Goal: Task Accomplishment & Management: Complete application form

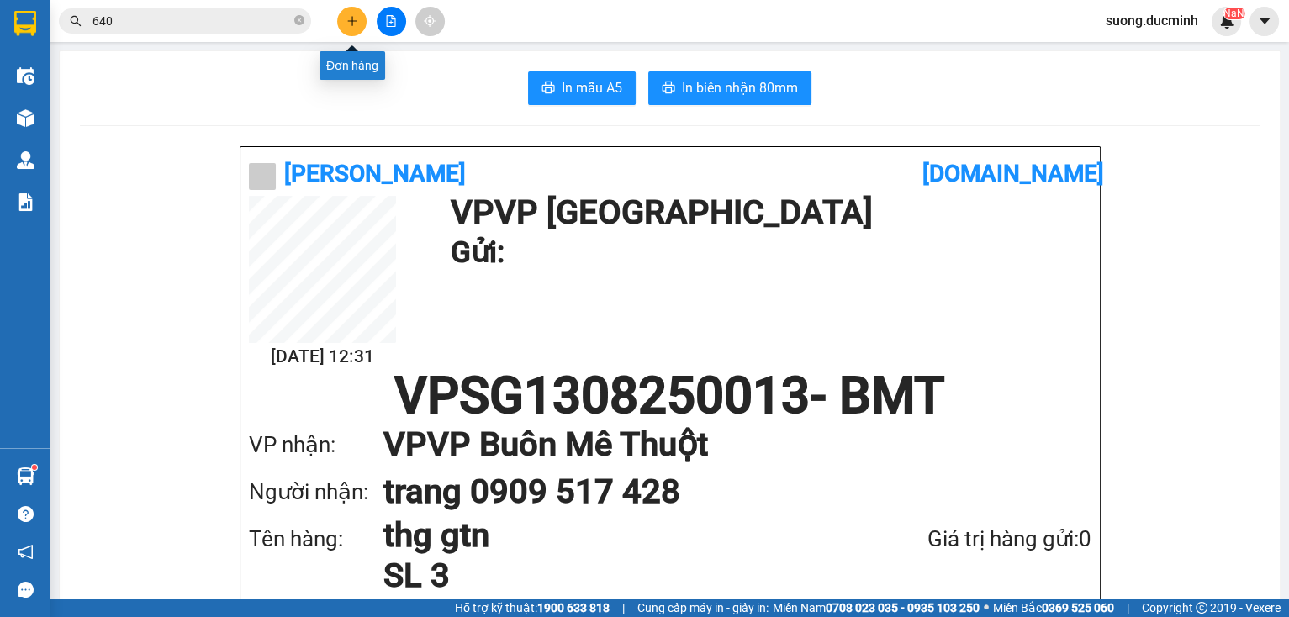
click at [347, 25] on icon "plus" at bounding box center [353, 21] width 12 height 12
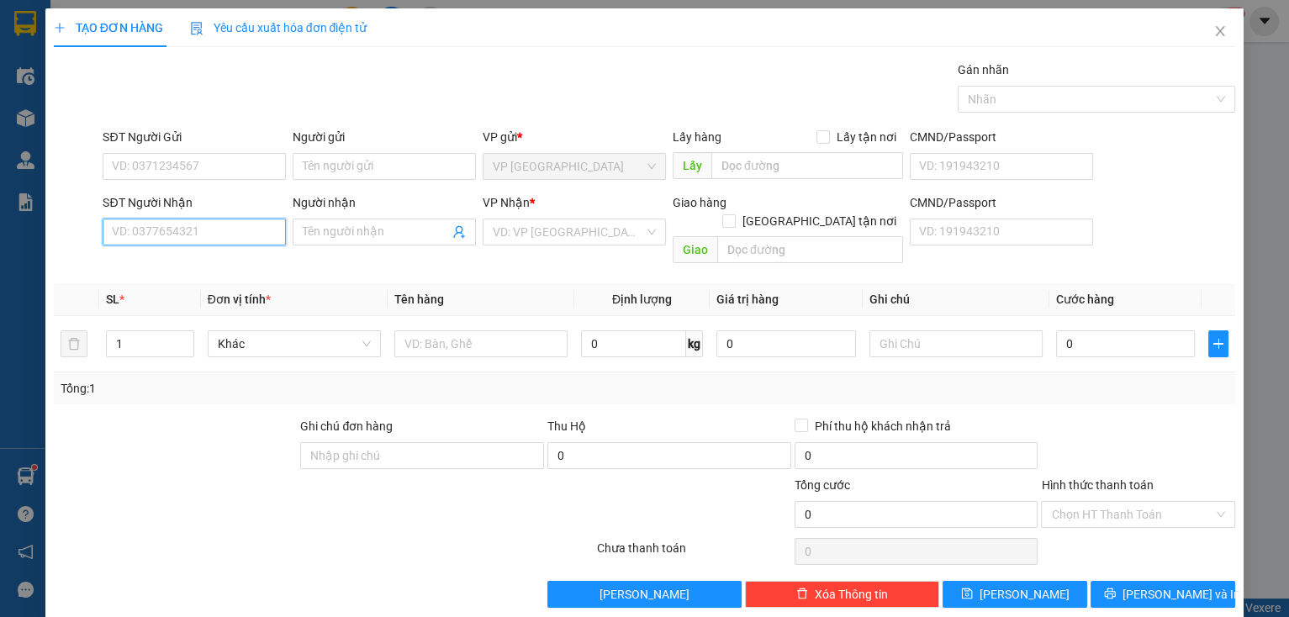
click at [199, 236] on input "SĐT Người Nhận" at bounding box center [194, 232] width 183 height 27
click at [148, 231] on input "010" at bounding box center [194, 232] width 183 height 27
click at [176, 264] on div "0946473010 - [GEOGRAPHIC_DATA]" at bounding box center [206, 265] width 189 height 19
type input "0946473010"
type input "phuong"
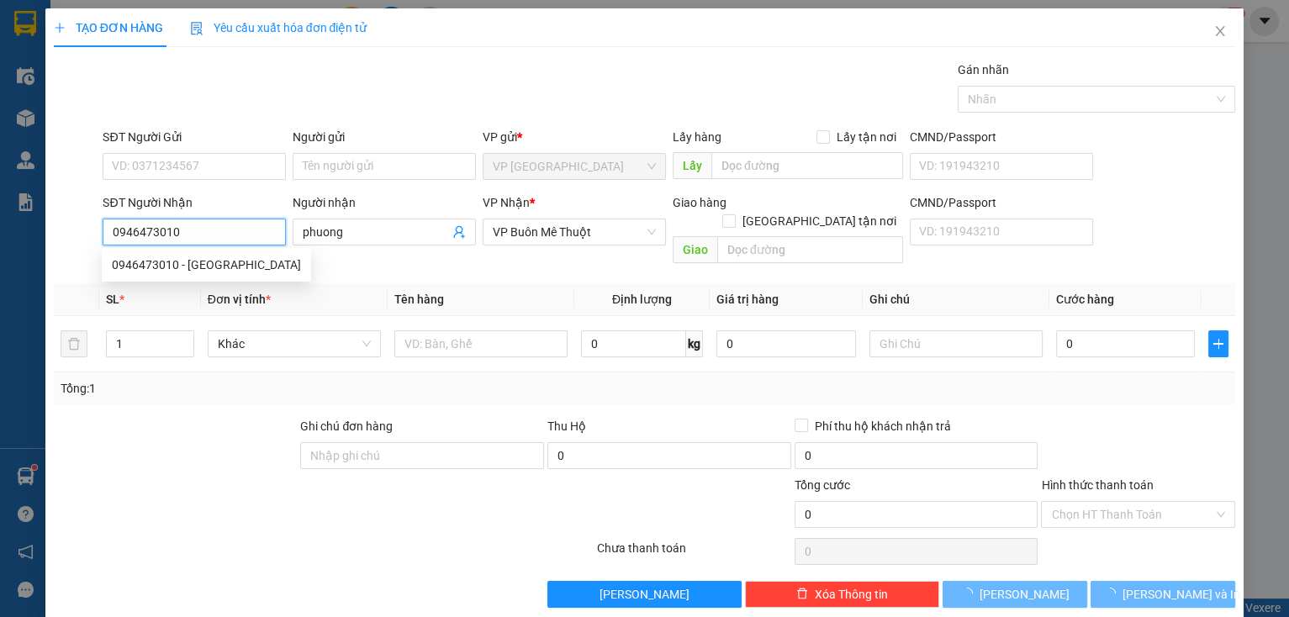
type input "1.650.000"
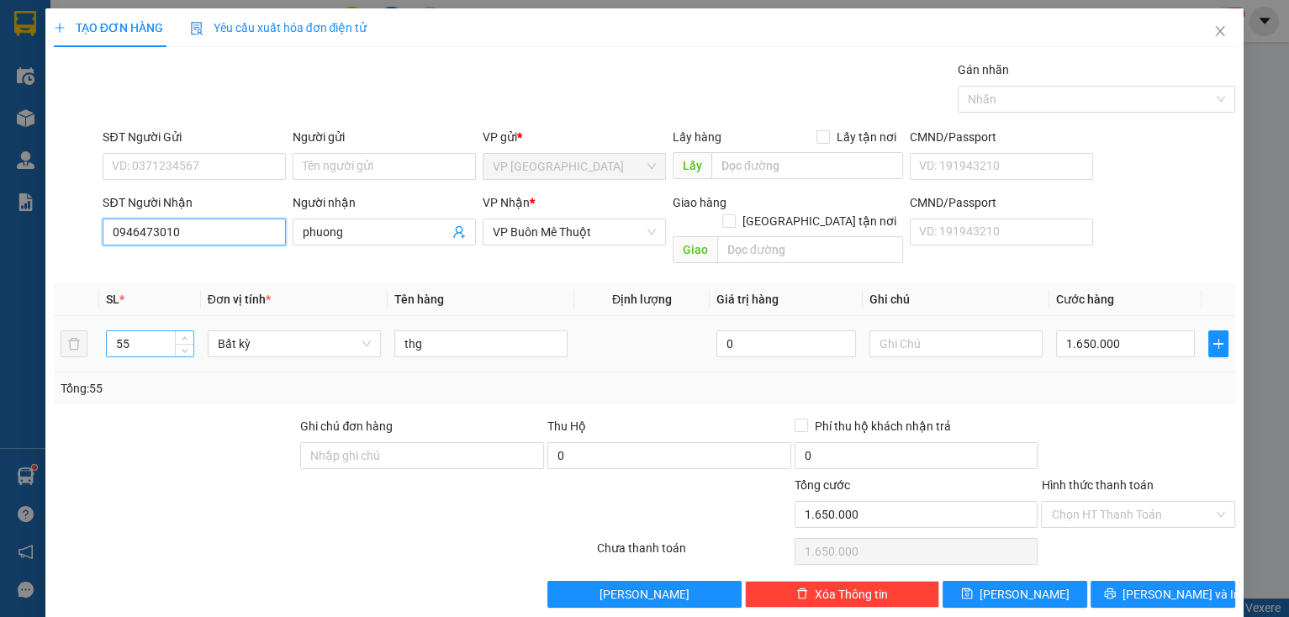
type input "0946473010"
drag, startPoint x: 141, startPoint y: 331, endPoint x: 91, endPoint y: 331, distance: 50.5
click at [91, 331] on tr "55 Bất kỳ thg 0 1.650.000" at bounding box center [645, 344] width 1183 height 56
type input "3"
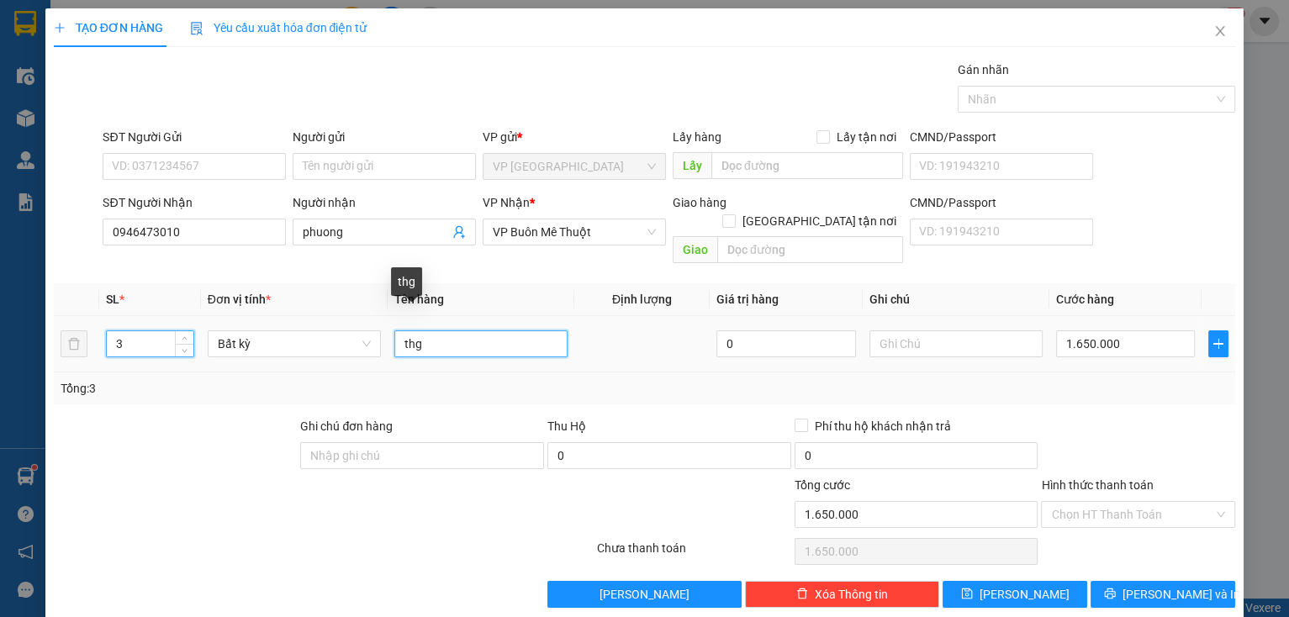
click at [396, 331] on input "thg" at bounding box center [480, 344] width 173 height 27
type input "0"
click at [441, 331] on input "2thg" at bounding box center [480, 344] width 173 height 27
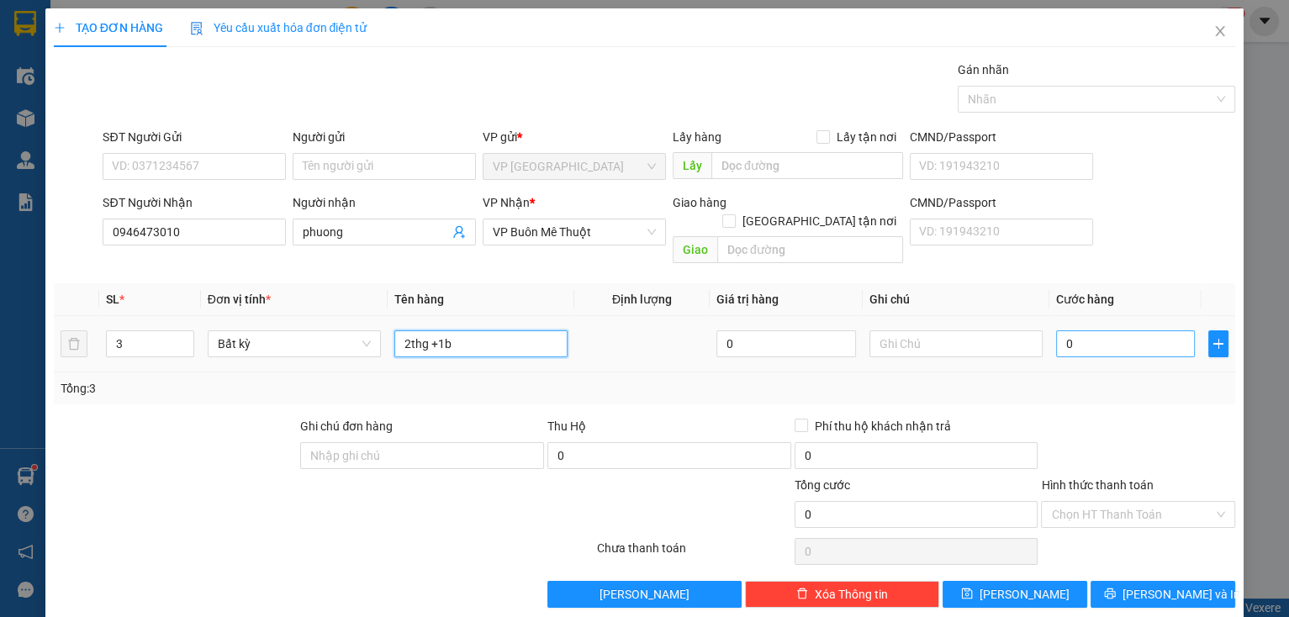
type input "2thg +1b"
click at [1076, 331] on input "0" at bounding box center [1126, 344] width 140 height 27
type input "1"
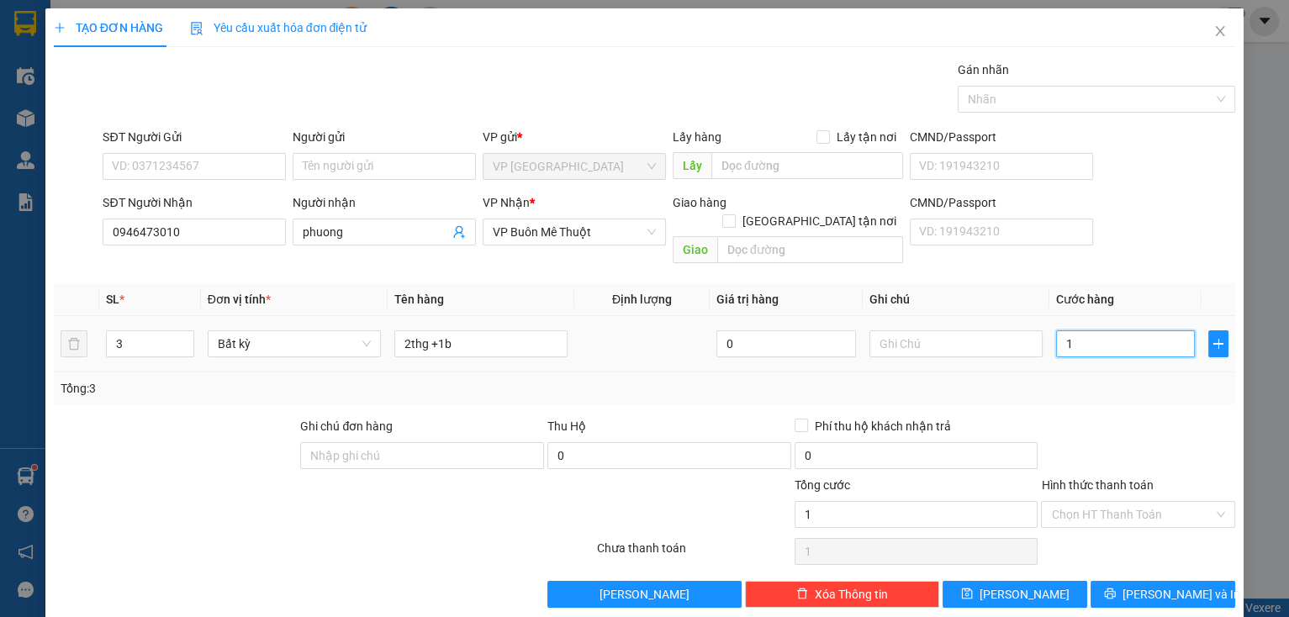
type input "10"
type input "100"
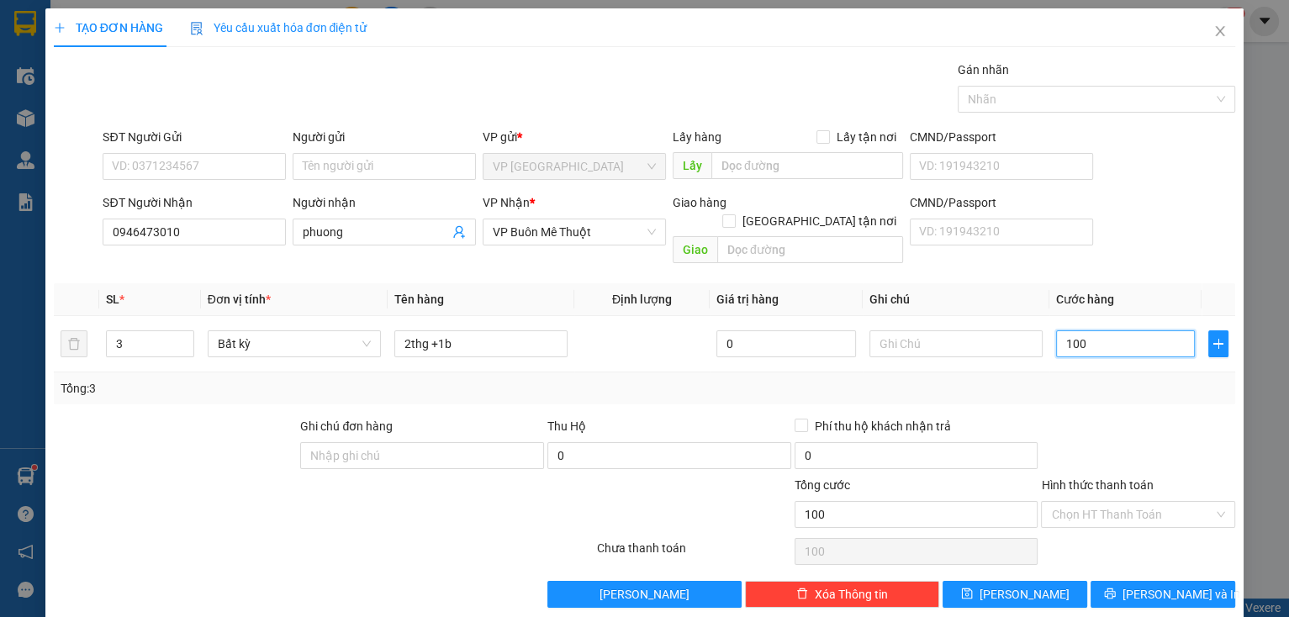
type input "100"
type input "100.000"
click at [1125, 441] on div at bounding box center [1139, 446] width 198 height 59
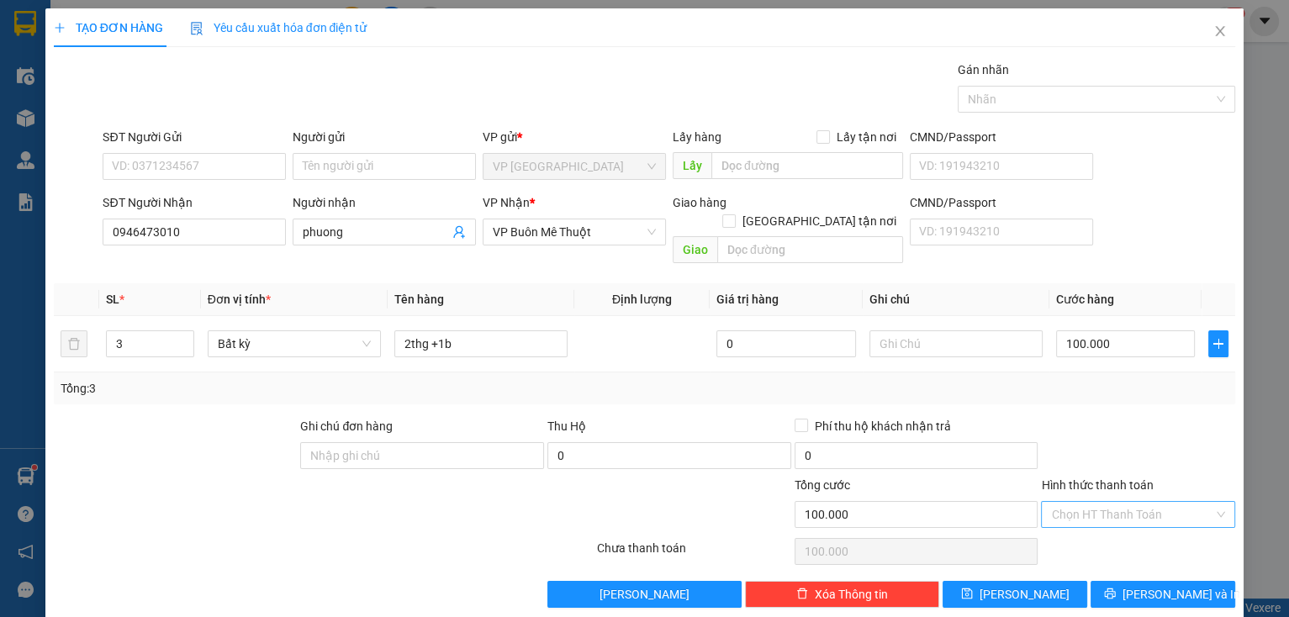
click at [1069, 502] on input "Hình thức thanh toán" at bounding box center [1132, 514] width 162 height 25
click at [1094, 532] on div "Tại văn phòng" at bounding box center [1129, 528] width 172 height 19
type input "100.000"
click at [1165, 585] on span "[PERSON_NAME] và In" at bounding box center [1182, 594] width 118 height 19
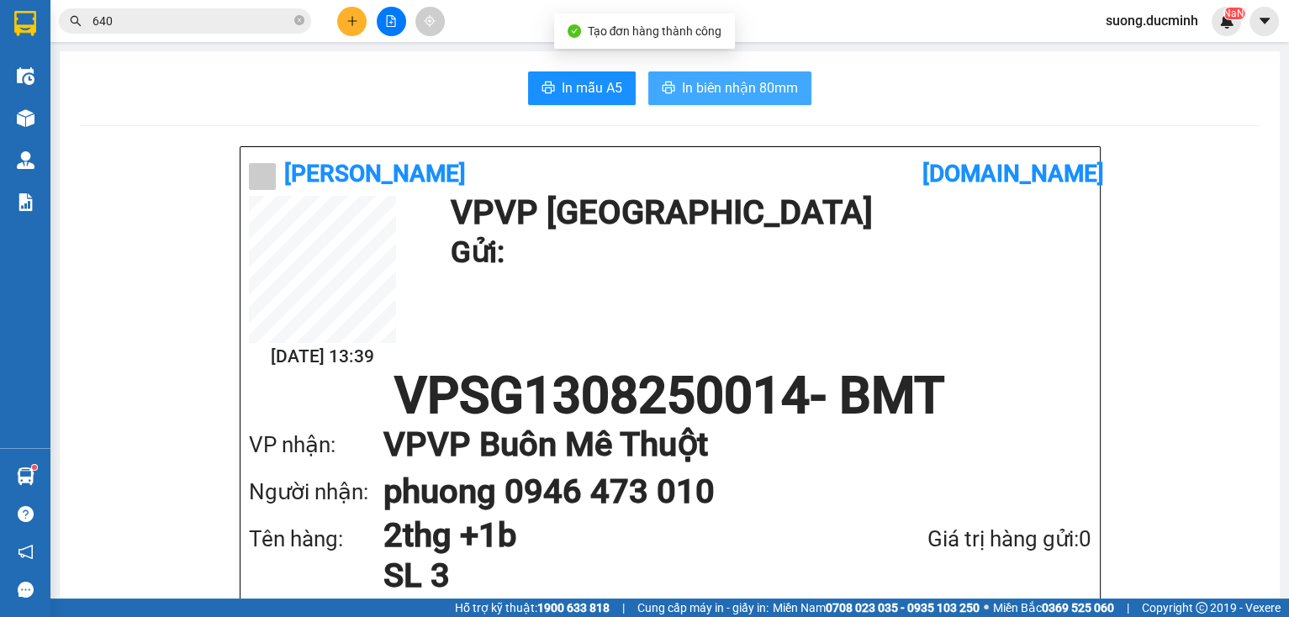
click at [762, 95] on span "In biên nhận 80mm" at bounding box center [740, 87] width 116 height 21
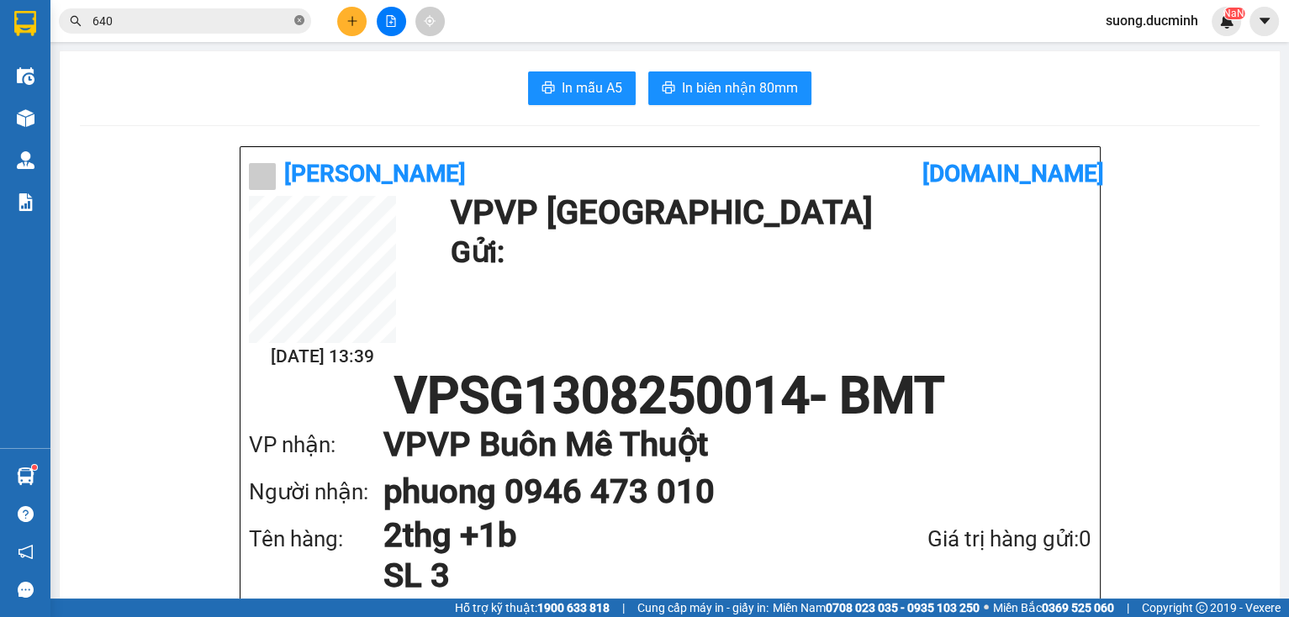
click at [299, 22] on icon "close-circle" at bounding box center [299, 20] width 10 height 10
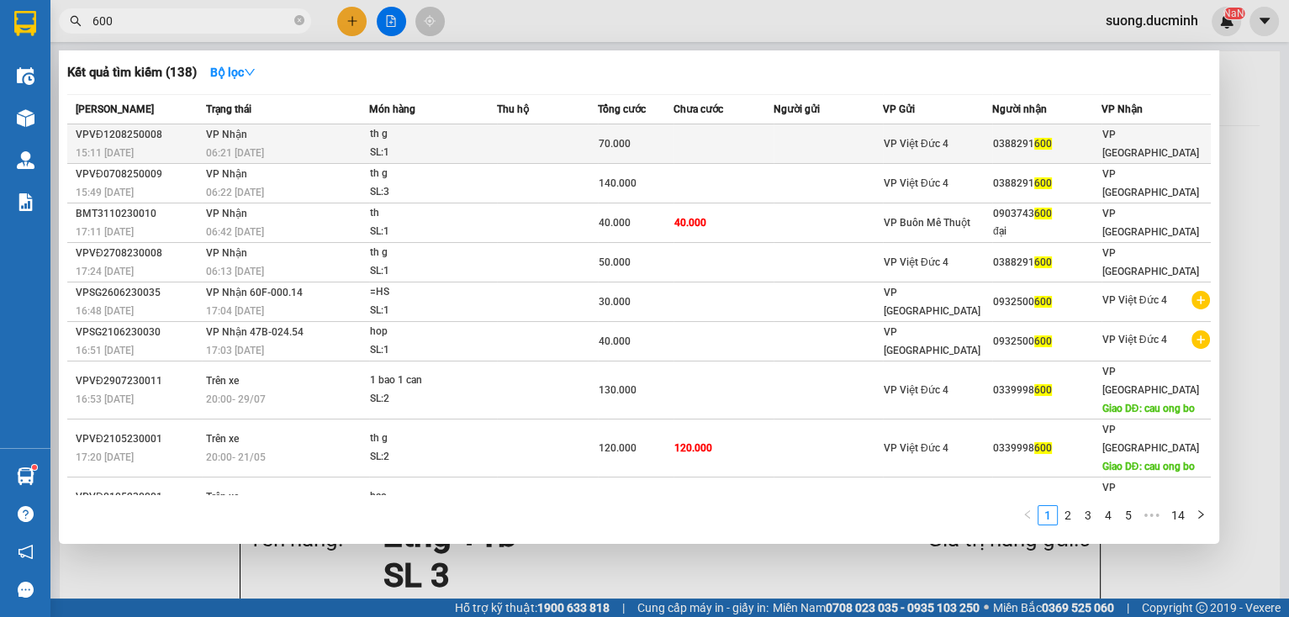
type input "600"
click at [500, 130] on td at bounding box center [547, 144] width 101 height 40
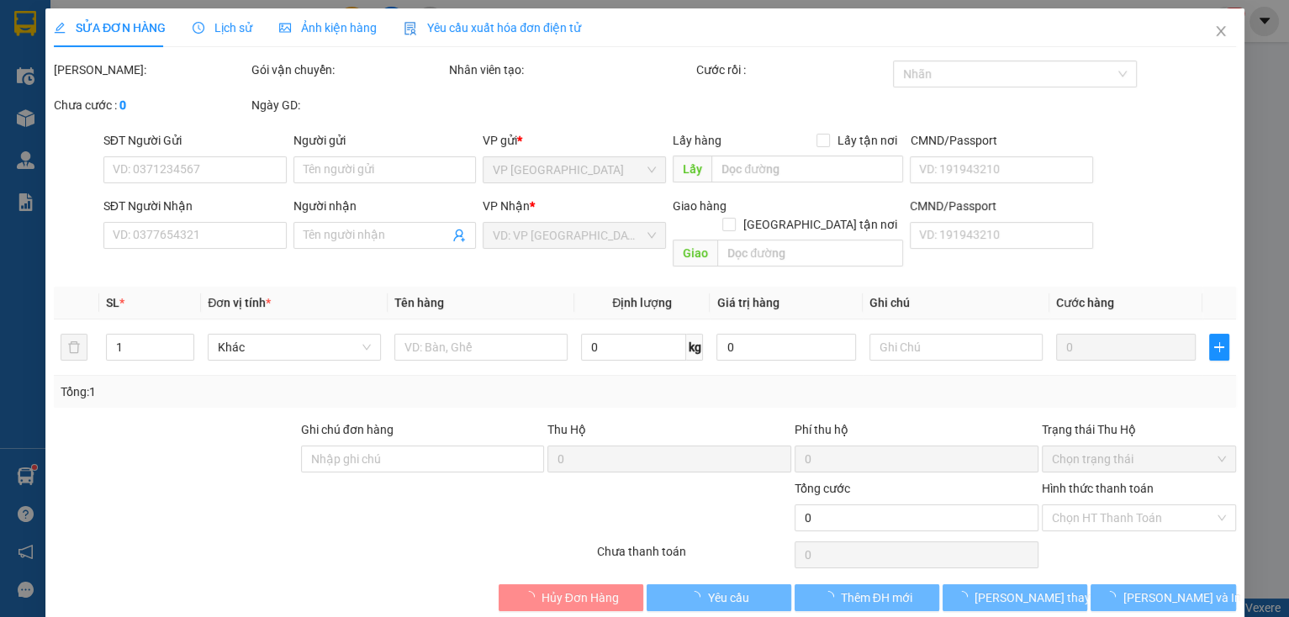
type input "0388291600"
type input "70.000"
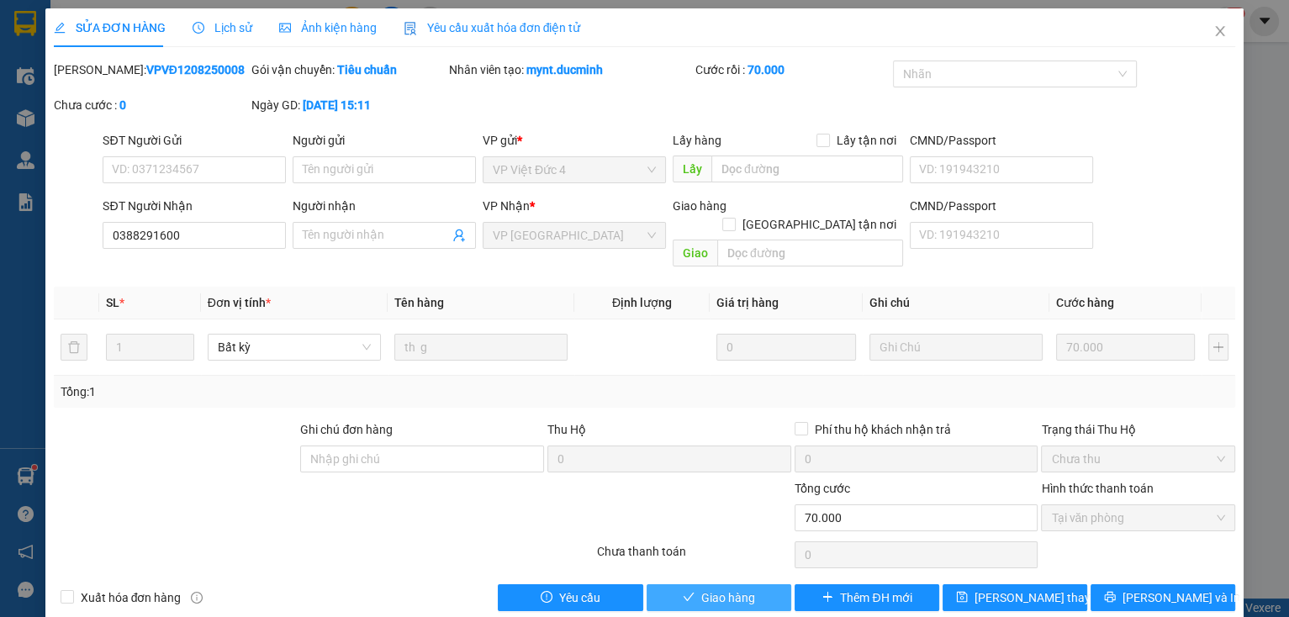
click at [728, 589] on span "Giao hàng" at bounding box center [729, 598] width 54 height 19
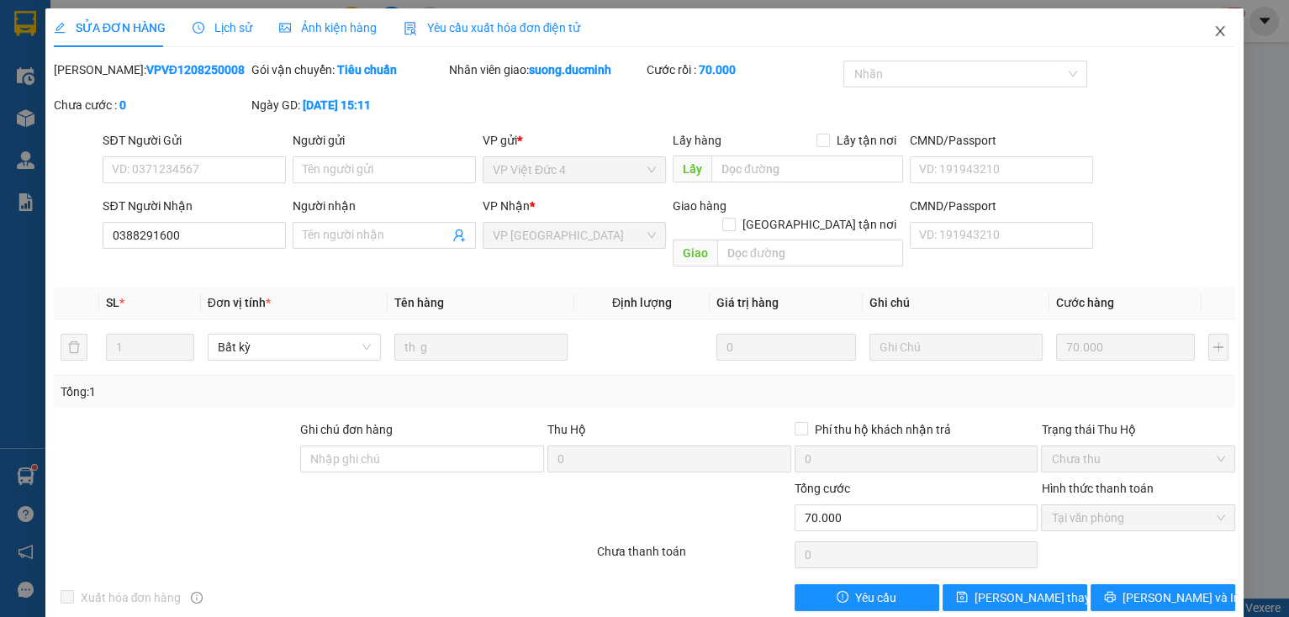
click at [1218, 33] on span "Close" at bounding box center [1220, 31] width 47 height 47
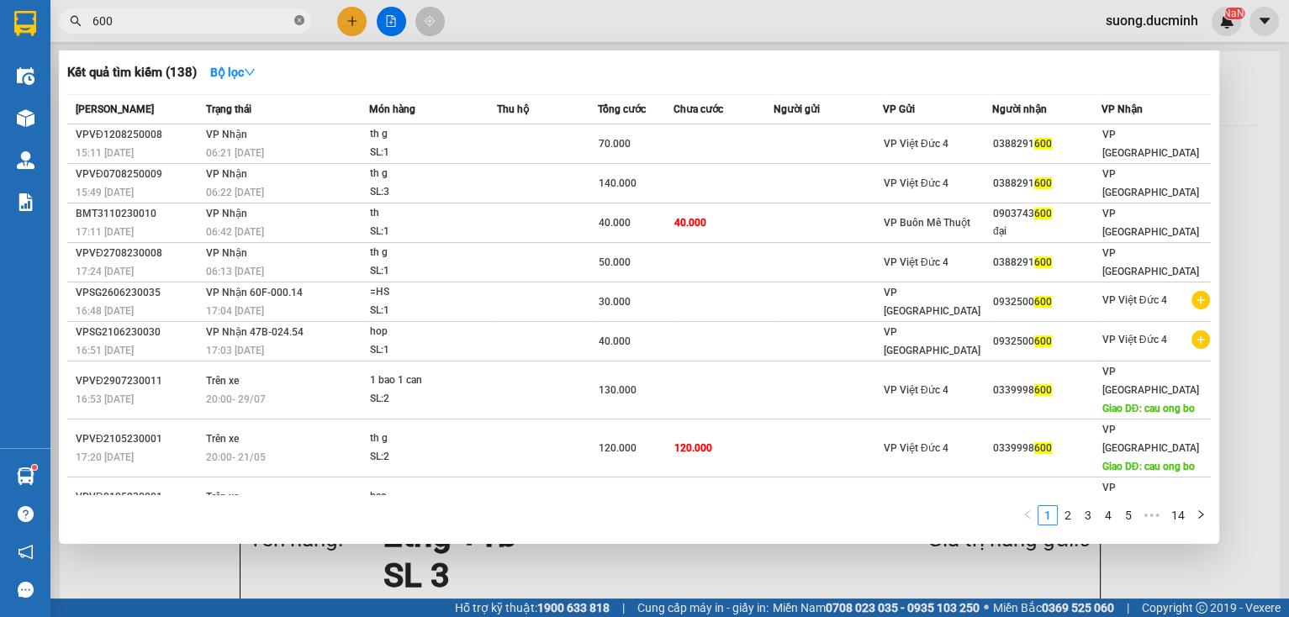
click at [302, 20] on icon "close-circle" at bounding box center [299, 20] width 10 height 10
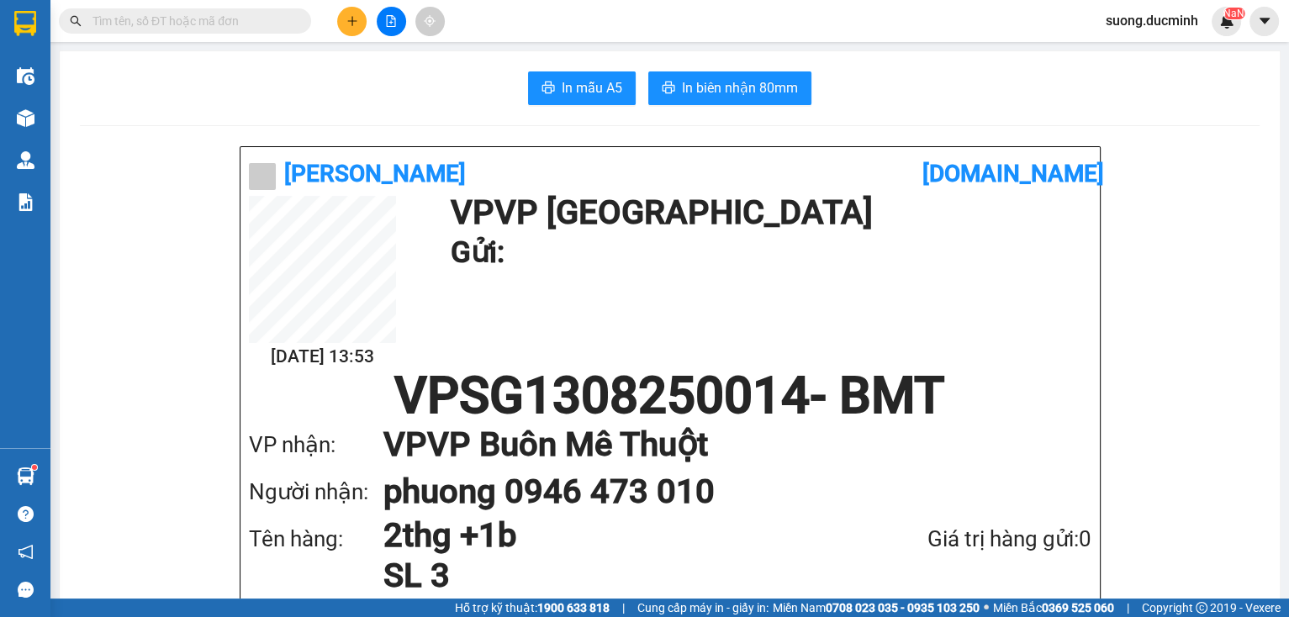
click at [229, 22] on input "text" at bounding box center [192, 21] width 199 height 19
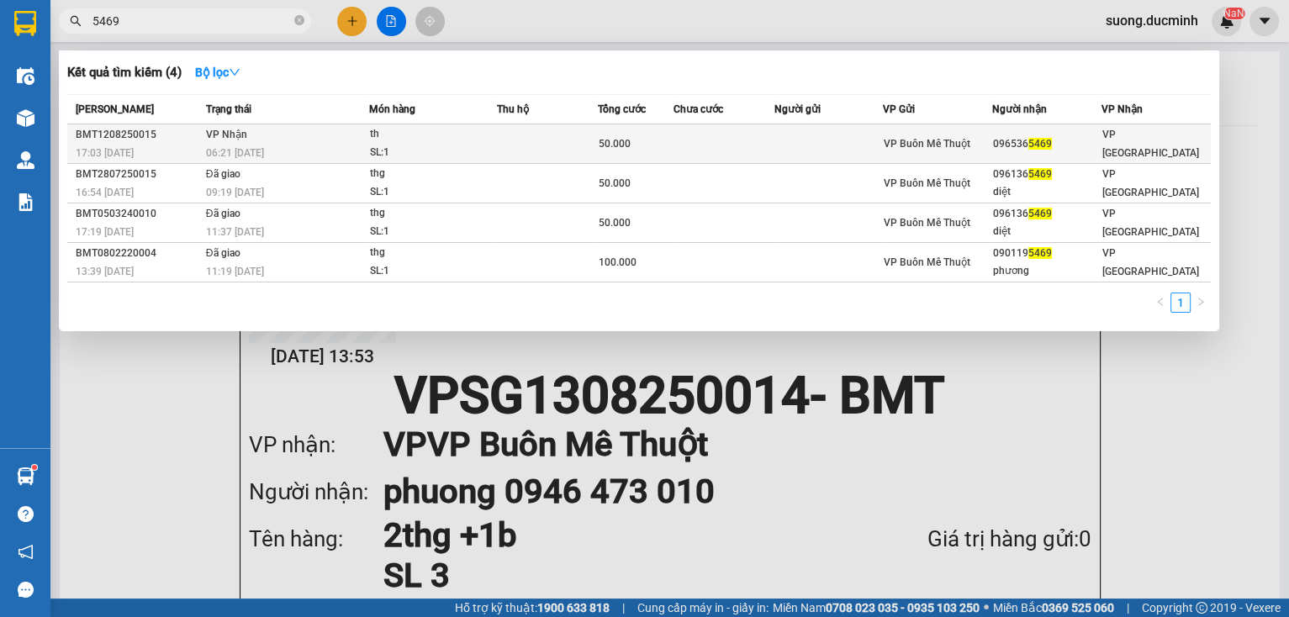
type input "5469"
click at [932, 138] on span "VP Buôn Mê Thuột" at bounding box center [927, 144] width 87 height 12
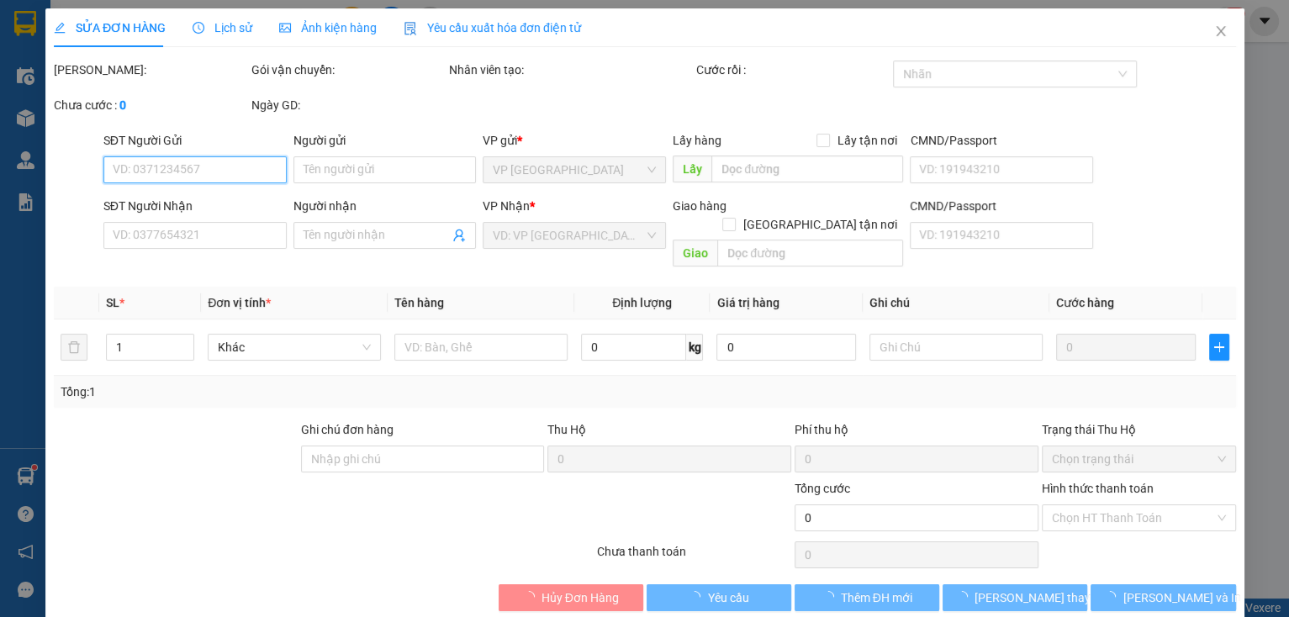
type input "0965365469"
type input "50.000"
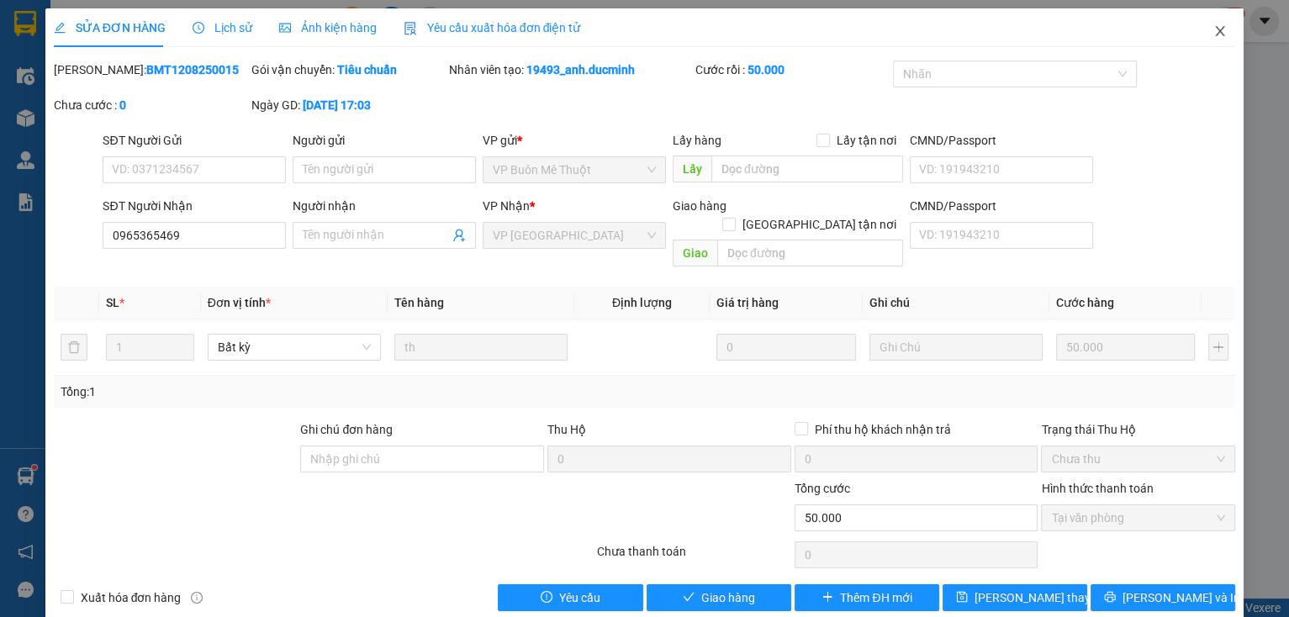
click at [1216, 34] on icon "close" at bounding box center [1220, 31] width 9 height 10
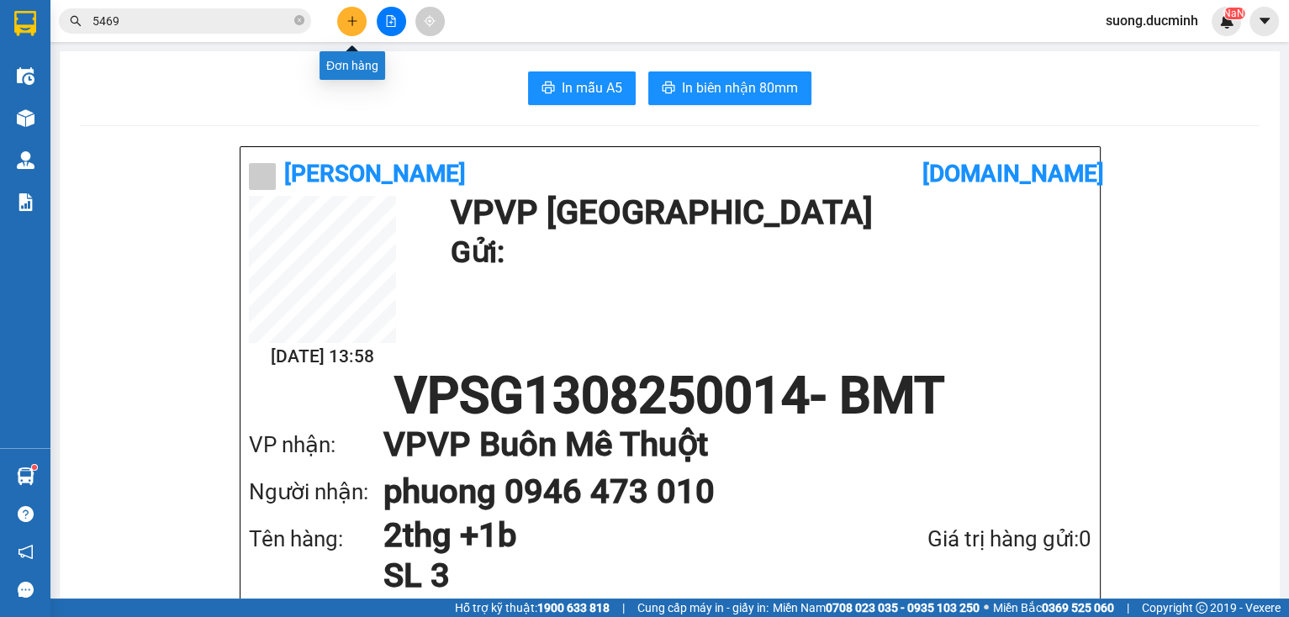
click at [352, 29] on button at bounding box center [351, 21] width 29 height 29
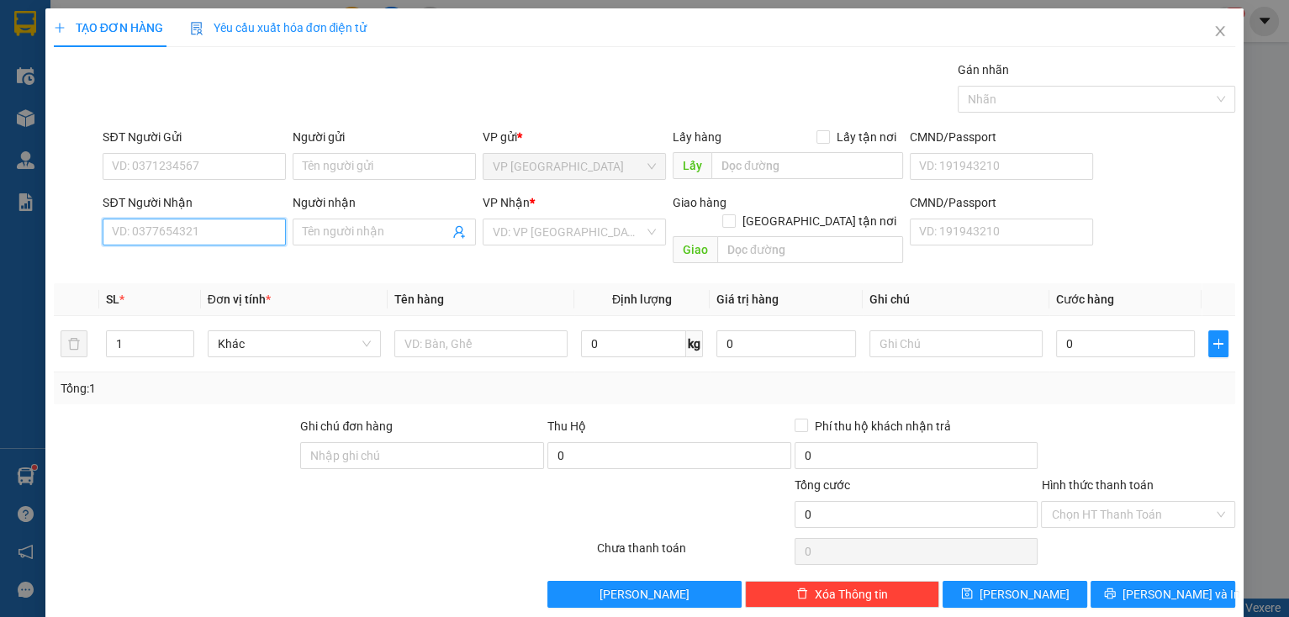
click at [231, 235] on input "SĐT Người Nhận" at bounding box center [194, 232] width 183 height 27
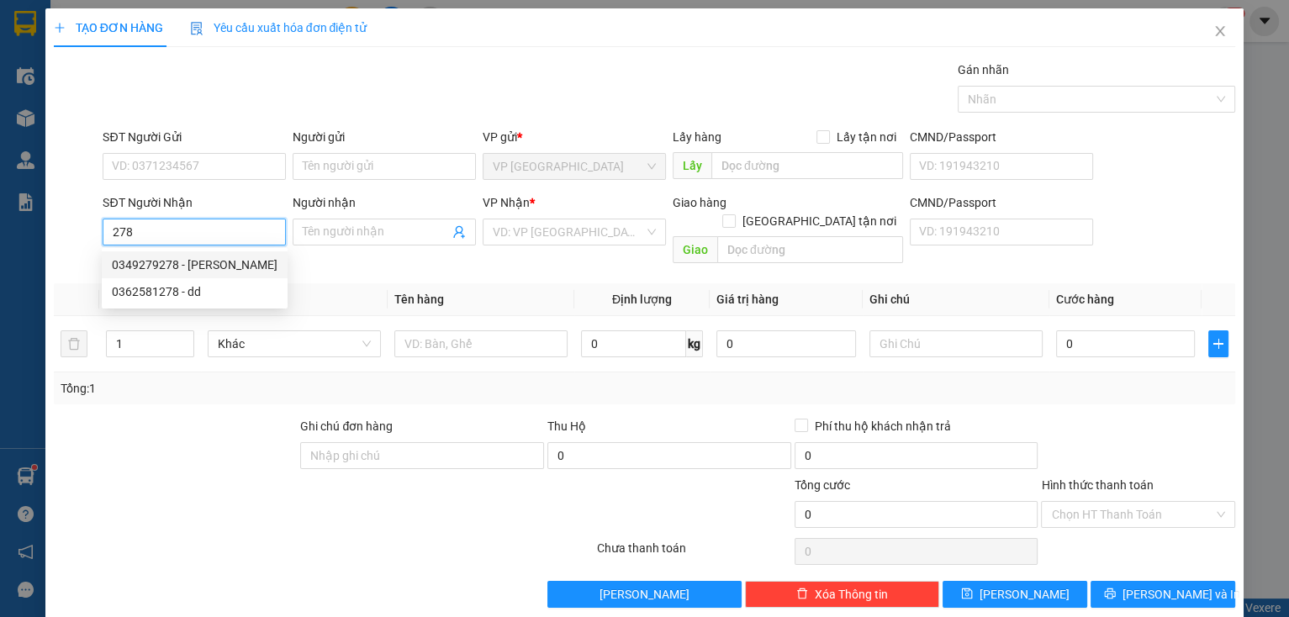
click at [182, 267] on div "0349279278 - [PERSON_NAME]" at bounding box center [195, 265] width 166 height 19
type input "0349279278"
type input "trinh"
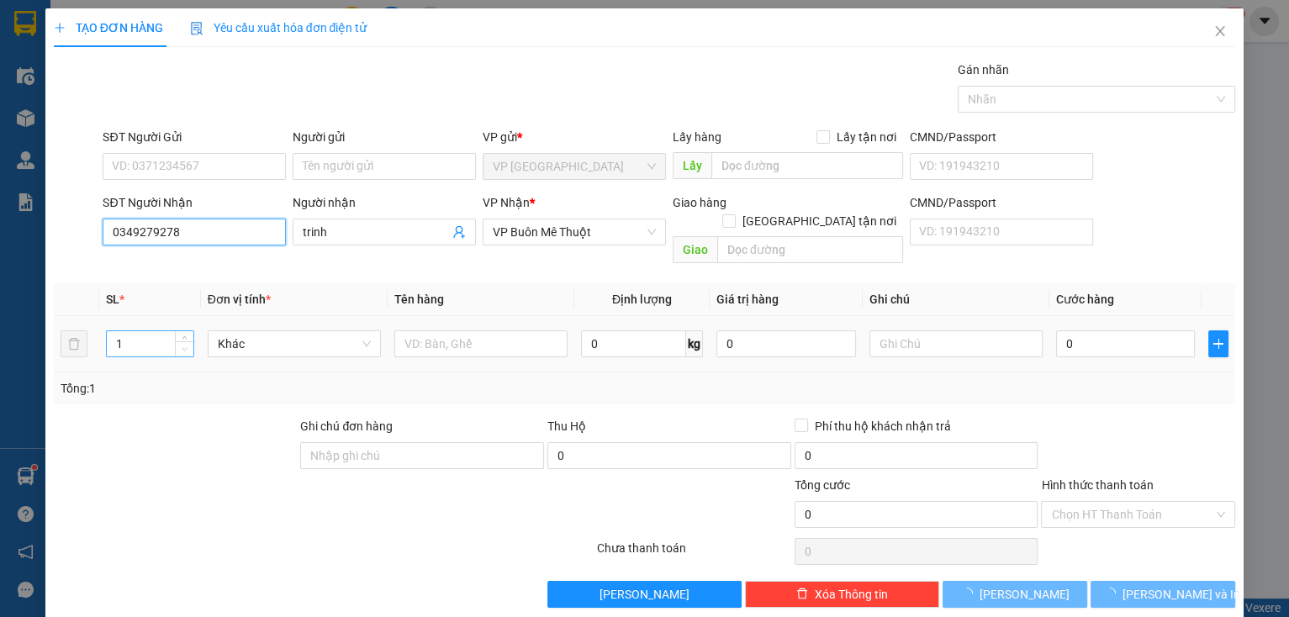
type input "120.000"
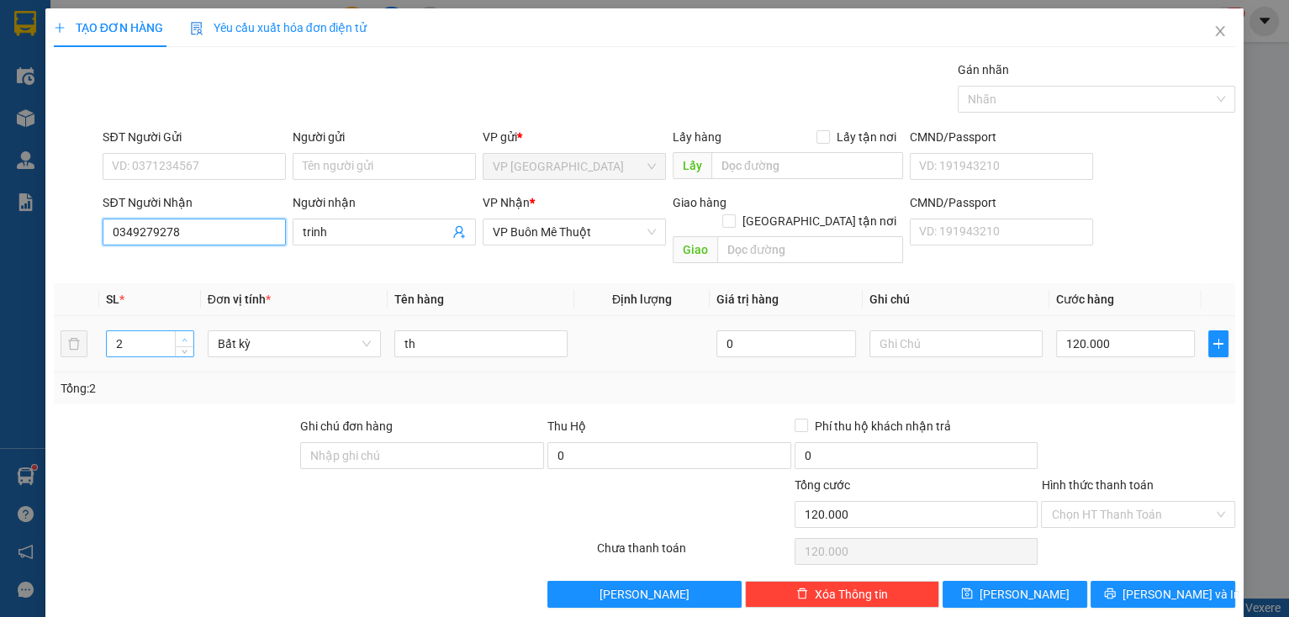
type input "0349279278"
type input "3"
click at [182, 337] on icon "up" at bounding box center [185, 340] width 6 height 6
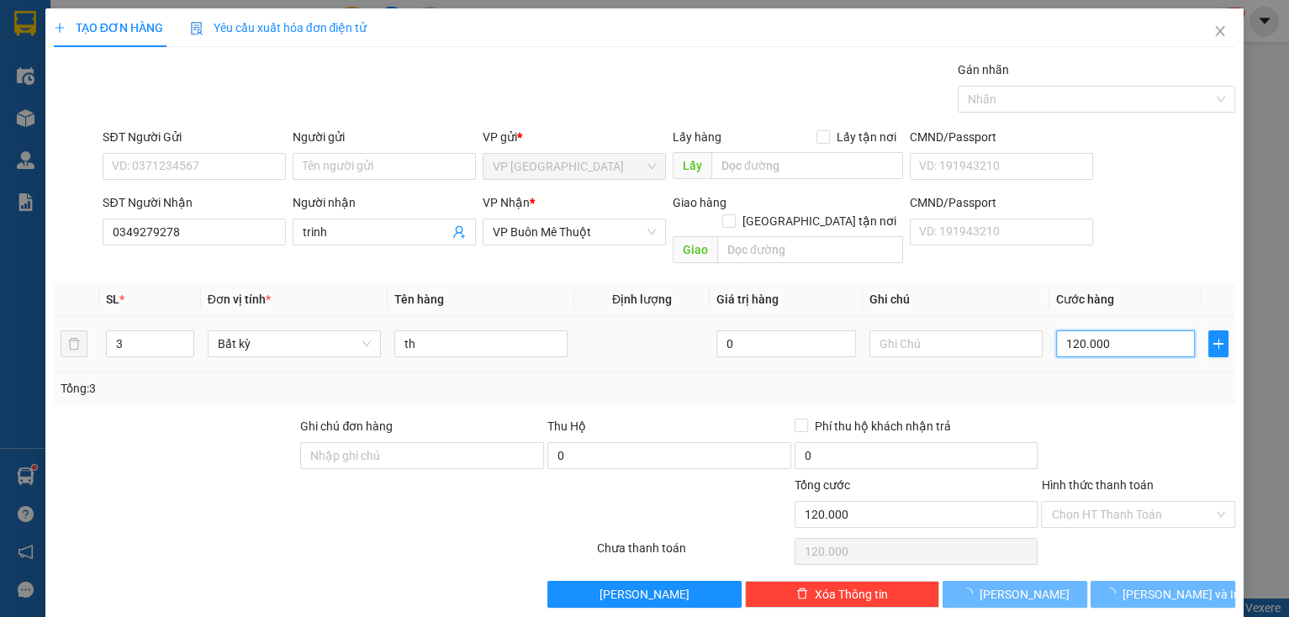
click at [1130, 336] on input "120.000" at bounding box center [1126, 344] width 140 height 27
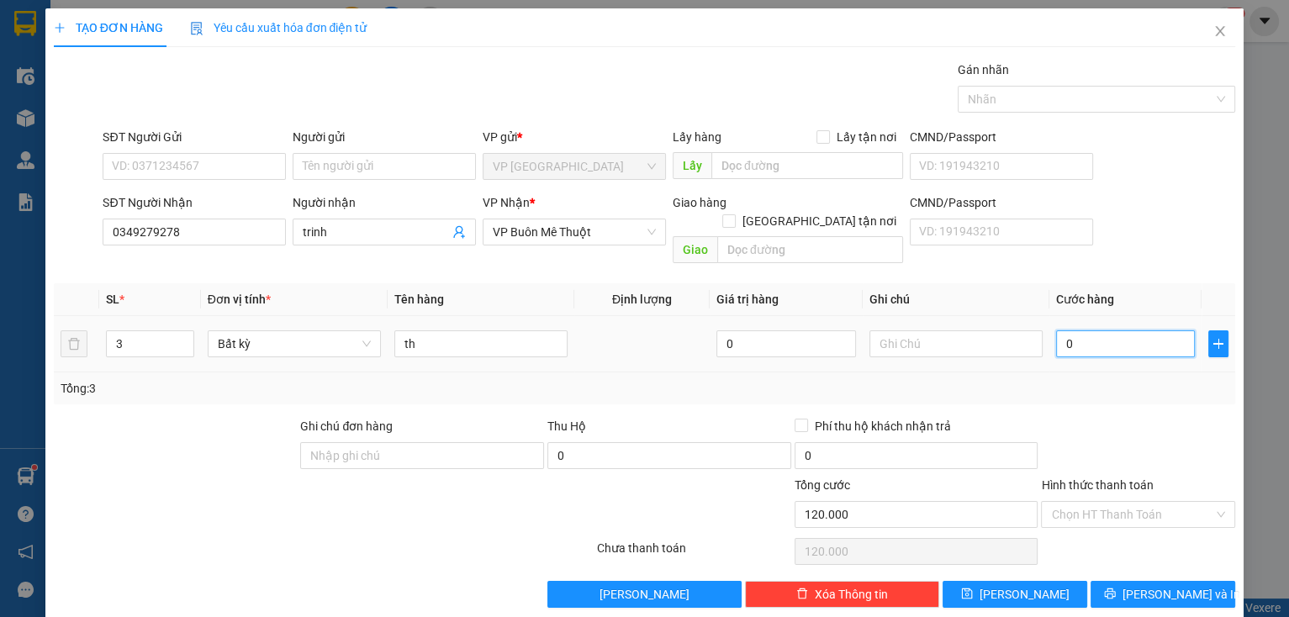
type input "0"
type input "1"
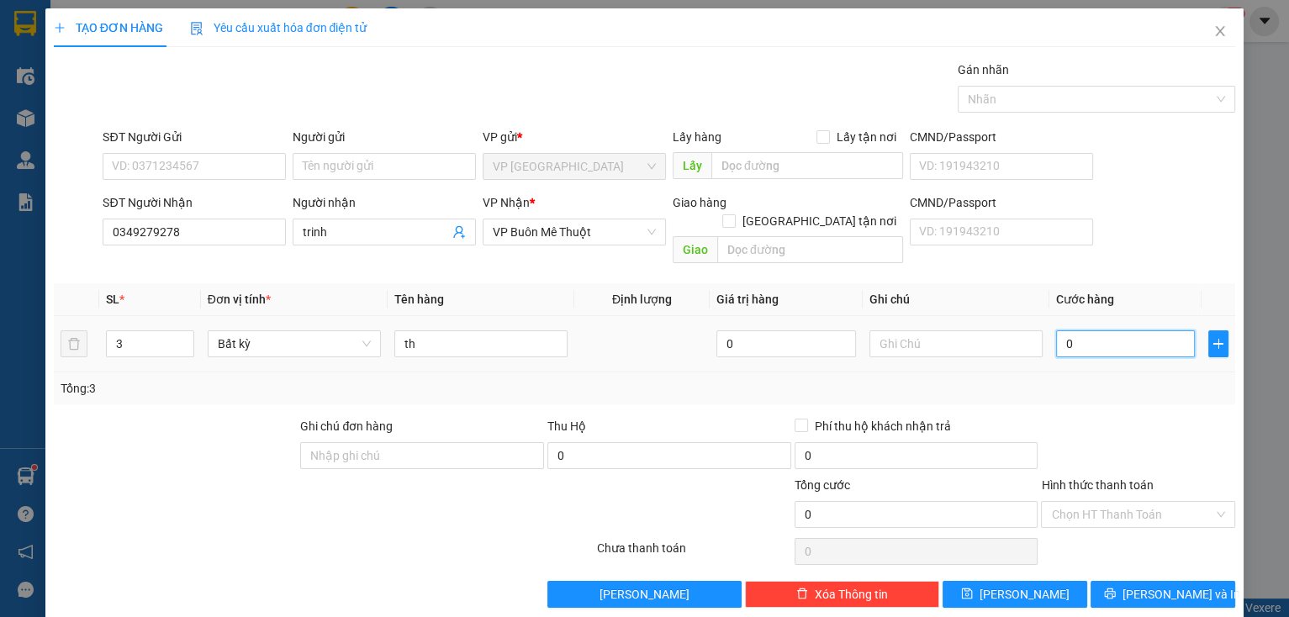
type input "01"
type input "18"
type input "018"
type input "180"
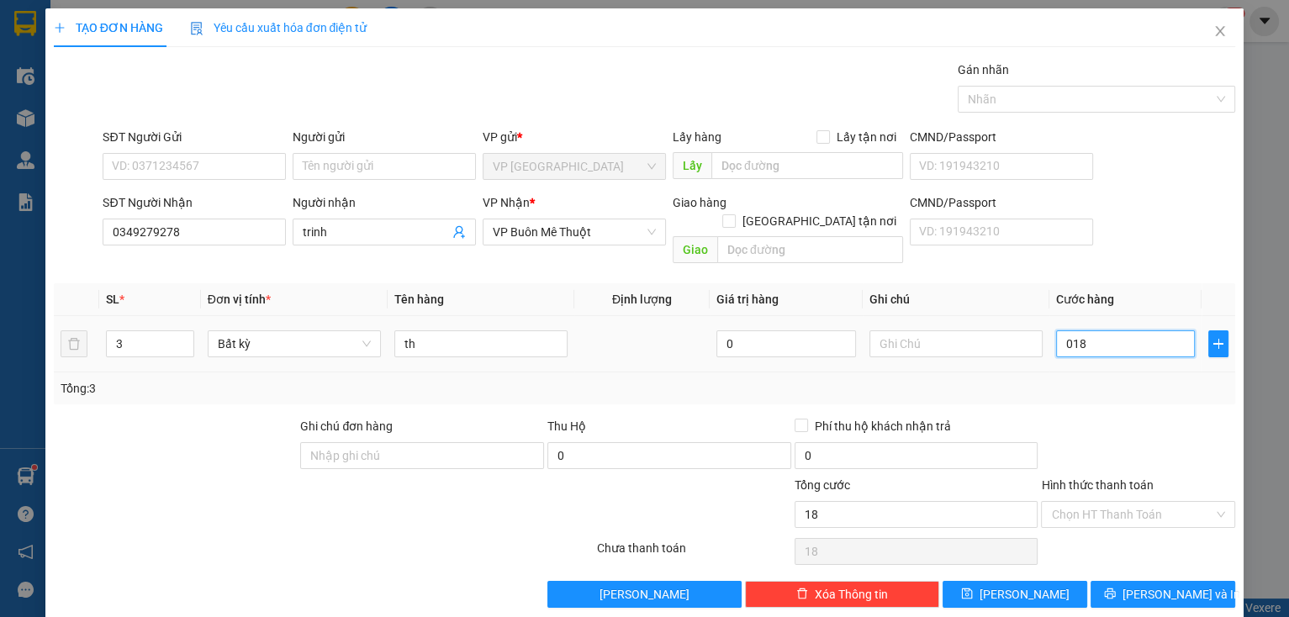
type input "180"
type input "0.180"
type input "180.000"
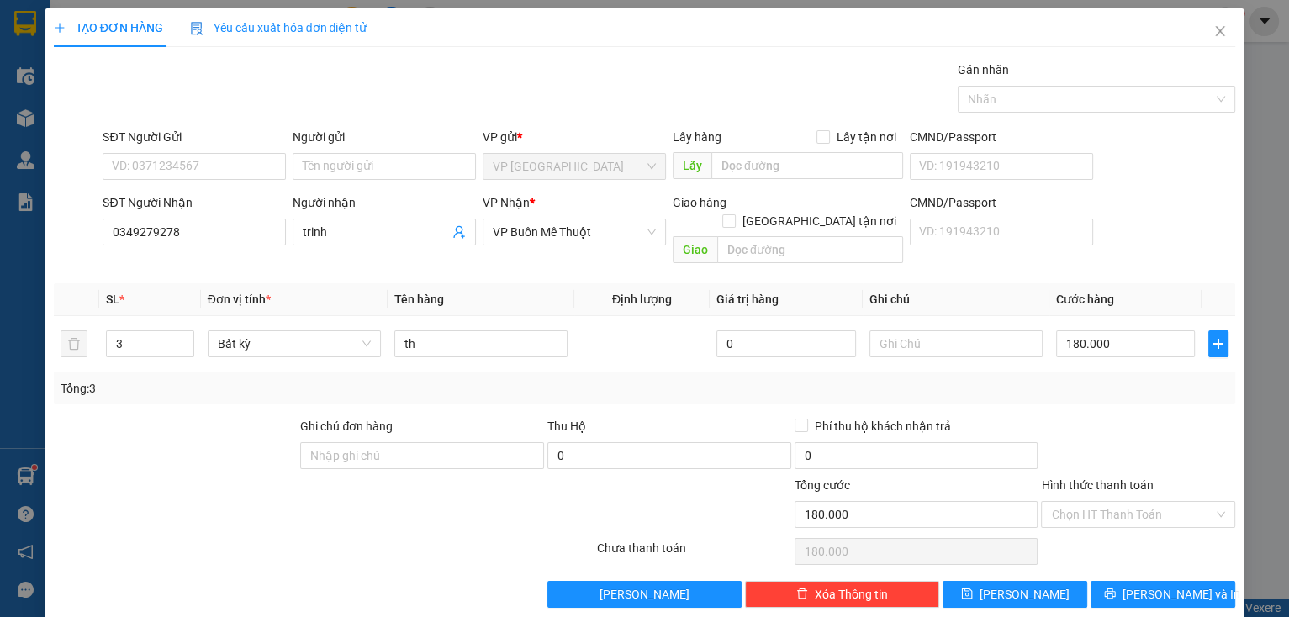
drag, startPoint x: 1128, startPoint y: 406, endPoint x: 1130, endPoint y: 447, distance: 41.3
click at [1127, 417] on div at bounding box center [1139, 446] width 198 height 59
click at [1121, 506] on input "Hình thức thanh toán" at bounding box center [1132, 514] width 162 height 25
click at [1114, 522] on div "Tại văn phòng" at bounding box center [1129, 528] width 172 height 19
type input "0"
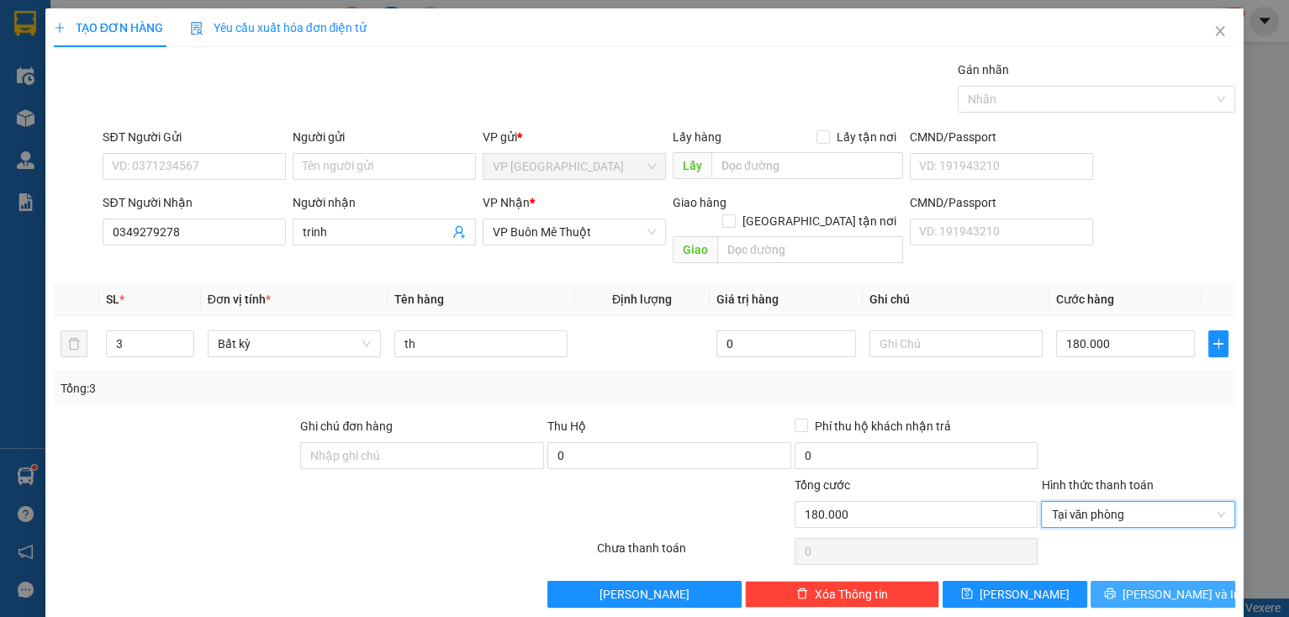
click at [1116, 588] on icon "printer" at bounding box center [1110, 594] width 12 height 12
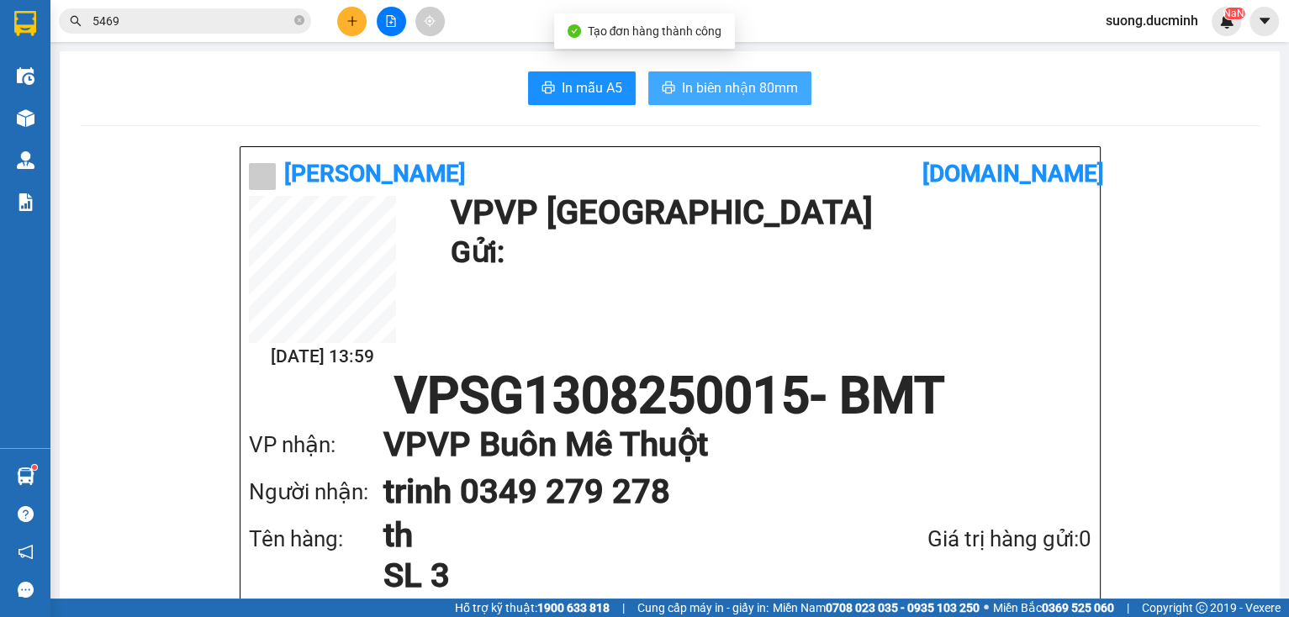
click at [676, 91] on button "In biên nhận 80mm" at bounding box center [730, 88] width 163 height 34
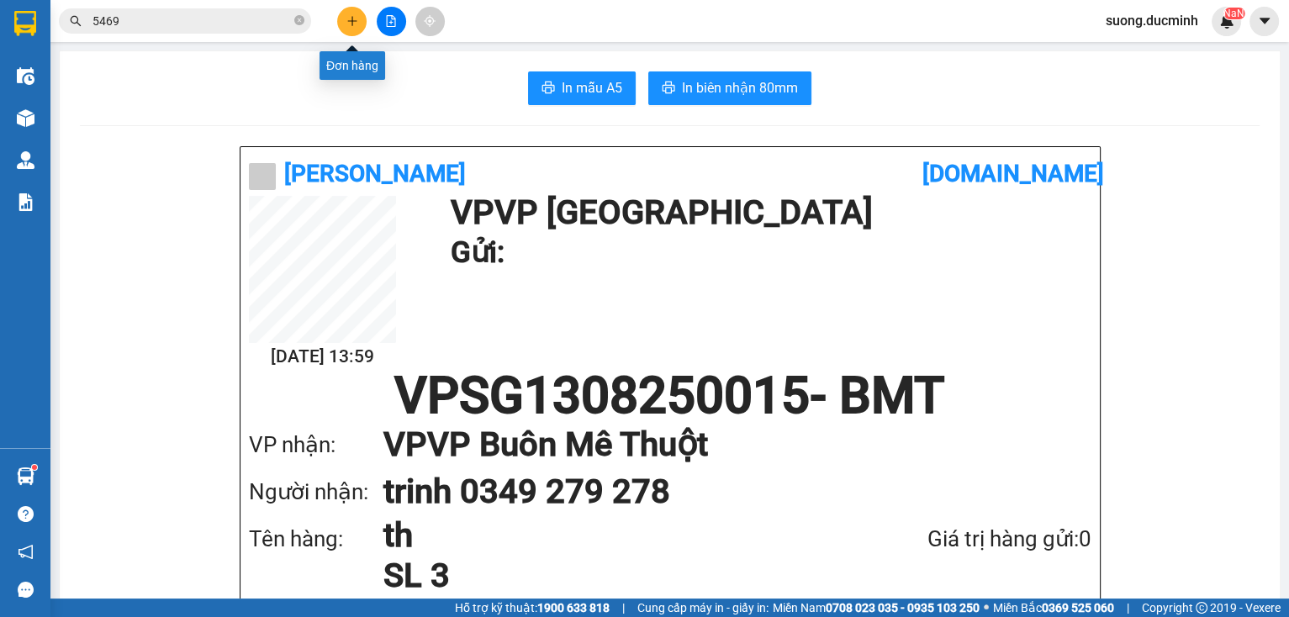
click at [350, 30] on button at bounding box center [351, 21] width 29 height 29
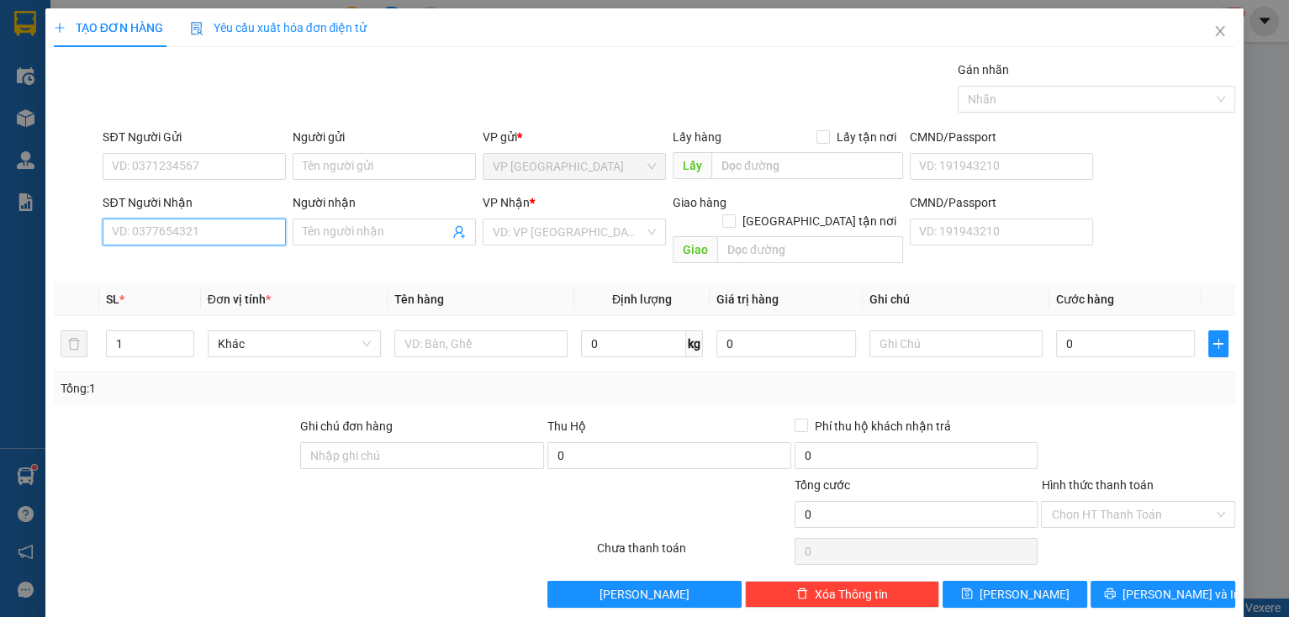
click at [170, 232] on input "SĐT Người Nhận" at bounding box center [194, 232] width 183 height 27
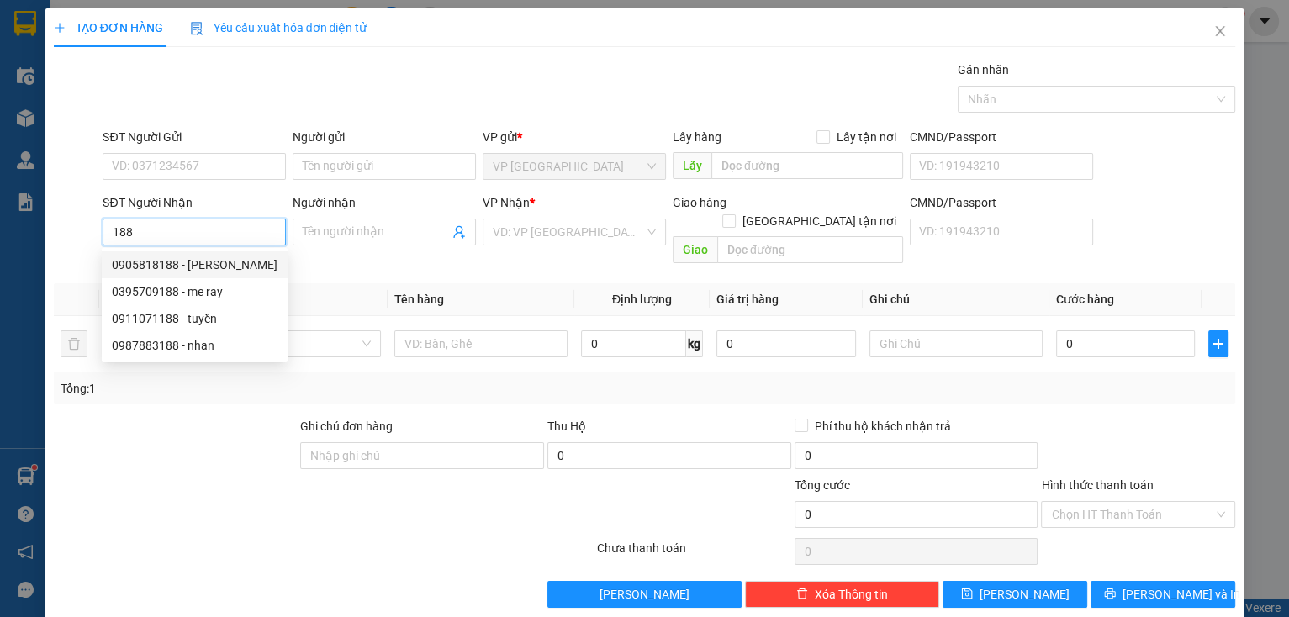
click at [182, 264] on div "0905818188 - [PERSON_NAME]" at bounding box center [195, 265] width 166 height 19
type input "0905818188"
type input "[PERSON_NAME]"
type input "40.000"
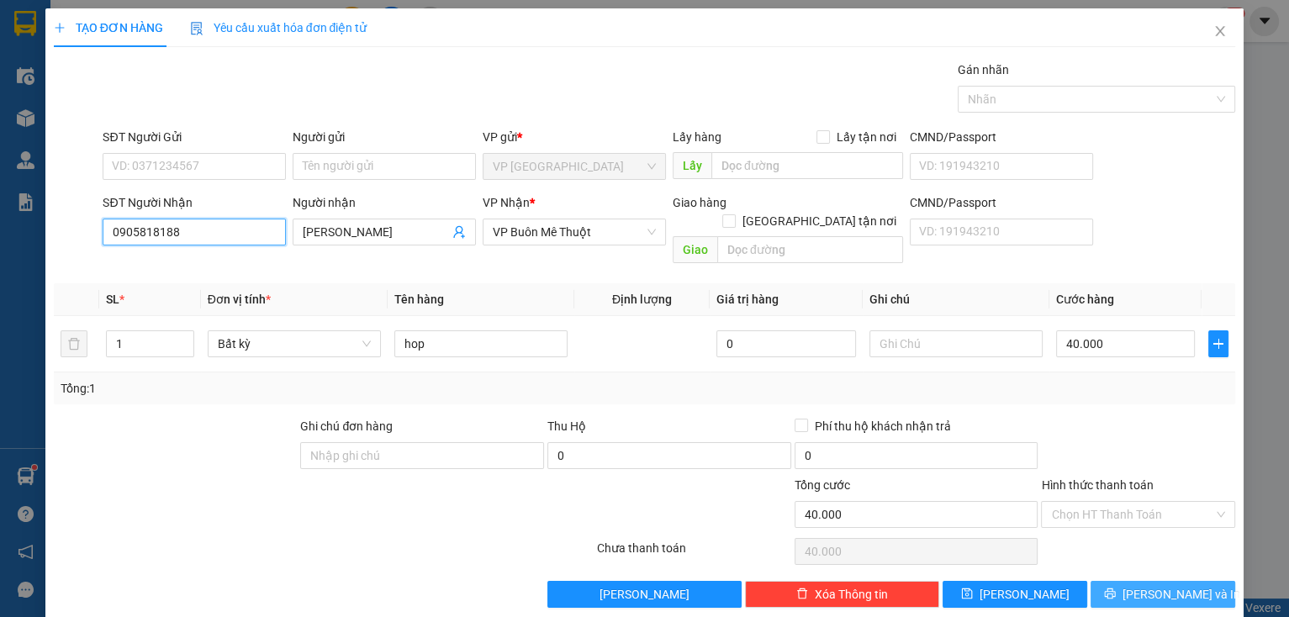
type input "0905818188"
click at [1101, 581] on button "[PERSON_NAME] và In" at bounding box center [1163, 594] width 145 height 27
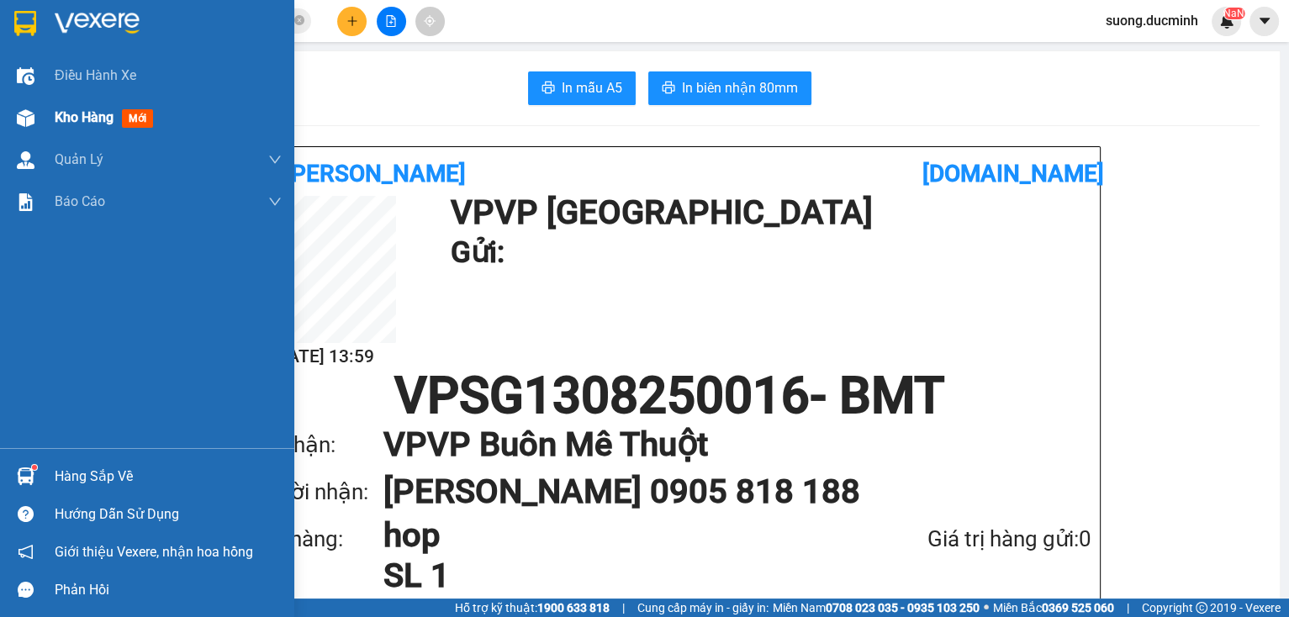
click at [74, 128] on div "Kho hàng mới" at bounding box center [107, 117] width 105 height 21
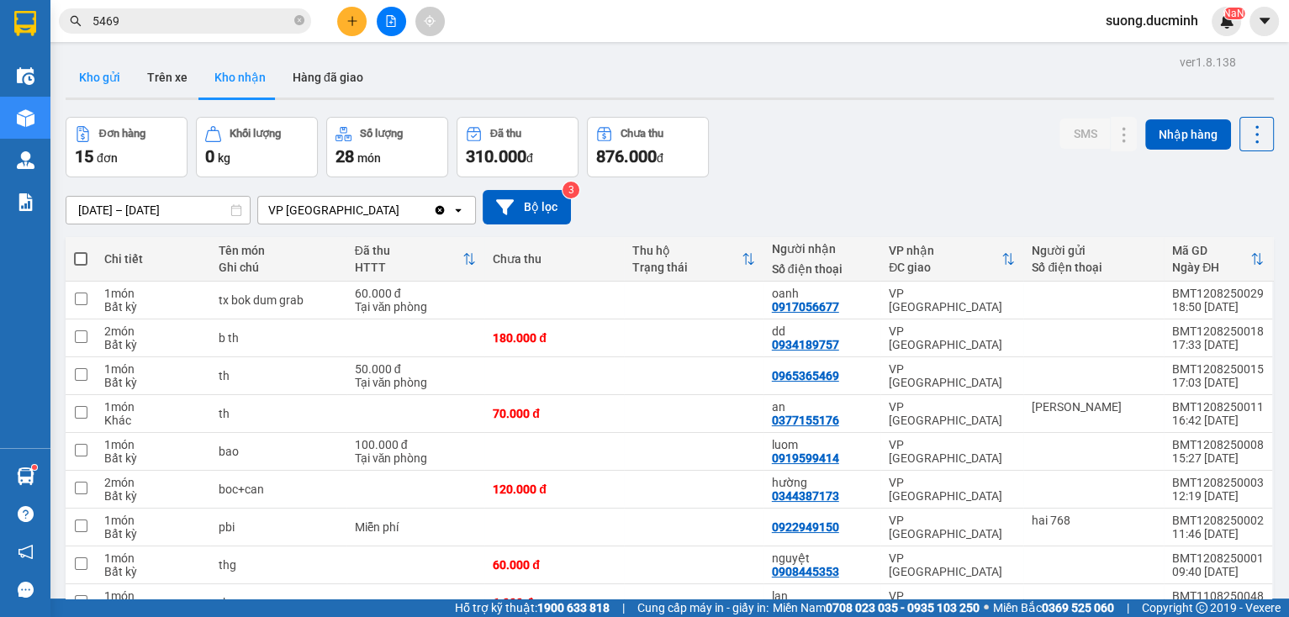
click at [104, 87] on button "Kho gửi" at bounding box center [100, 77] width 68 height 40
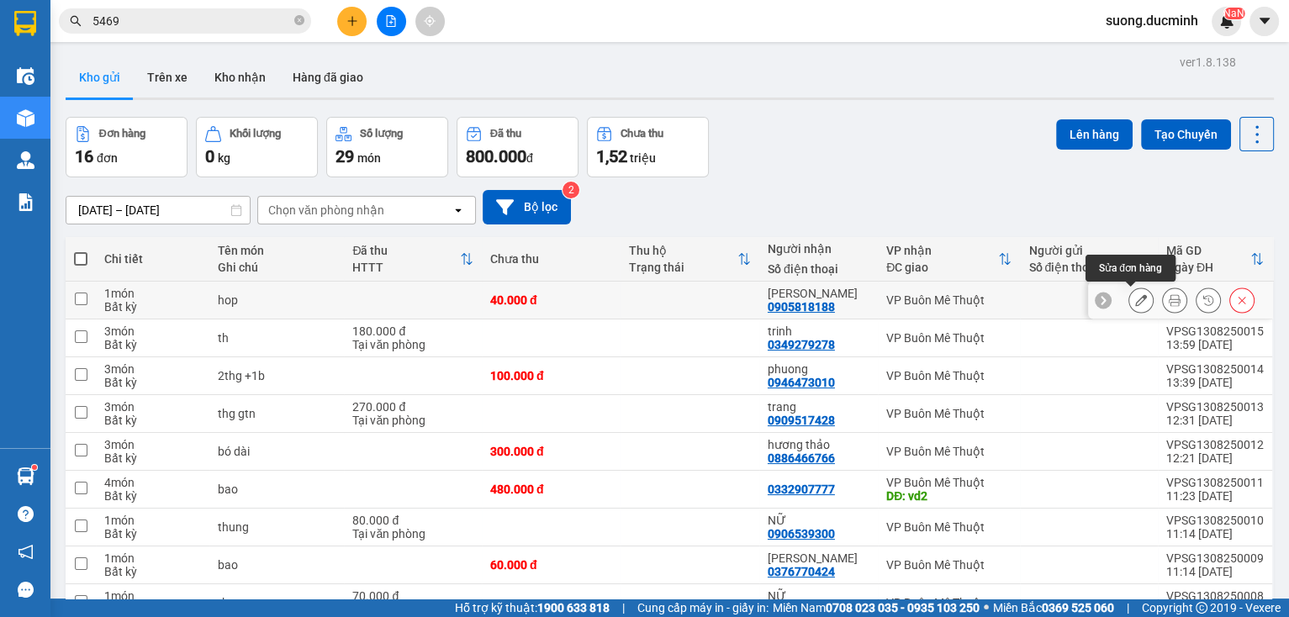
click at [1136, 304] on icon at bounding box center [1142, 300] width 12 height 12
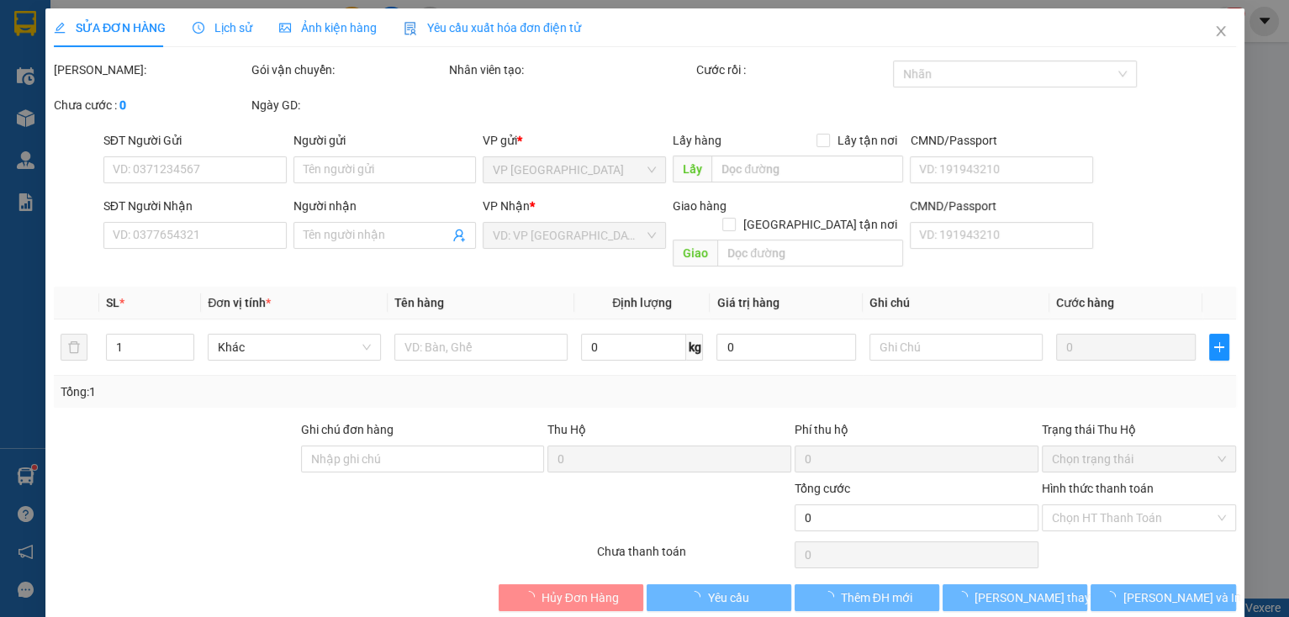
type input "0905818188"
type input "[PERSON_NAME]"
type input "40.000"
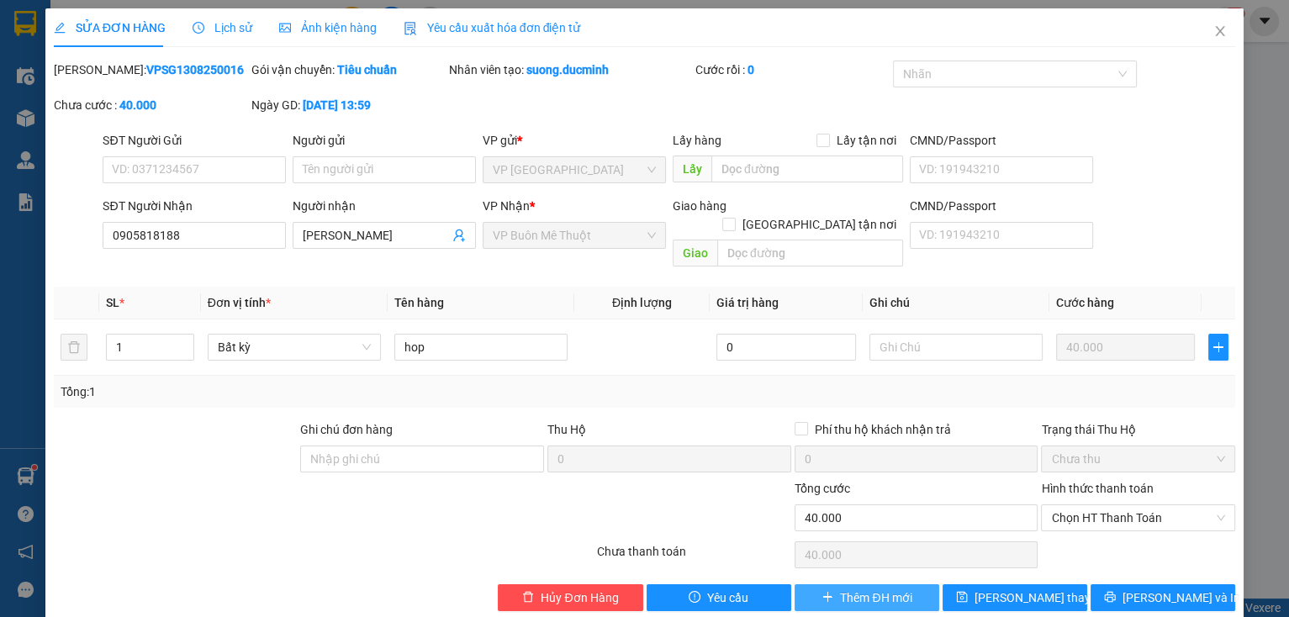
click at [843, 589] on span "Thêm ĐH mới" at bounding box center [875, 598] width 71 height 19
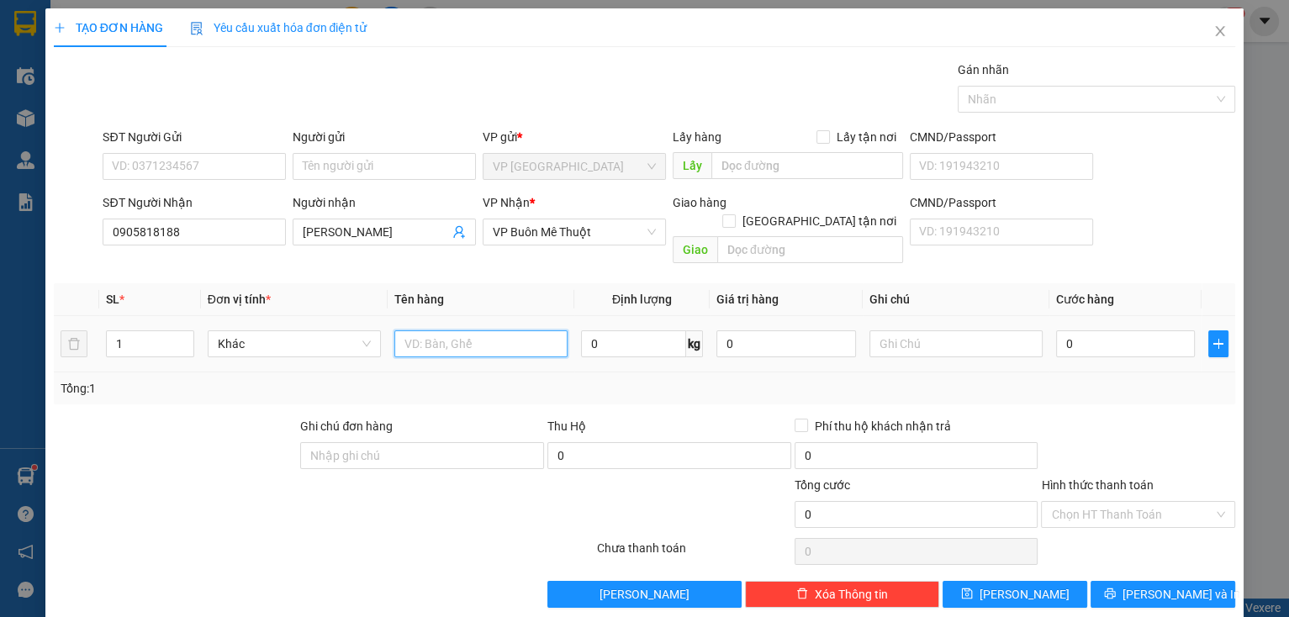
click at [517, 336] on input "text" at bounding box center [480, 344] width 173 height 27
type input "hộp"
click at [1103, 331] on input "0" at bounding box center [1126, 344] width 140 height 27
type input "36"
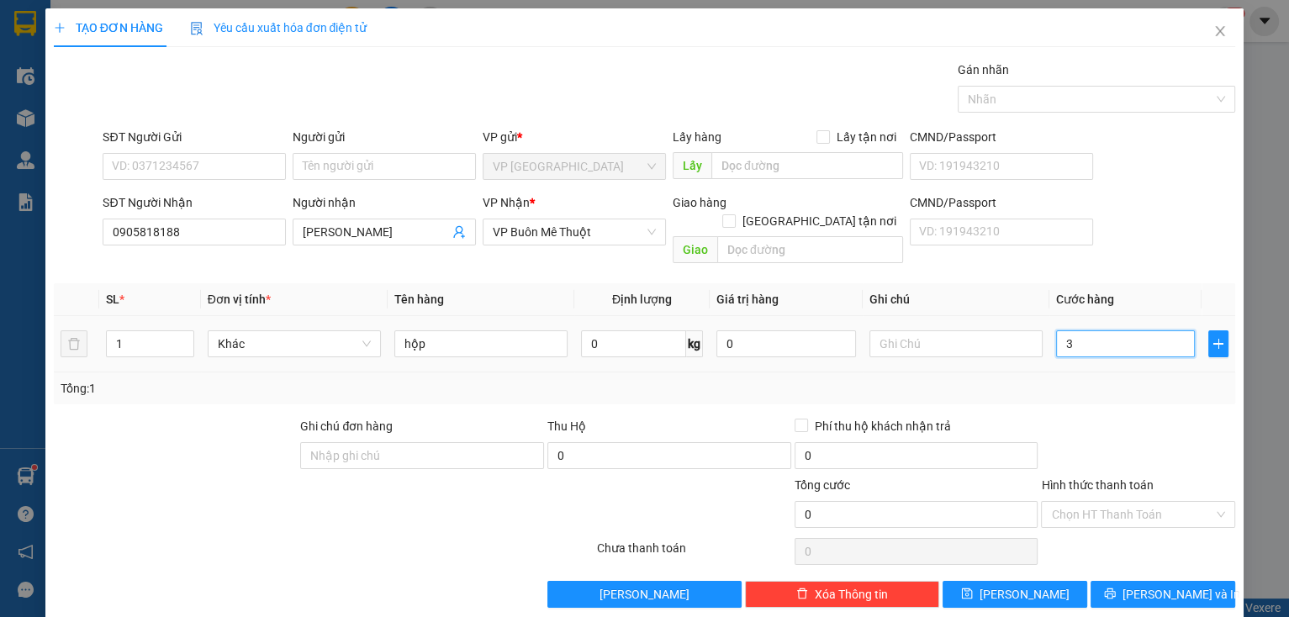
type input "36"
type input "360"
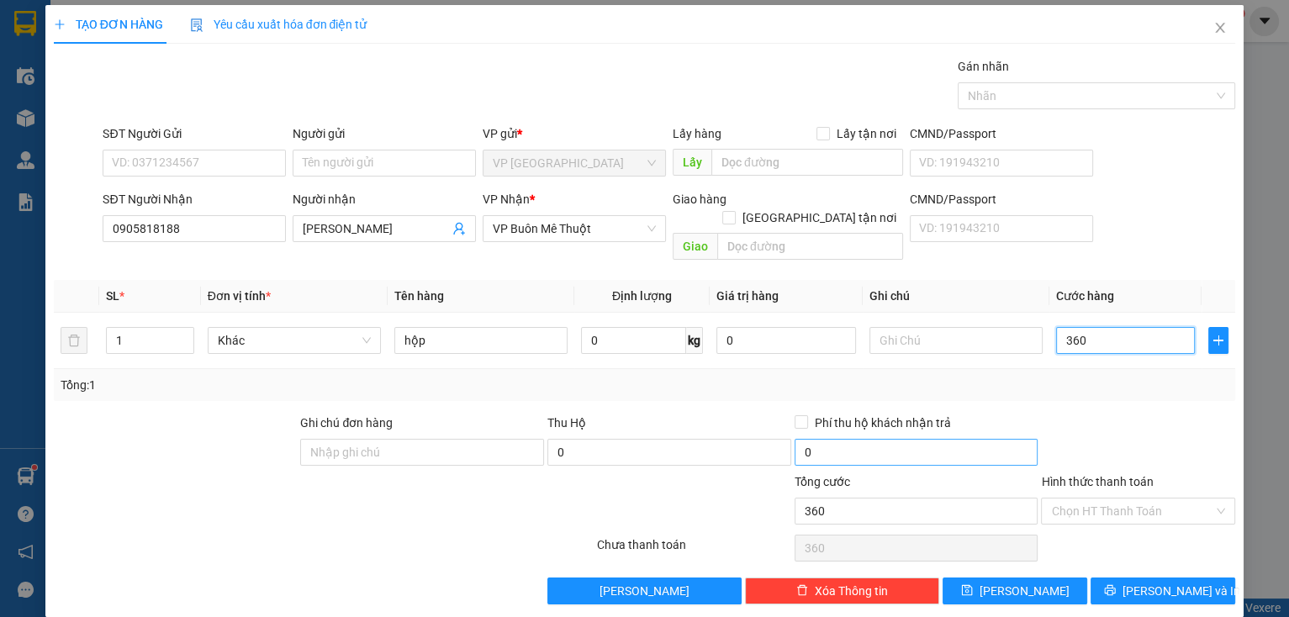
type input "36"
type input "3"
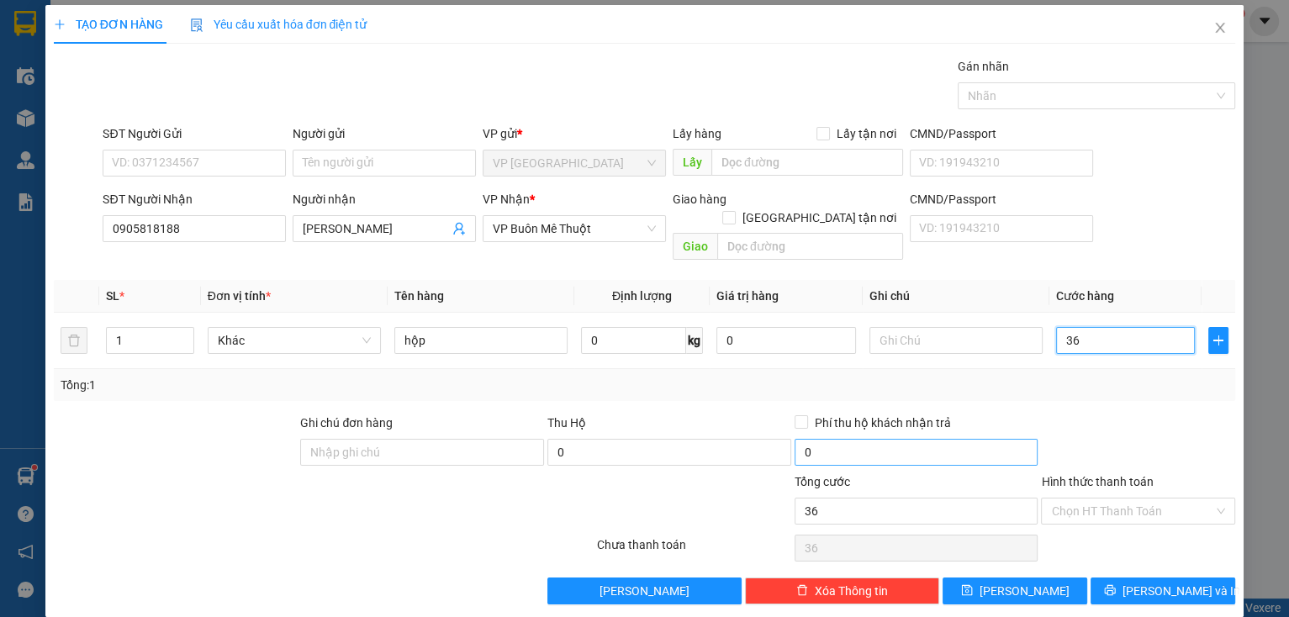
type input "3"
type input "30"
type input "30.000"
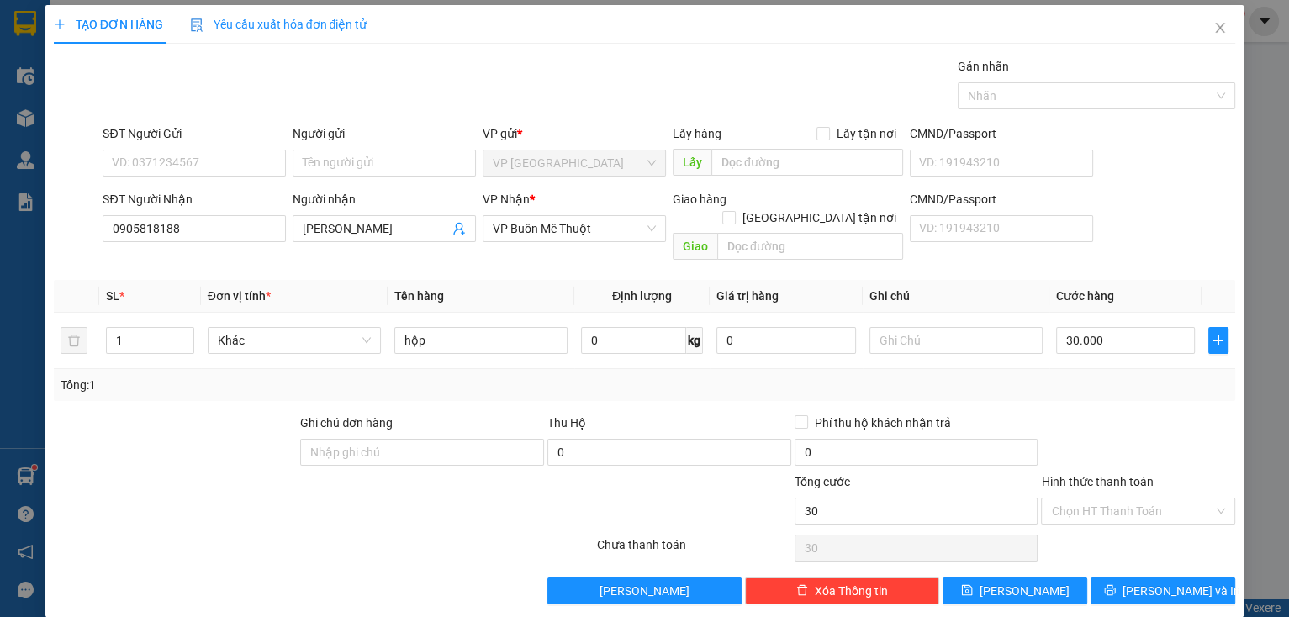
type input "30.000"
drag, startPoint x: 1121, startPoint y: 431, endPoint x: 1166, endPoint y: 506, distance: 87.1
click at [1120, 431] on div at bounding box center [1139, 443] width 198 height 59
click at [1169, 580] on button "[PERSON_NAME] và In" at bounding box center [1163, 591] width 145 height 27
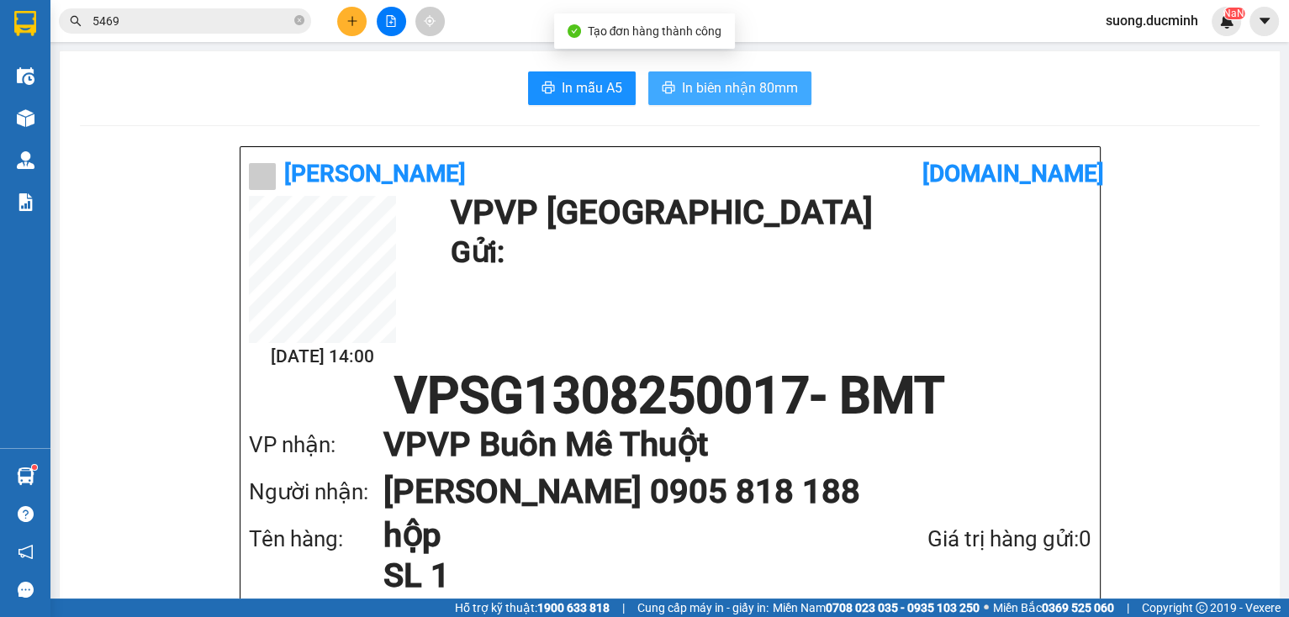
click at [723, 92] on span "In biên nhận 80mm" at bounding box center [740, 87] width 116 height 21
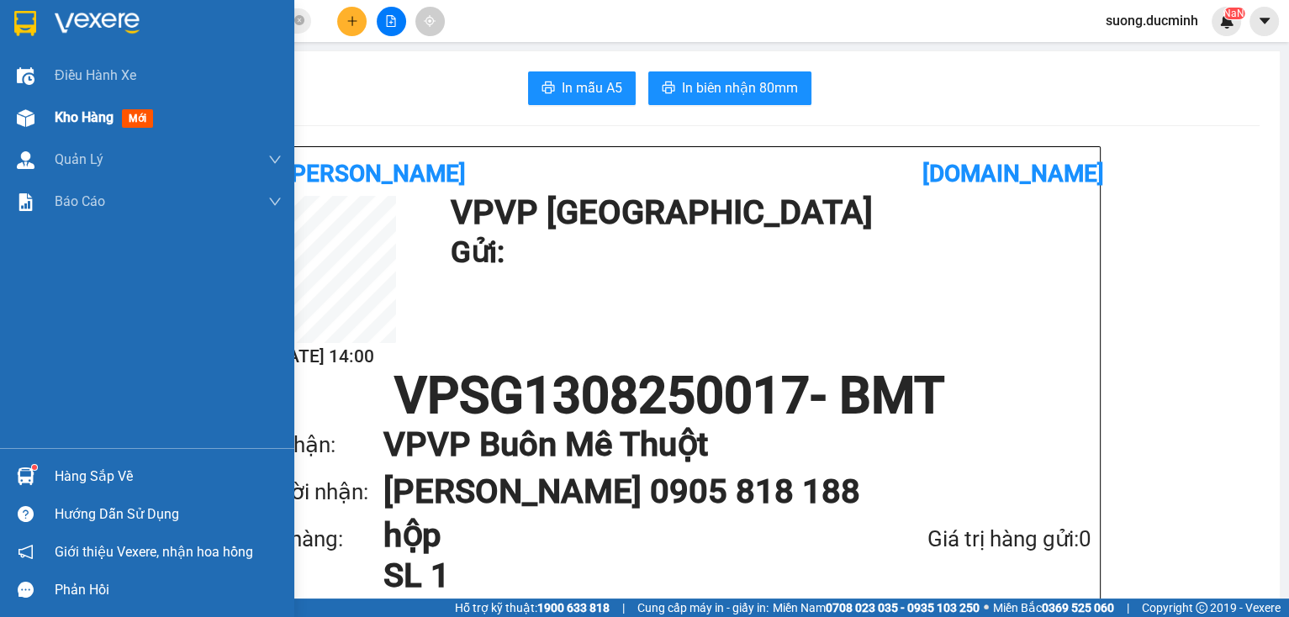
click at [51, 111] on div "Kho hàng mới" at bounding box center [147, 118] width 294 height 42
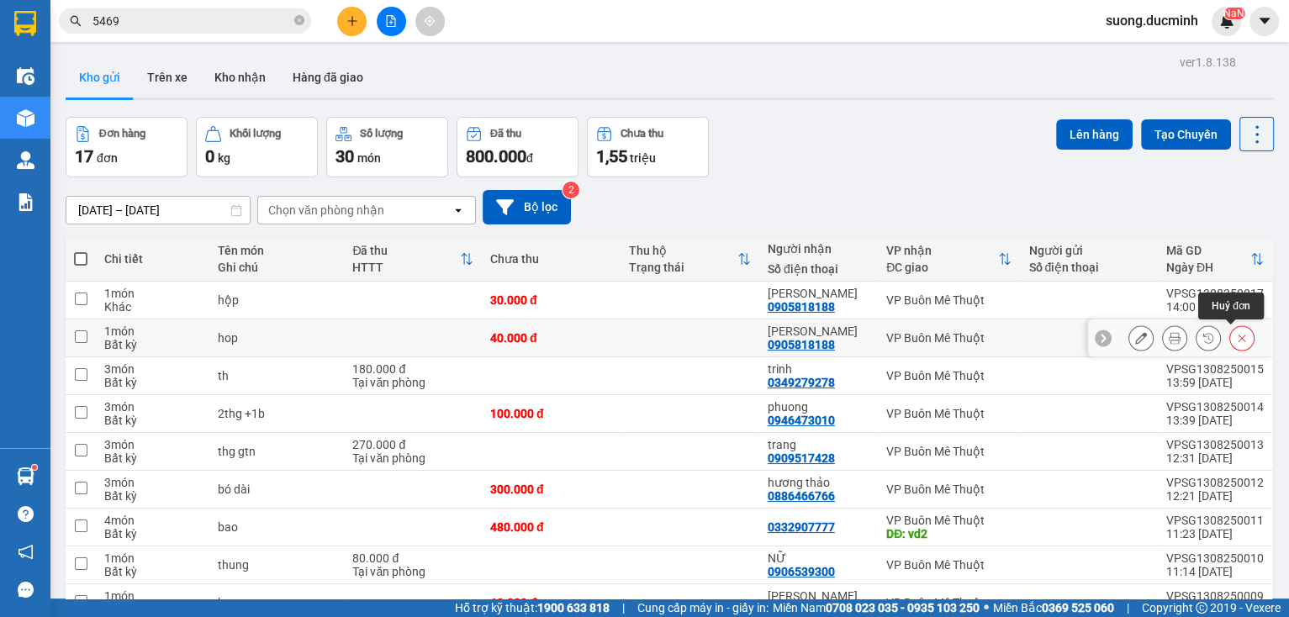
click at [1236, 340] on icon at bounding box center [1242, 338] width 12 height 12
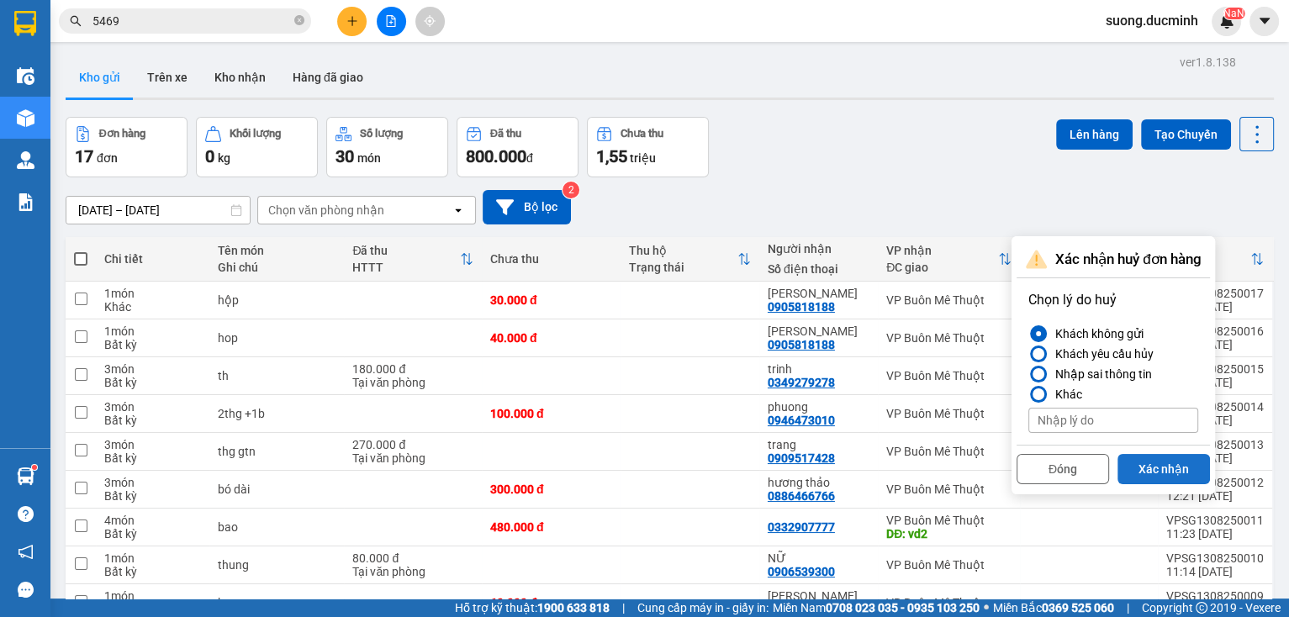
click at [1173, 464] on button "Xác nhận" at bounding box center [1164, 469] width 93 height 30
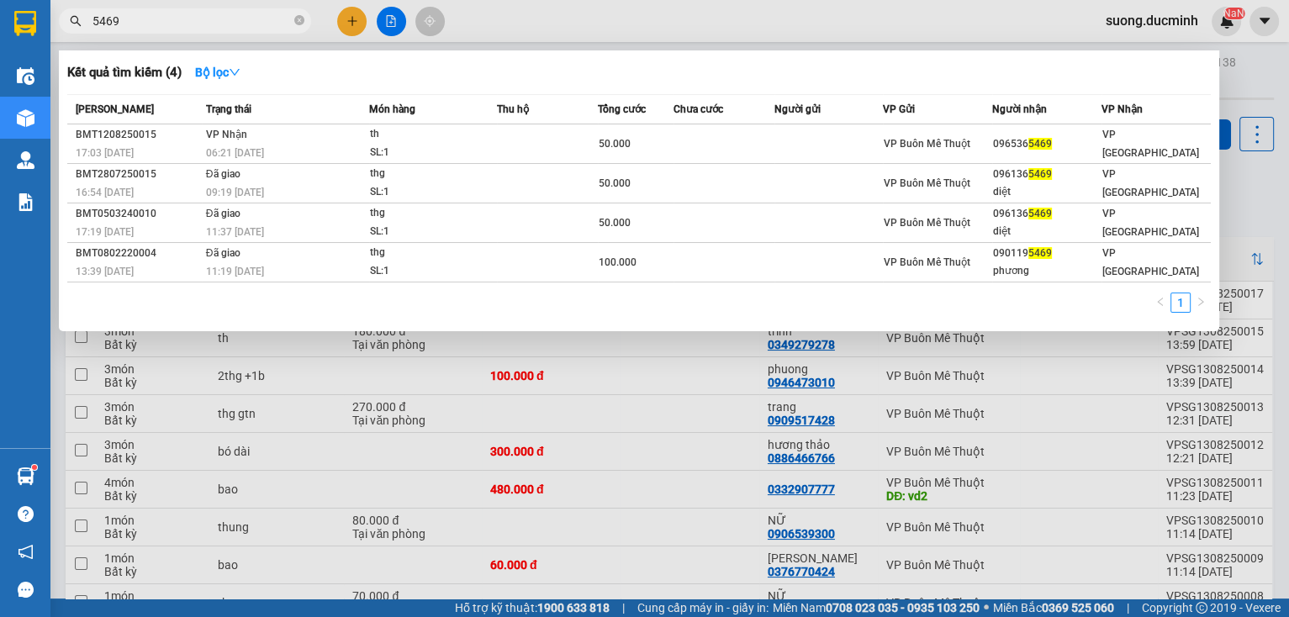
click at [175, 17] on input "5469" at bounding box center [192, 21] width 199 height 19
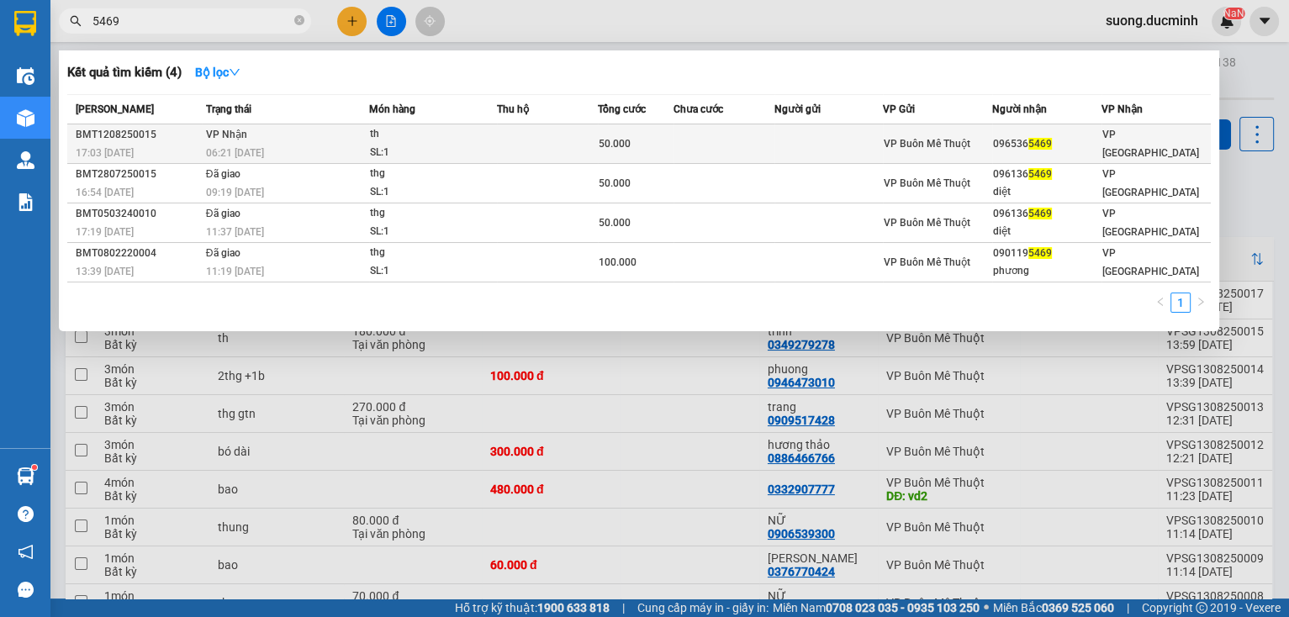
click at [1027, 155] on td "096536 5469" at bounding box center [1047, 144] width 109 height 40
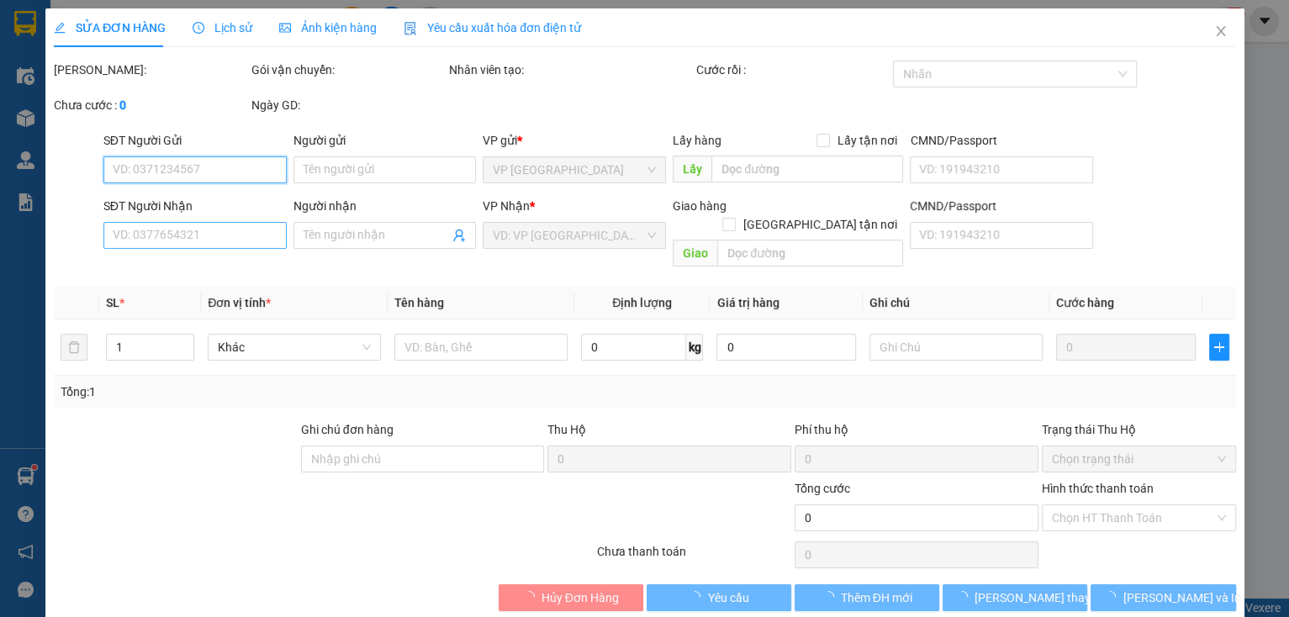
type input "0965365469"
type input "50.000"
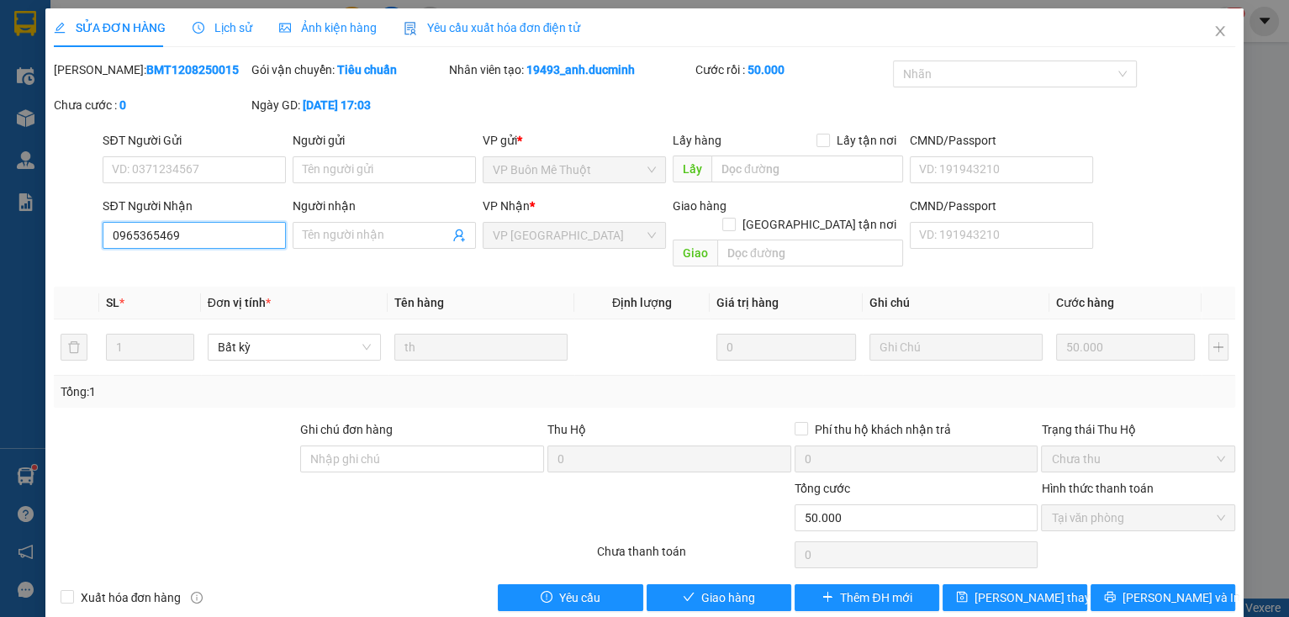
click at [135, 236] on input "0965365469" at bounding box center [194, 235] width 183 height 27
type input "0961365469"
click at [1026, 596] on div "SỬA ĐƠN HÀNG Lịch sử Ảnh kiện hàng Yêu cầu xuất hóa đơn điện tử Total Paid Fee …" at bounding box center [644, 316] width 1199 height 616
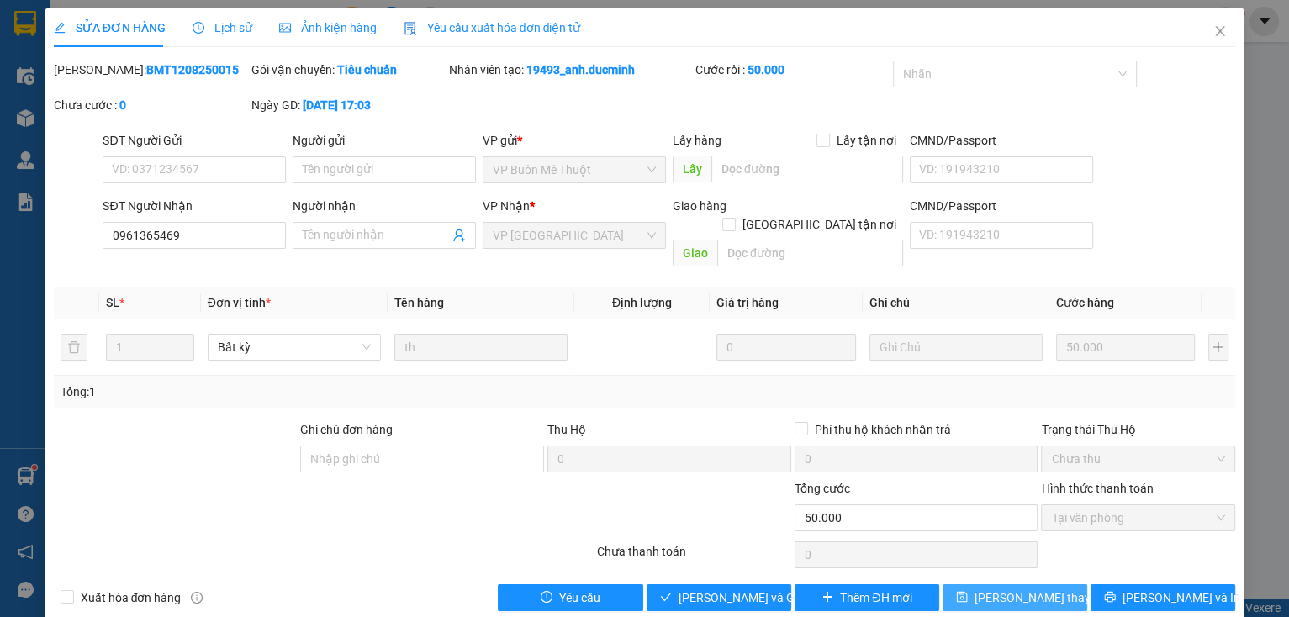
click at [1026, 589] on span "[PERSON_NAME] thay đổi" at bounding box center [1042, 598] width 135 height 19
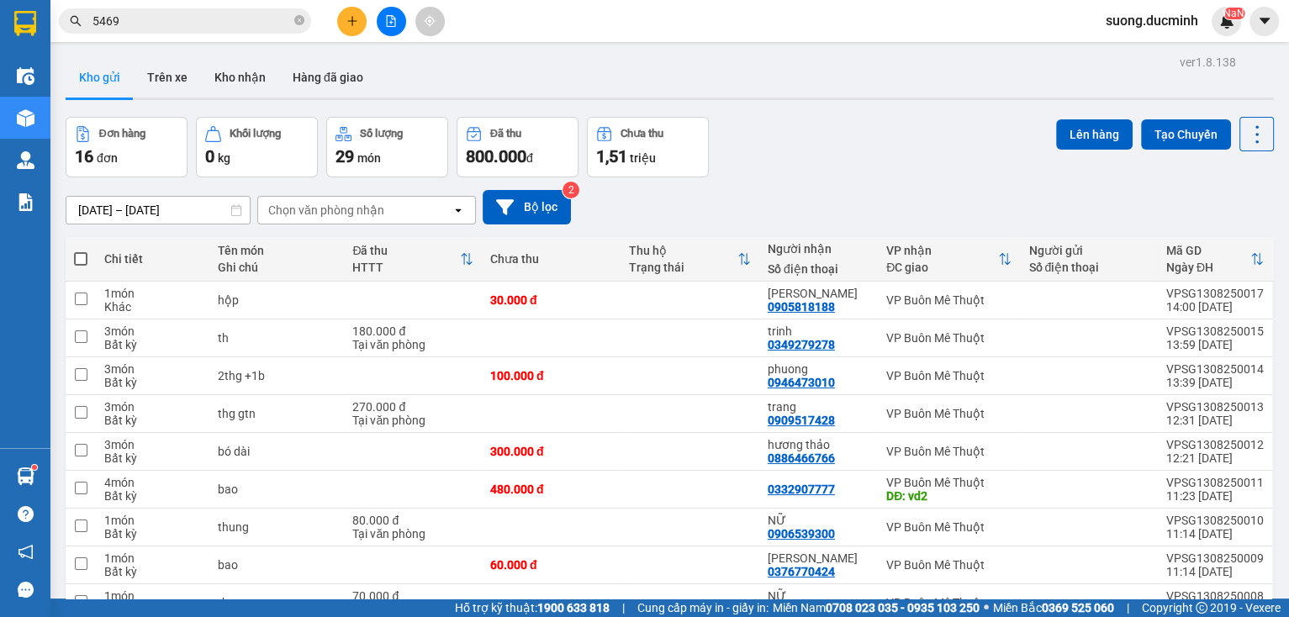
click at [142, 21] on input "5469" at bounding box center [192, 21] width 199 height 19
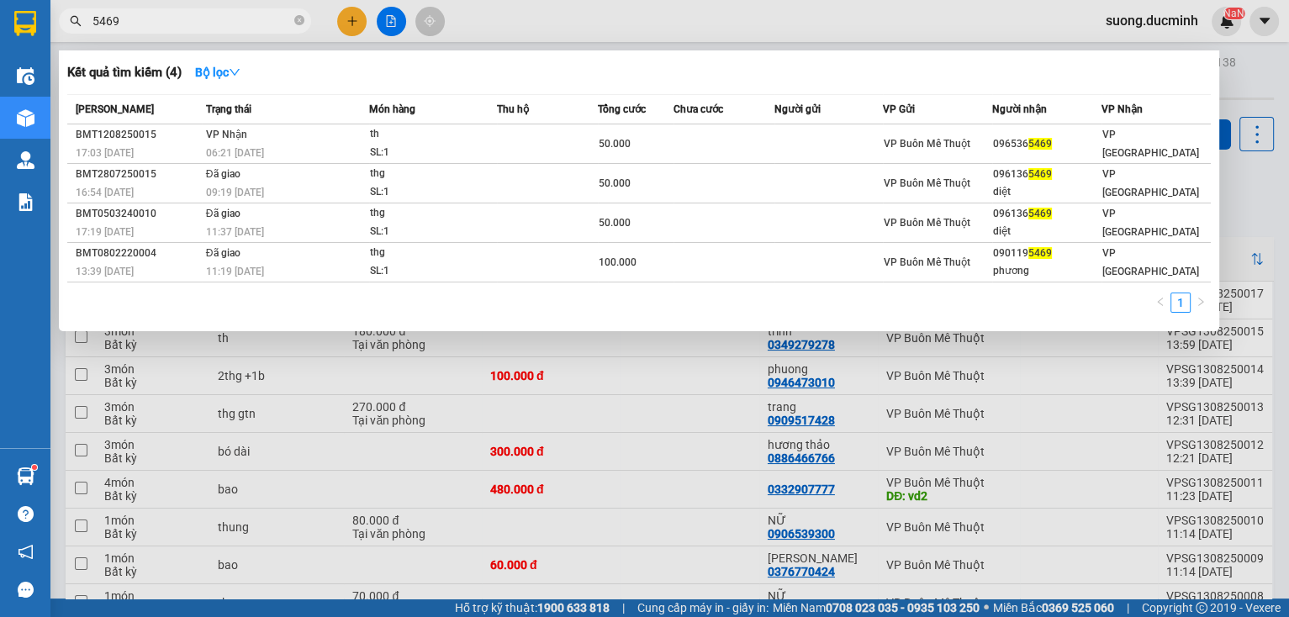
click at [348, 24] on div at bounding box center [644, 308] width 1289 height 617
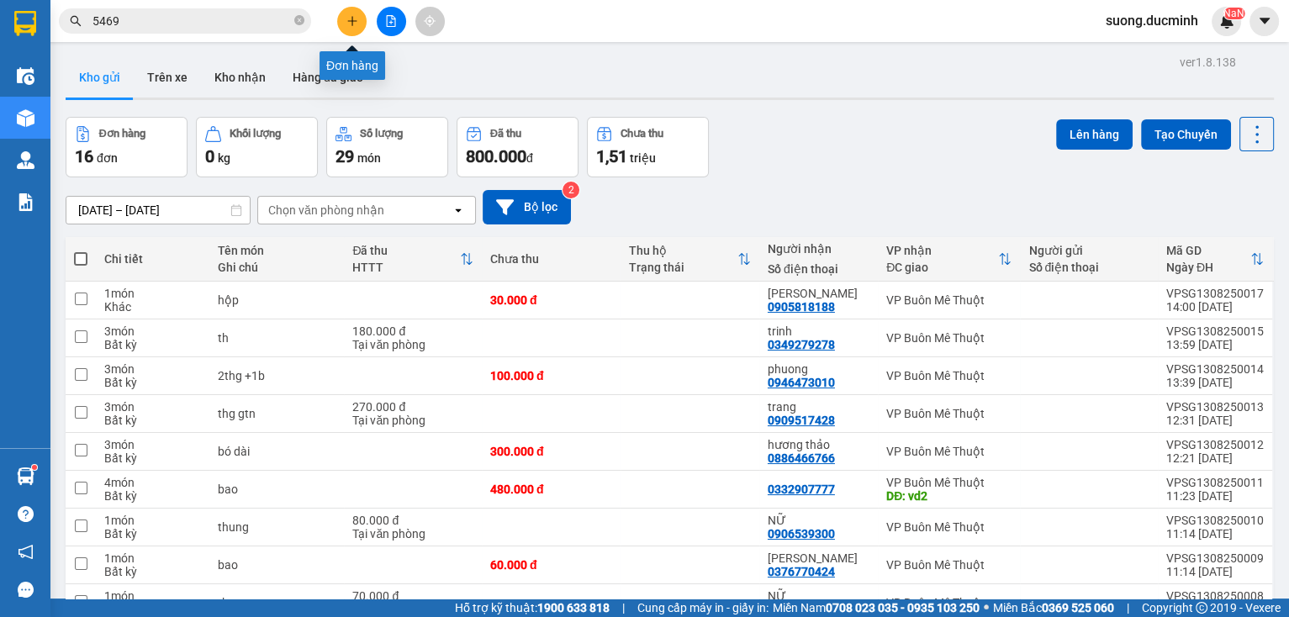
click at [350, 20] on icon "plus" at bounding box center [353, 21] width 12 height 12
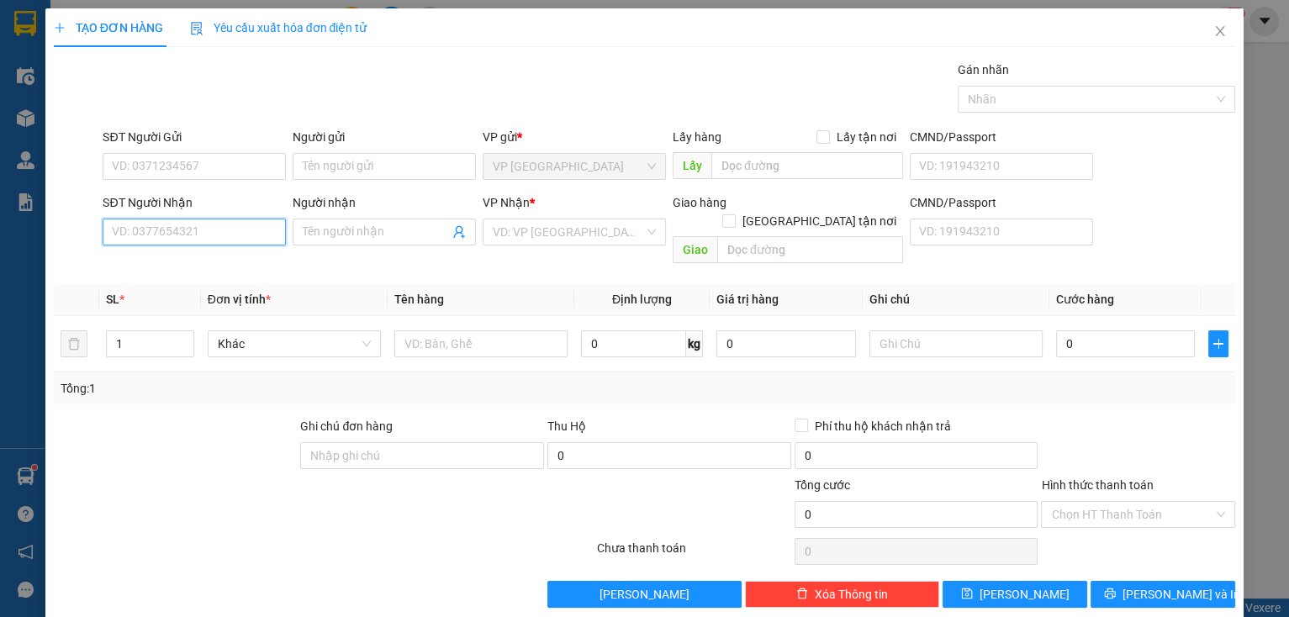
click at [233, 228] on input "SĐT Người Nhận" at bounding box center [194, 232] width 183 height 27
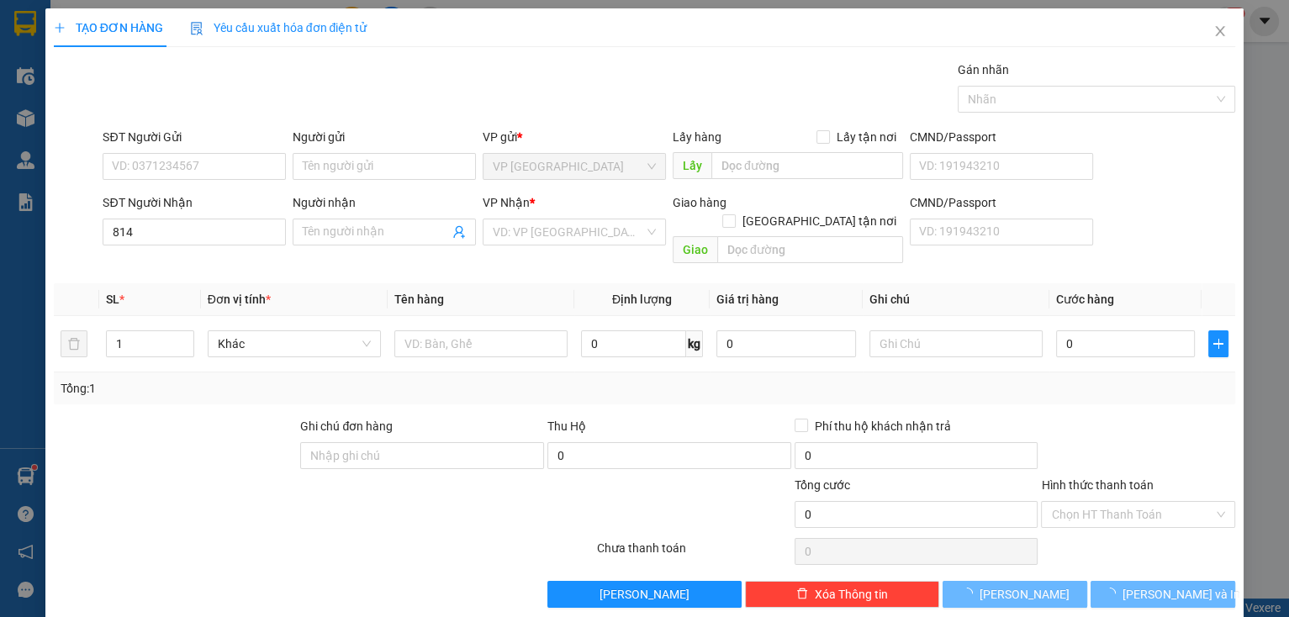
click at [209, 214] on div "SĐT Người Nhận" at bounding box center [194, 205] width 183 height 25
click at [208, 226] on input "814" at bounding box center [194, 232] width 183 height 27
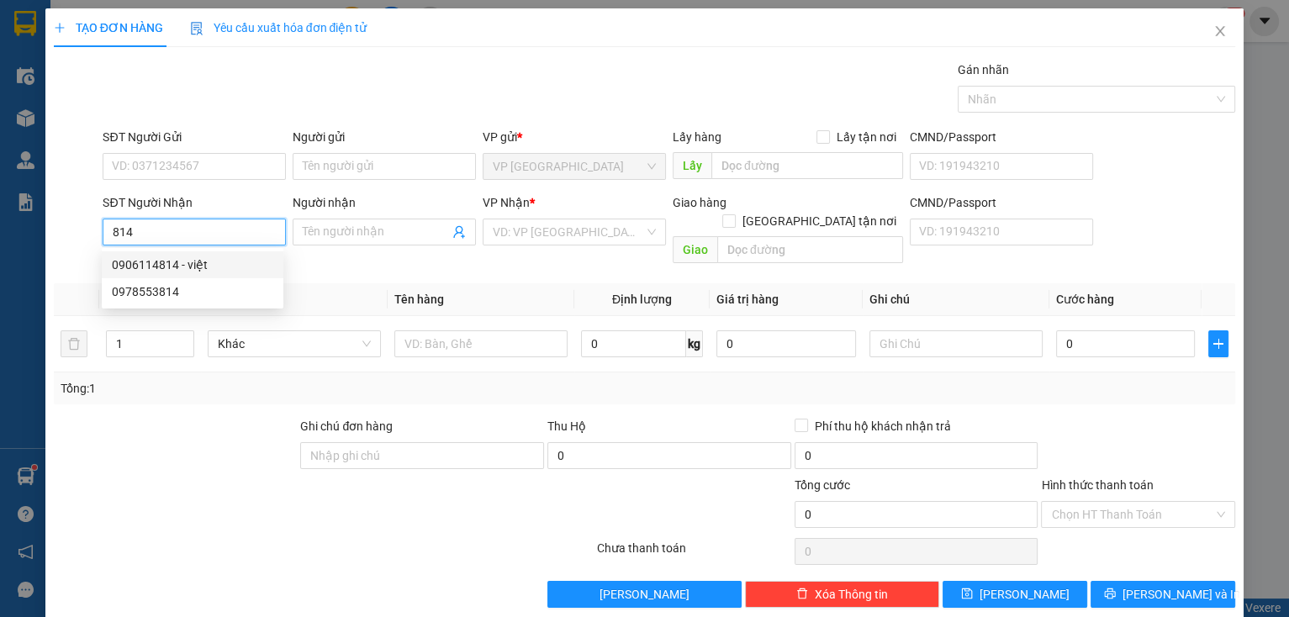
click at [186, 267] on div "0906114814 - việt" at bounding box center [192, 265] width 161 height 19
type input "0906114814"
type input "việt"
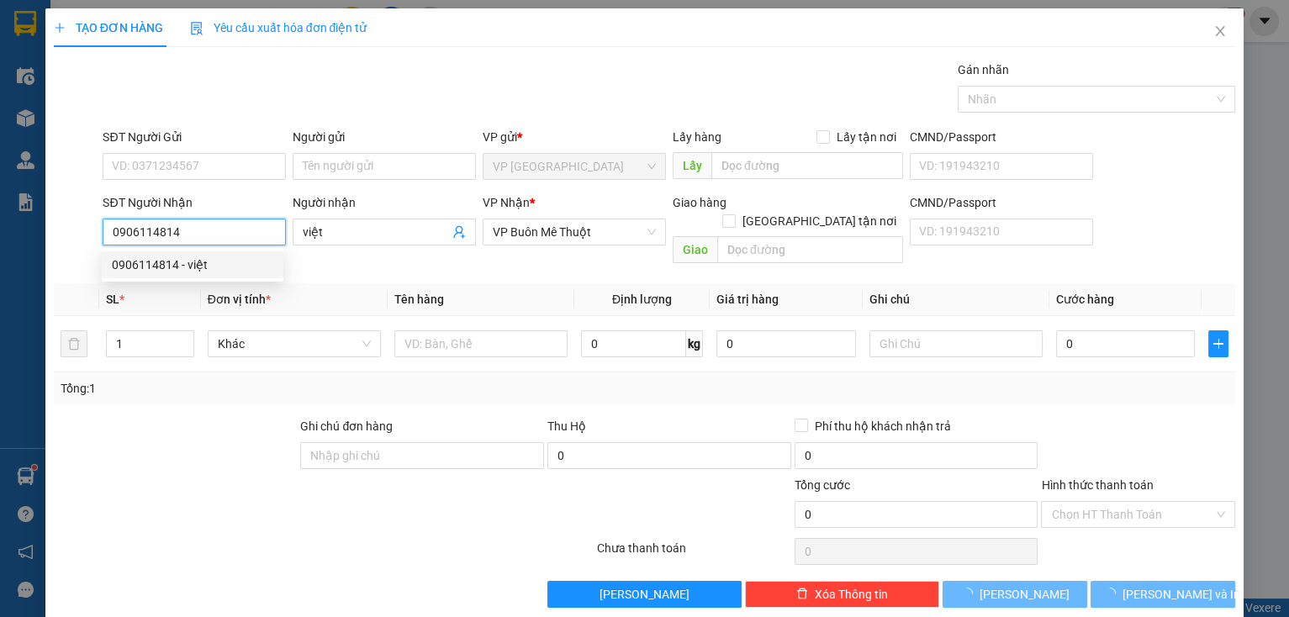
type input "100.000"
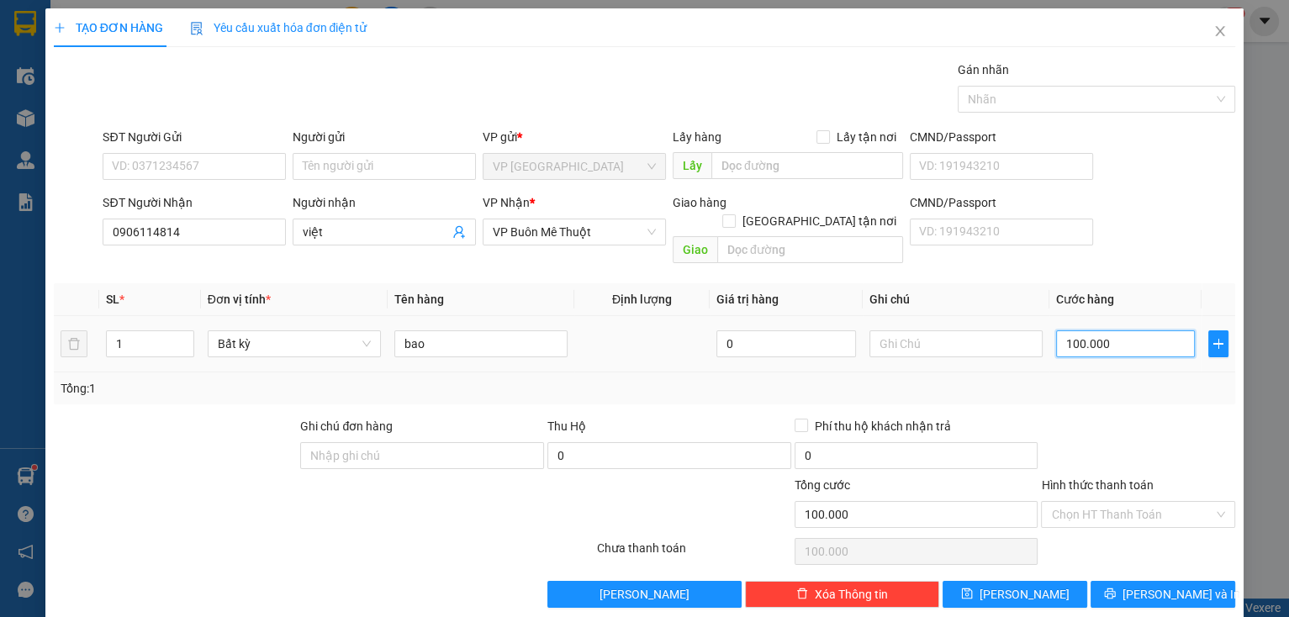
click at [1116, 331] on input "100.000" at bounding box center [1126, 344] width 140 height 27
type input "8"
type input "80"
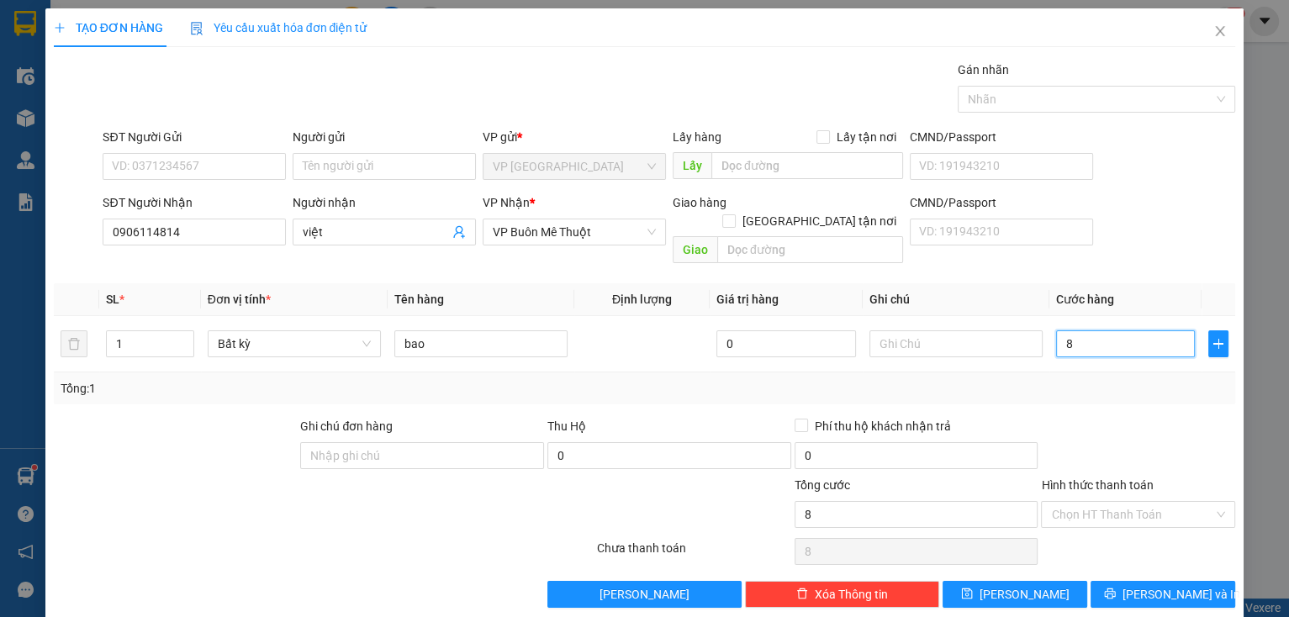
type input "80"
type input "80.000"
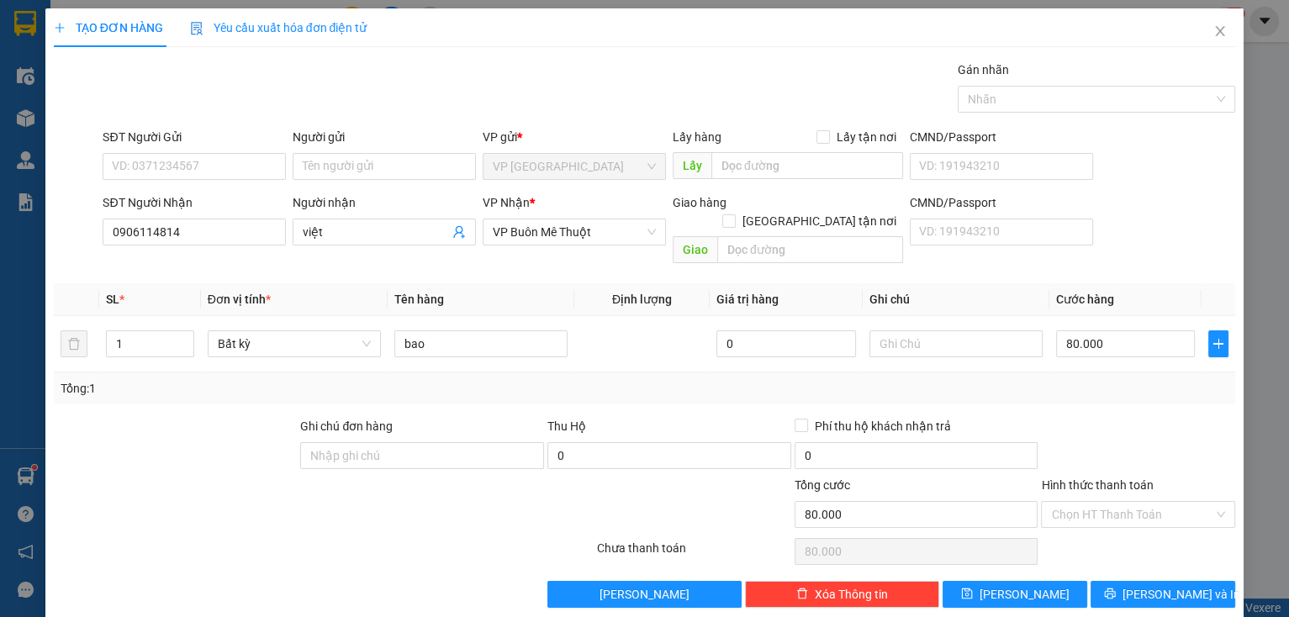
click at [1076, 479] on label "Hình thức thanh toán" at bounding box center [1097, 485] width 112 height 13
click at [1076, 502] on input "Hình thức thanh toán" at bounding box center [1132, 514] width 162 height 25
drag, startPoint x: 1095, startPoint y: 495, endPoint x: 1093, endPoint y: 537, distance: 42.1
click at [1094, 502] on input "Hình thức thanh toán" at bounding box center [1132, 514] width 162 height 25
click at [1093, 537] on div "Tại văn phòng" at bounding box center [1129, 528] width 193 height 27
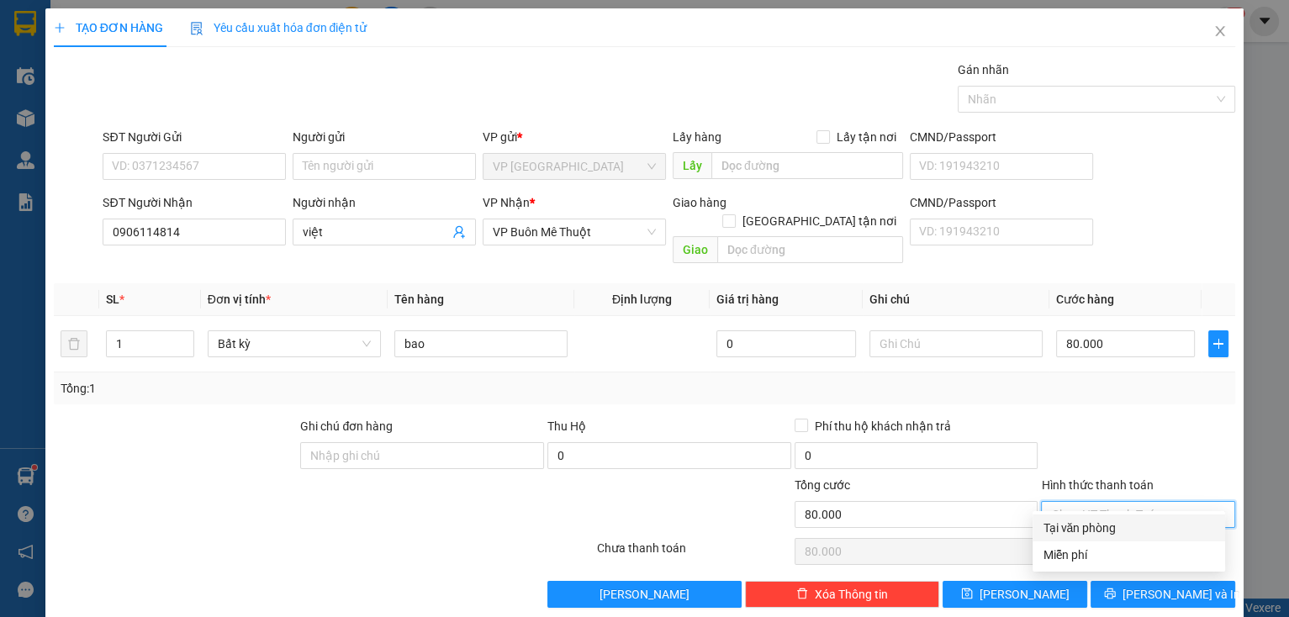
type input "0"
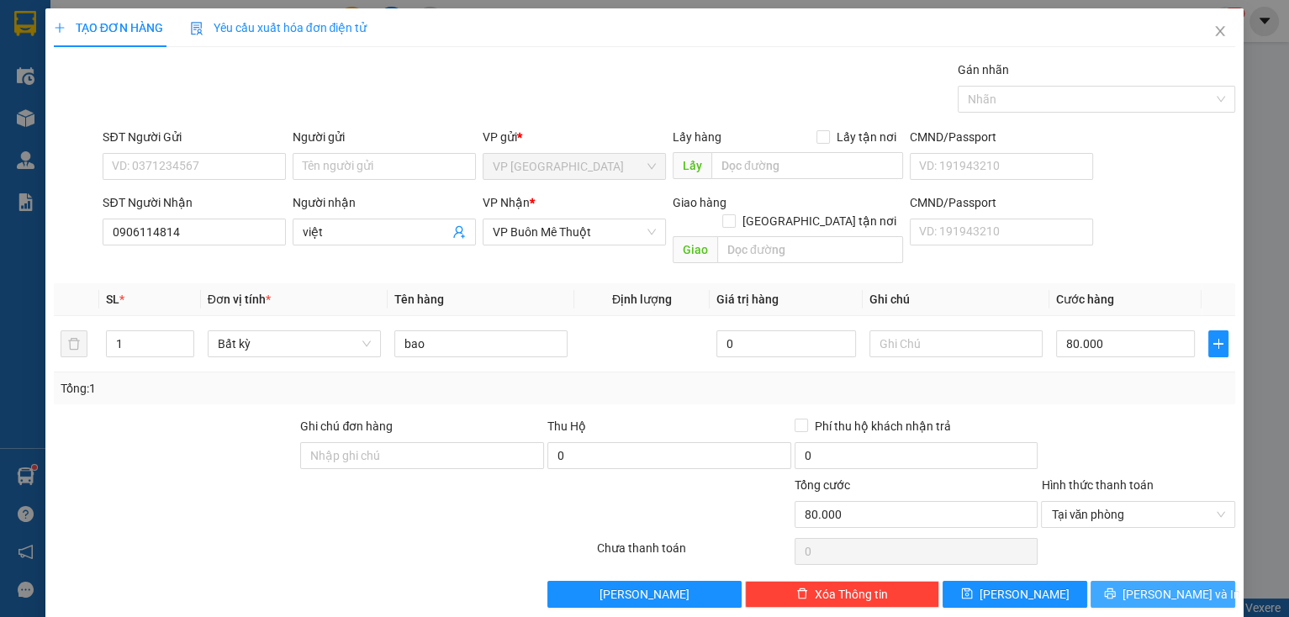
click at [1113, 581] on button "[PERSON_NAME] và In" at bounding box center [1163, 594] width 145 height 27
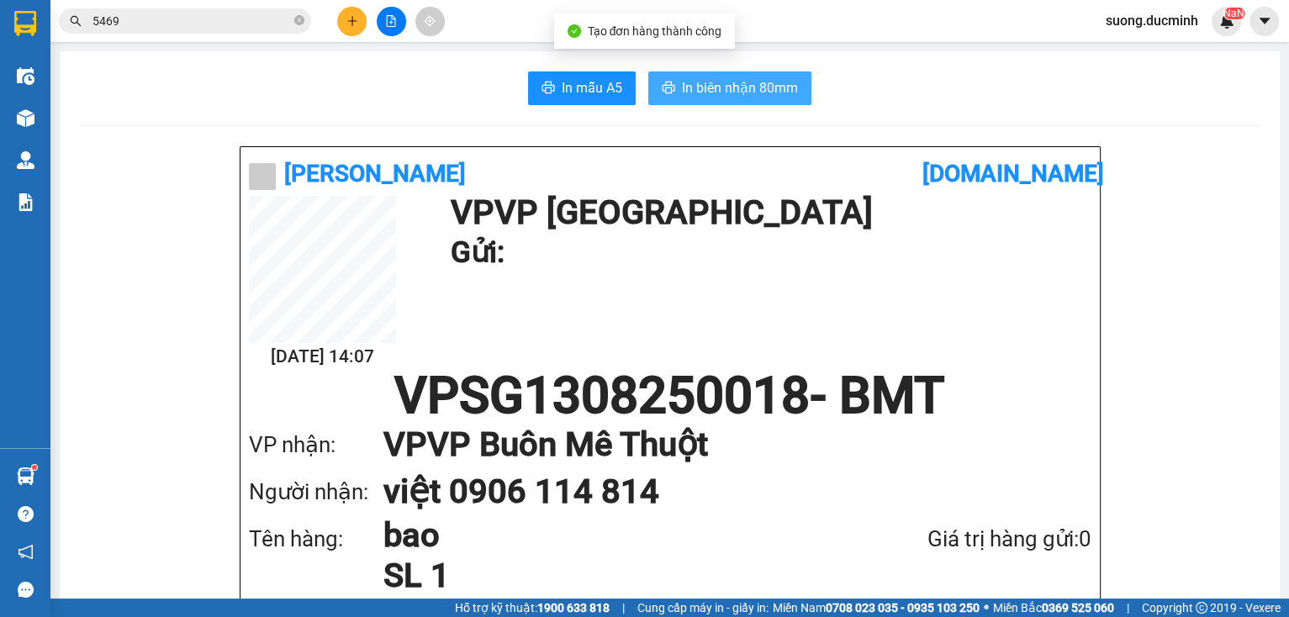
click at [682, 88] on span "In biên nhận 80mm" at bounding box center [740, 87] width 116 height 21
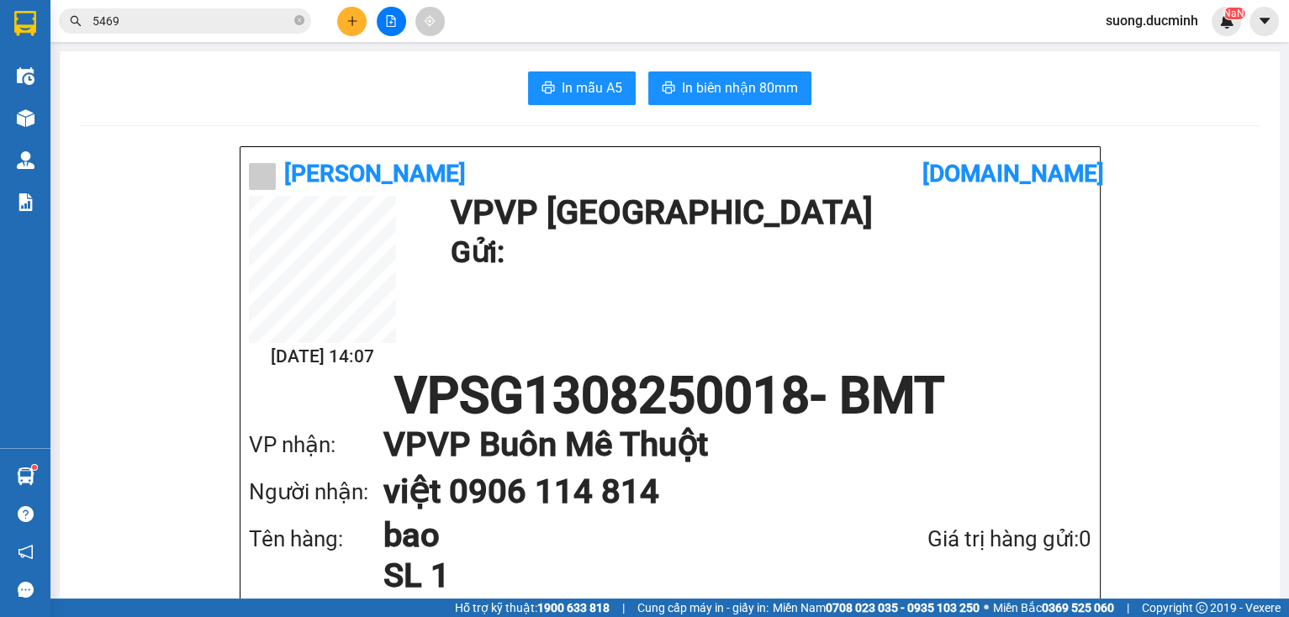
click at [356, 30] on button at bounding box center [351, 21] width 29 height 29
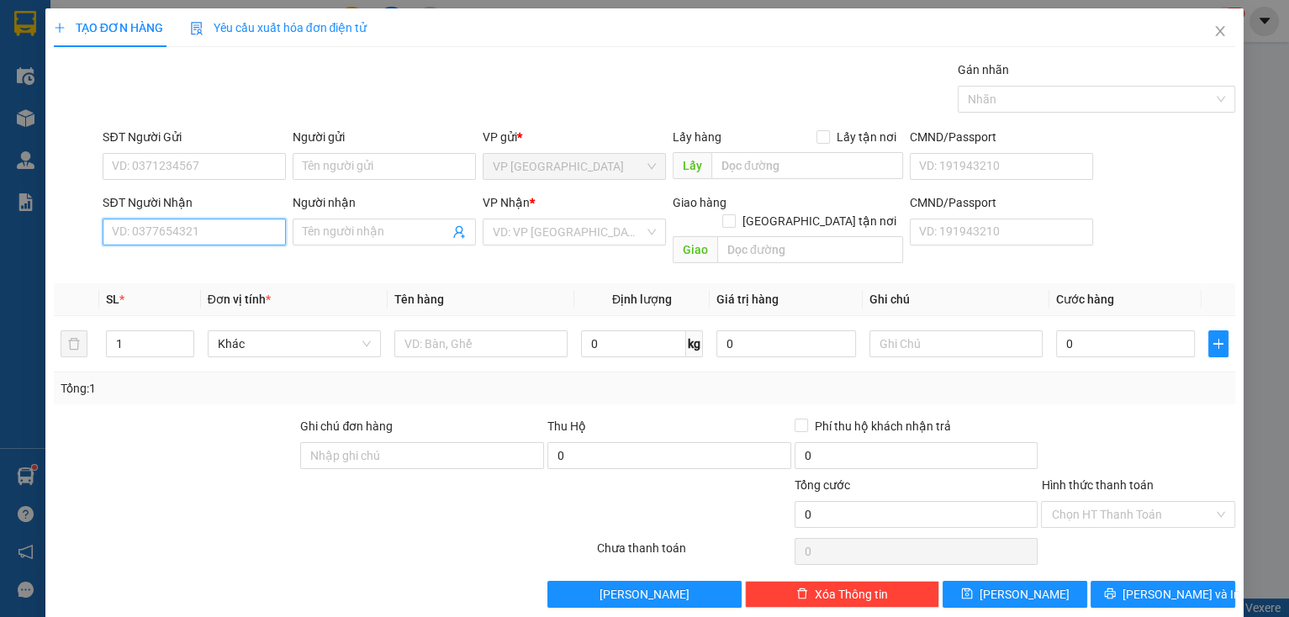
click at [228, 237] on input "SĐT Người Nhận" at bounding box center [194, 232] width 183 height 27
type input "7"
click at [161, 229] on input "900" at bounding box center [194, 232] width 183 height 27
click at [175, 269] on div "0888700900 - hoa" at bounding box center [192, 265] width 161 height 19
type input "0888700900"
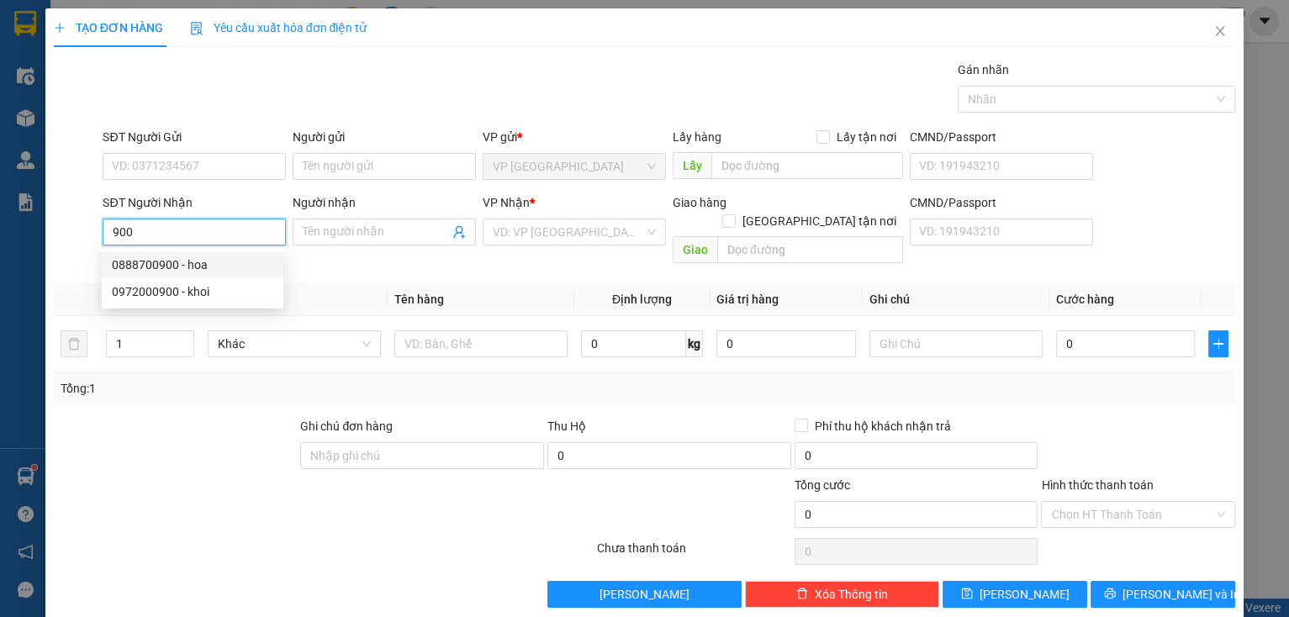
type input "hoa"
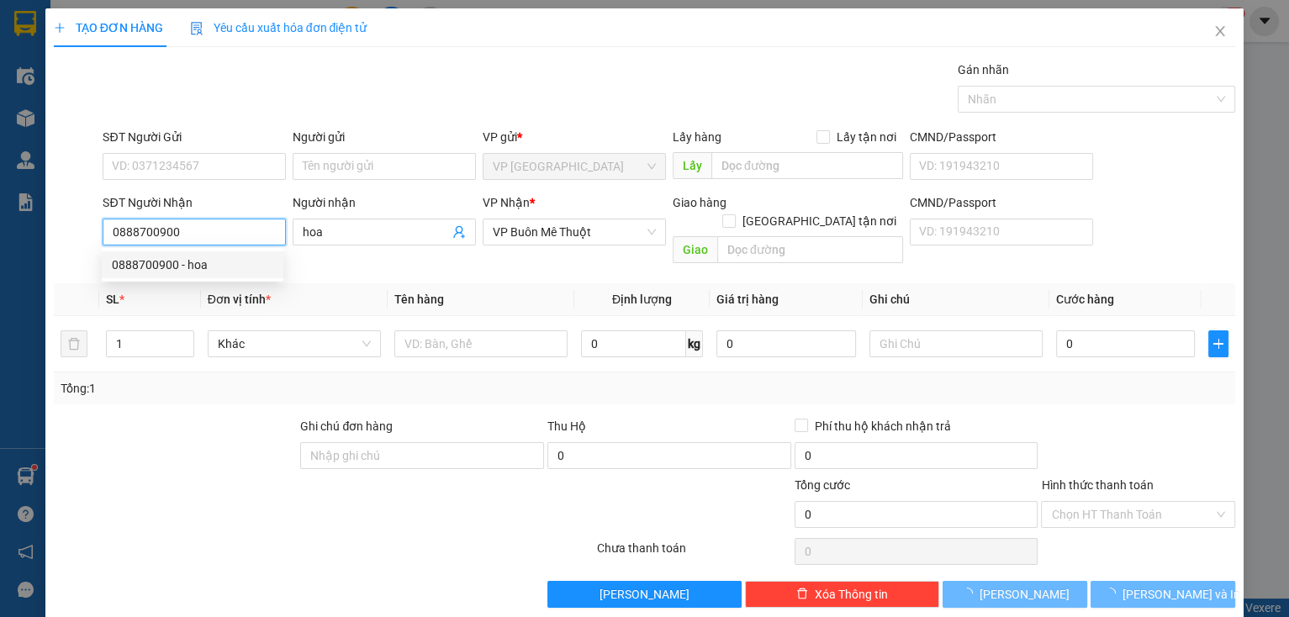
type input "250.000"
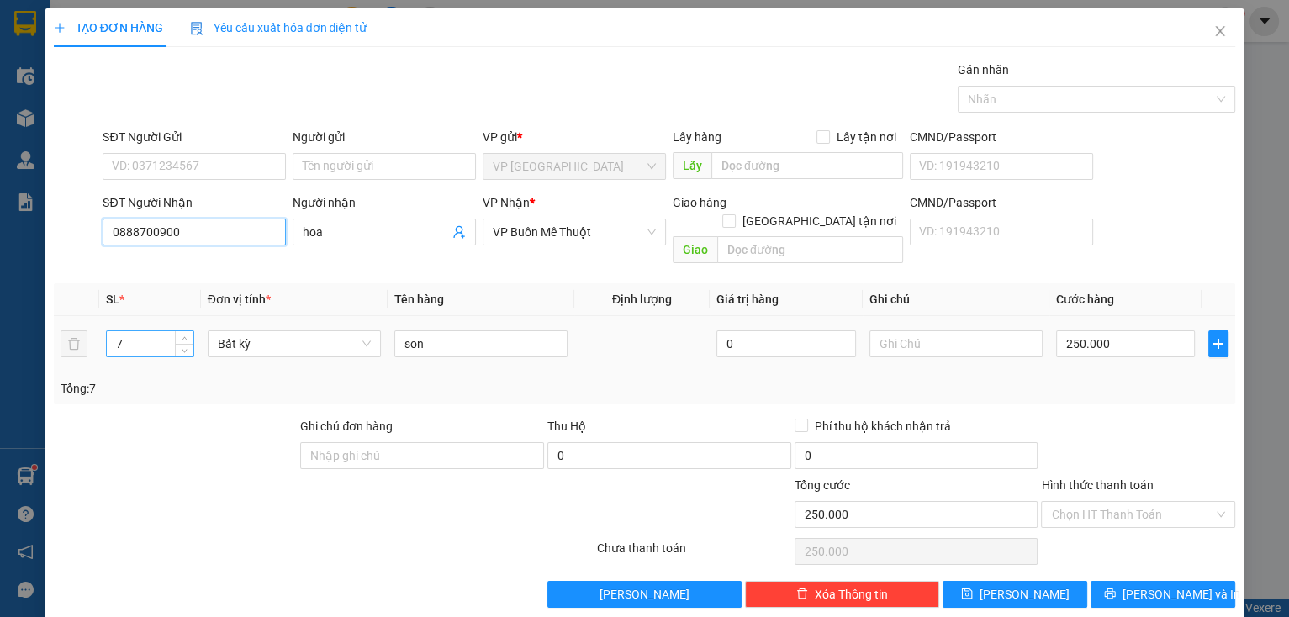
type input "0888700900"
drag, startPoint x: 132, startPoint y: 326, endPoint x: 96, endPoint y: 326, distance: 36.2
click at [96, 326] on tr "7 Bất kỳ son [DEMOGRAPHIC_DATA] 250.000" at bounding box center [645, 344] width 1183 height 56
type input "20"
click at [1129, 333] on input "250.000" at bounding box center [1126, 344] width 140 height 27
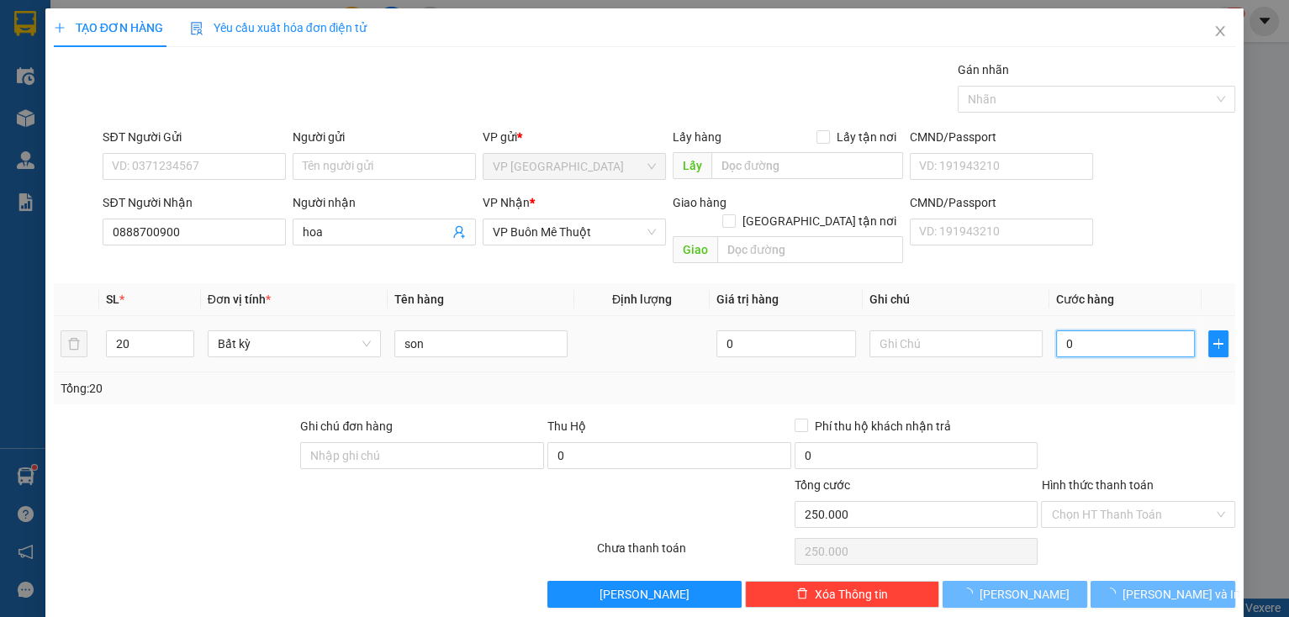
type input "07"
type input "7"
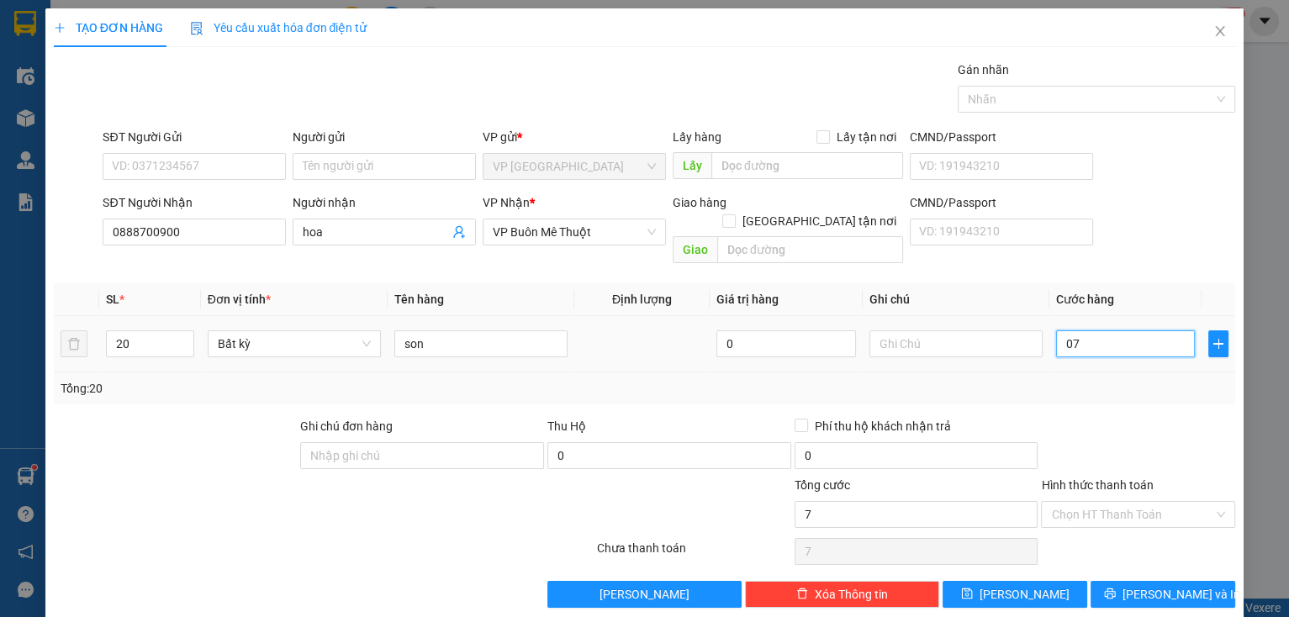
type input "70"
type input "0.700"
type input "700"
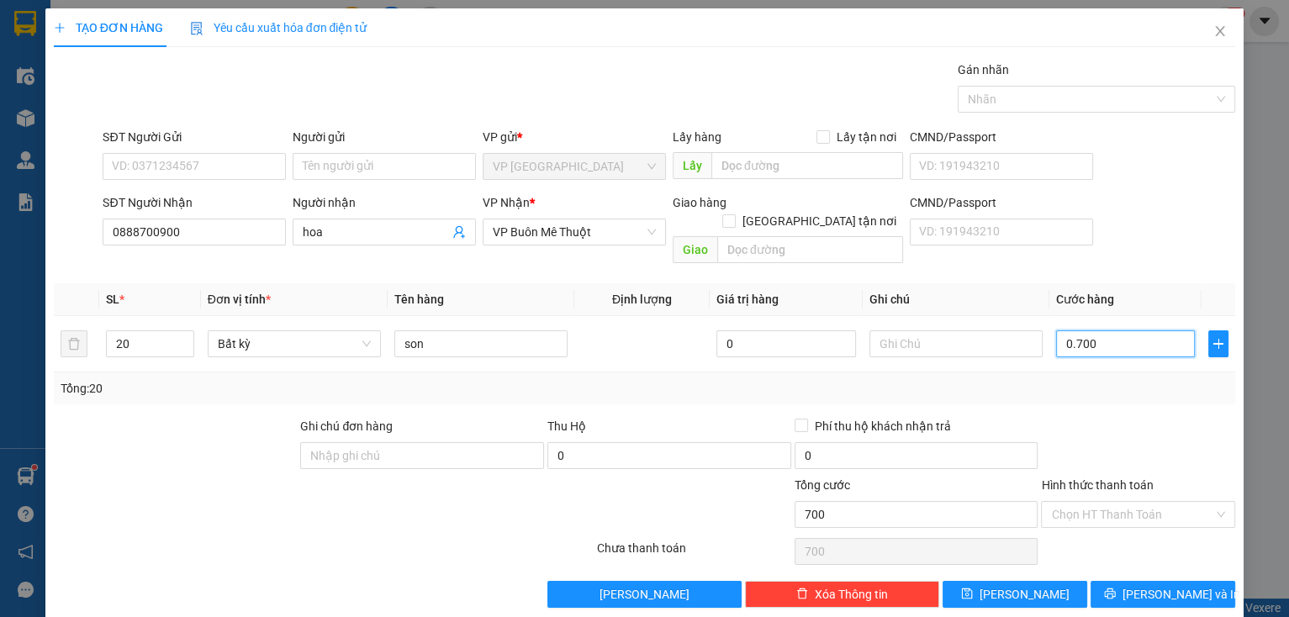
type input "0.700"
type input "700.000"
click at [1128, 417] on div at bounding box center [1139, 446] width 198 height 59
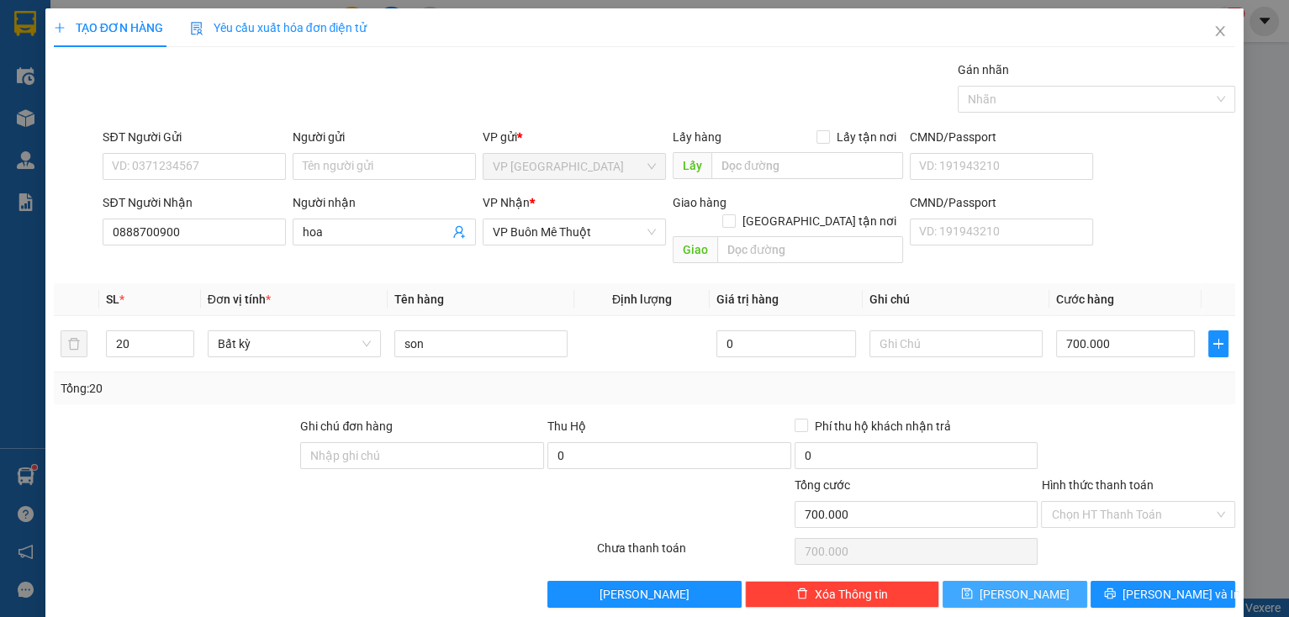
click at [1052, 581] on button "[PERSON_NAME]" at bounding box center [1015, 594] width 145 height 27
type input "0"
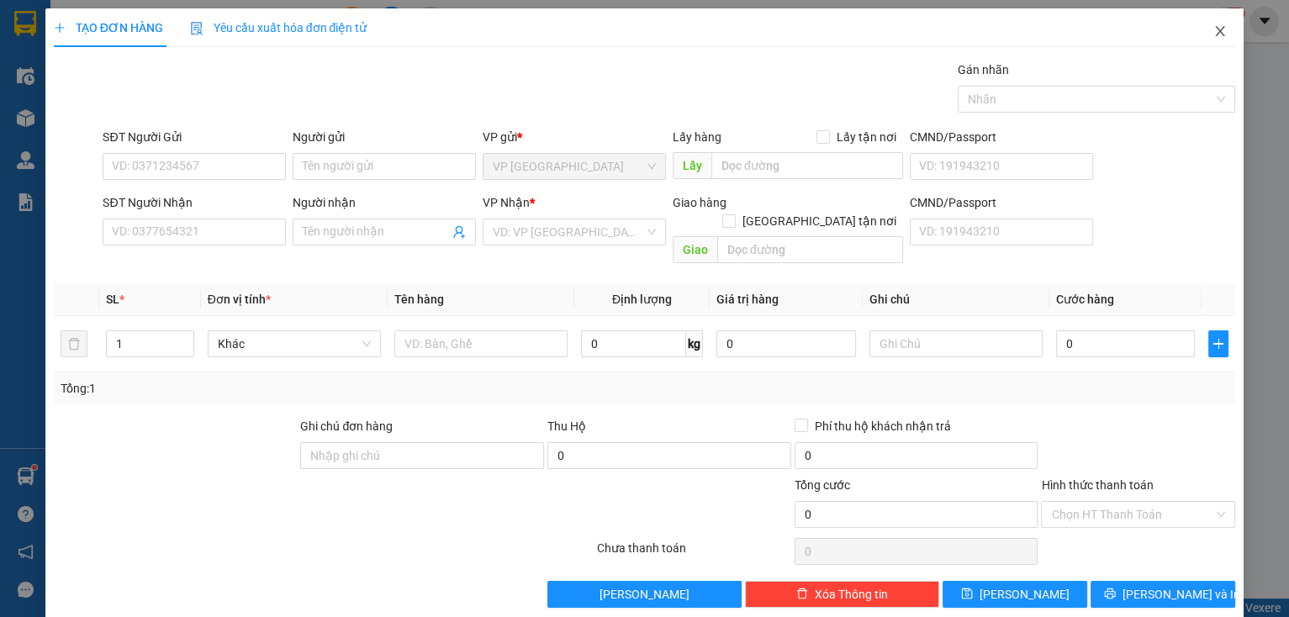
click at [1216, 34] on icon "close" at bounding box center [1220, 31] width 9 height 10
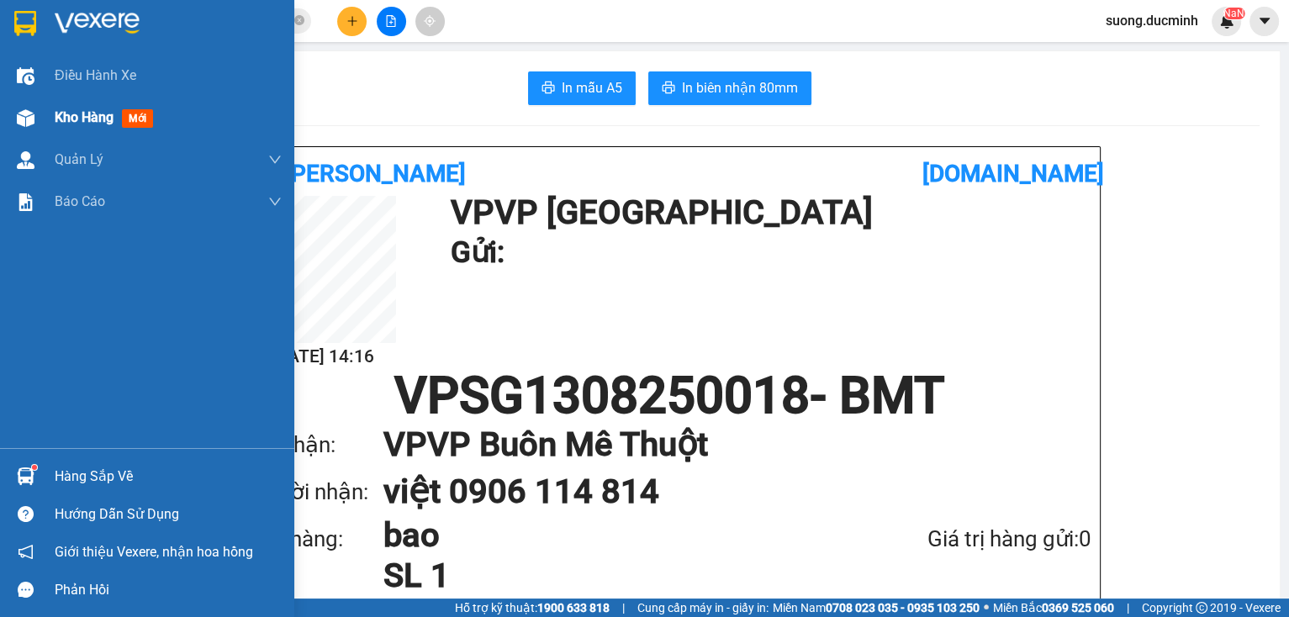
click at [44, 112] on div "Kho hàng mới" at bounding box center [147, 118] width 294 height 42
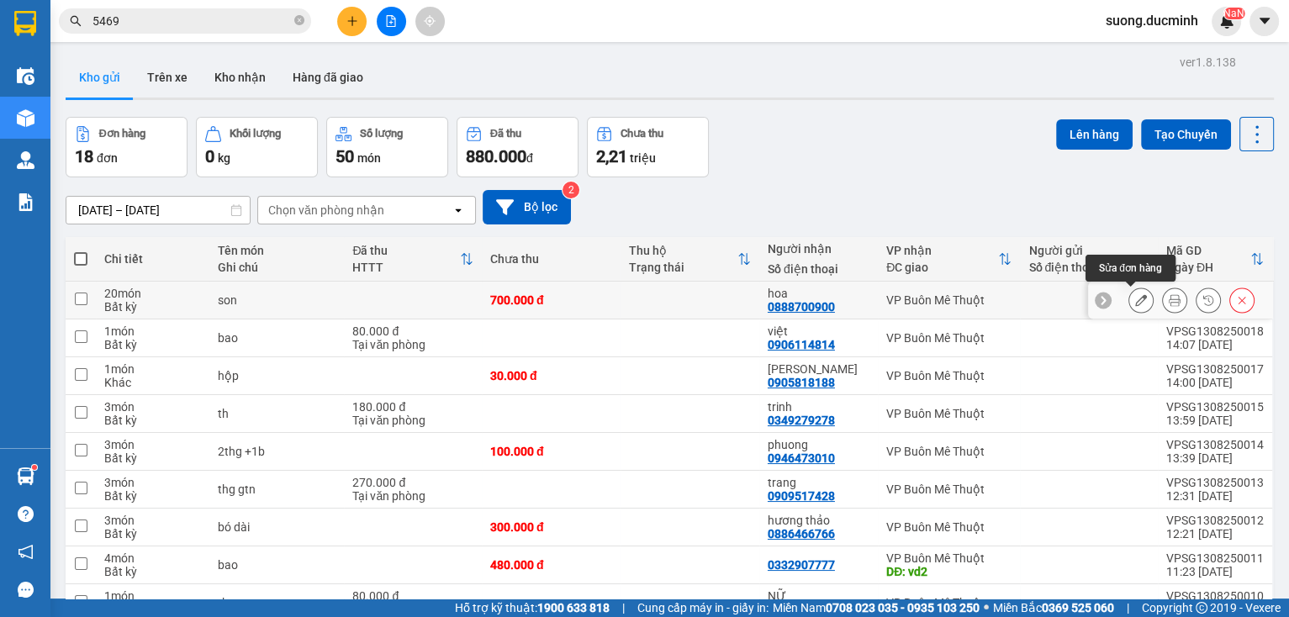
click at [1136, 299] on icon at bounding box center [1142, 300] width 12 height 12
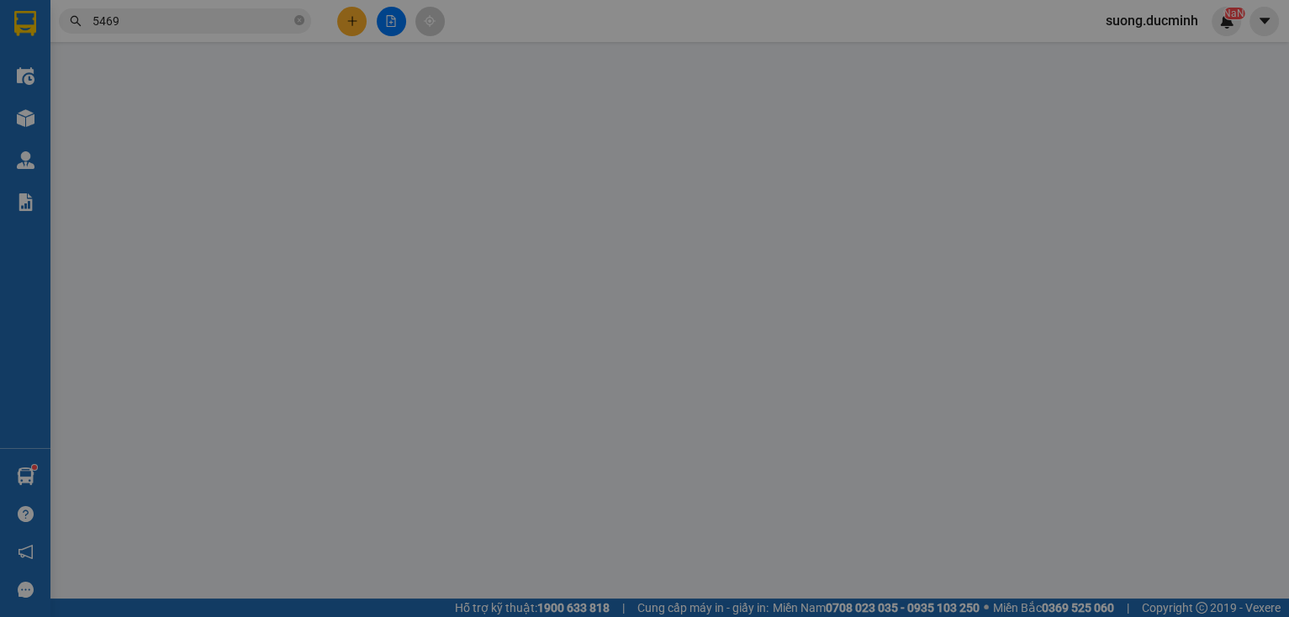
type input "0888700900"
type input "hoa"
type input "700.000"
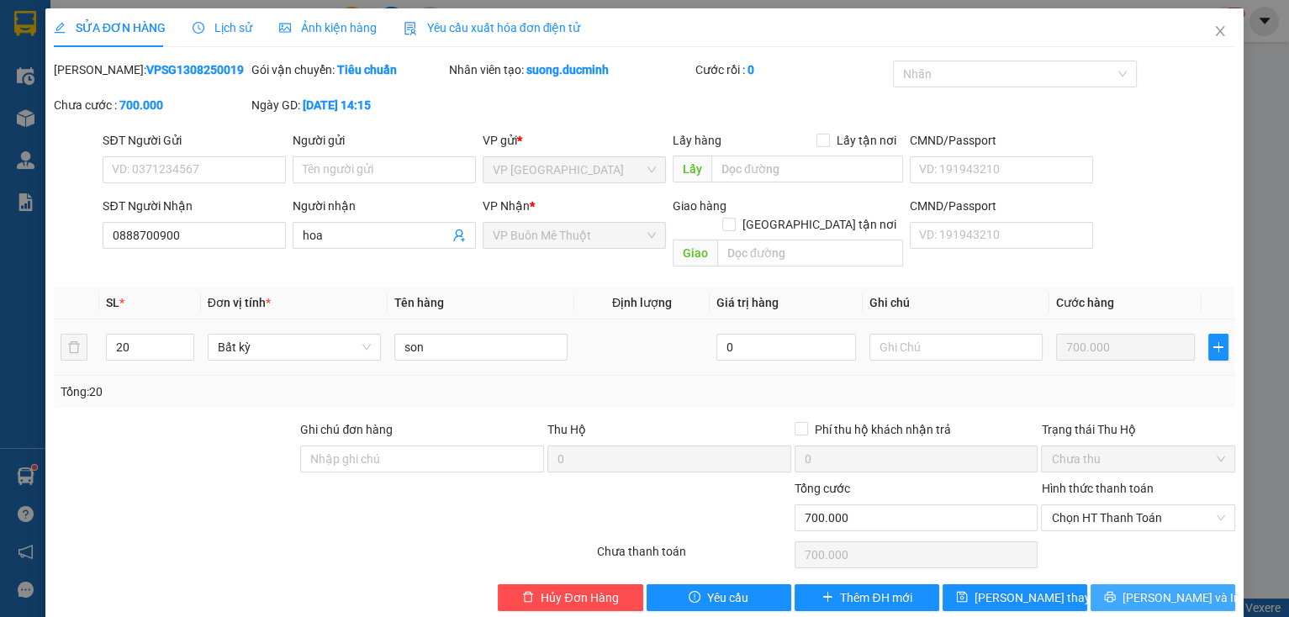
click at [1116, 591] on icon "printer" at bounding box center [1110, 597] width 12 height 12
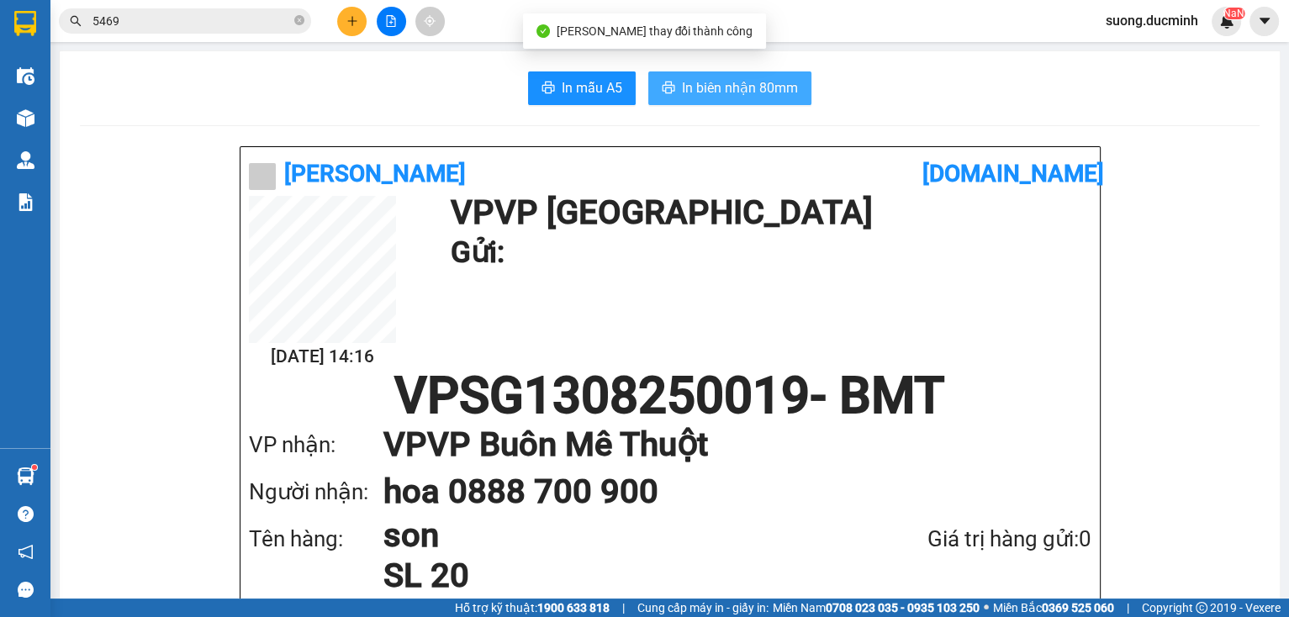
click at [744, 85] on span "In biên nhận 80mm" at bounding box center [740, 87] width 116 height 21
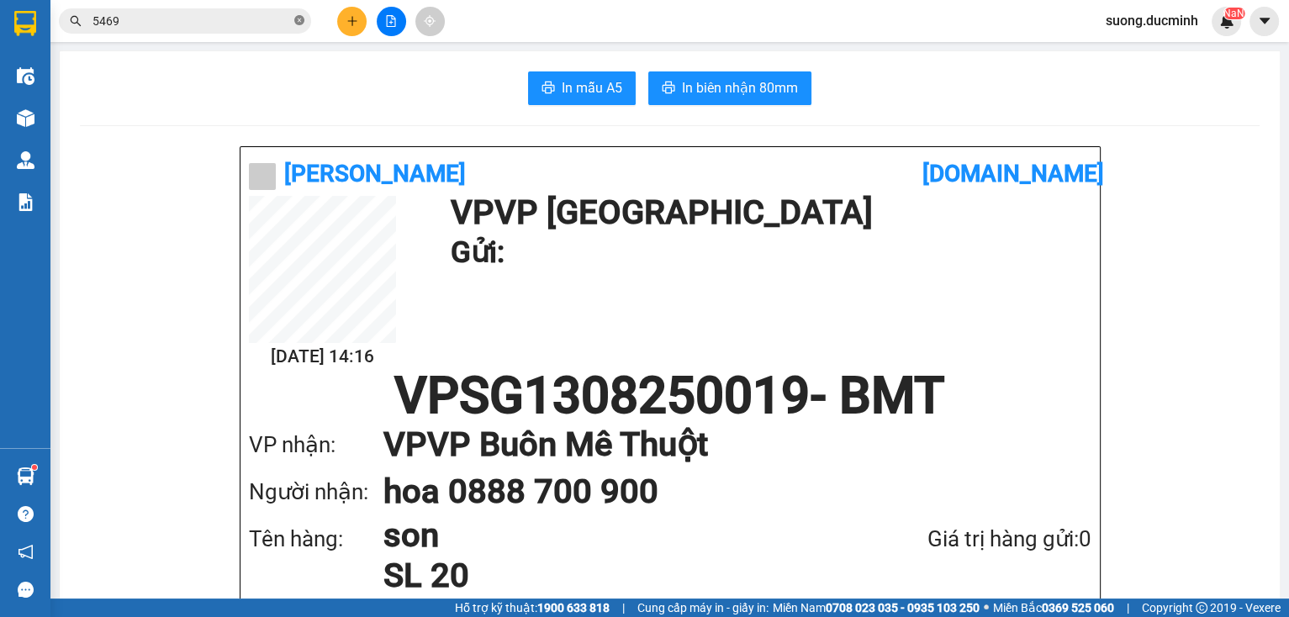
click at [298, 20] on icon "close-circle" at bounding box center [299, 20] width 10 height 10
click at [242, 27] on input "text" at bounding box center [192, 21] width 199 height 19
click at [241, 26] on input "text" at bounding box center [192, 21] width 199 height 19
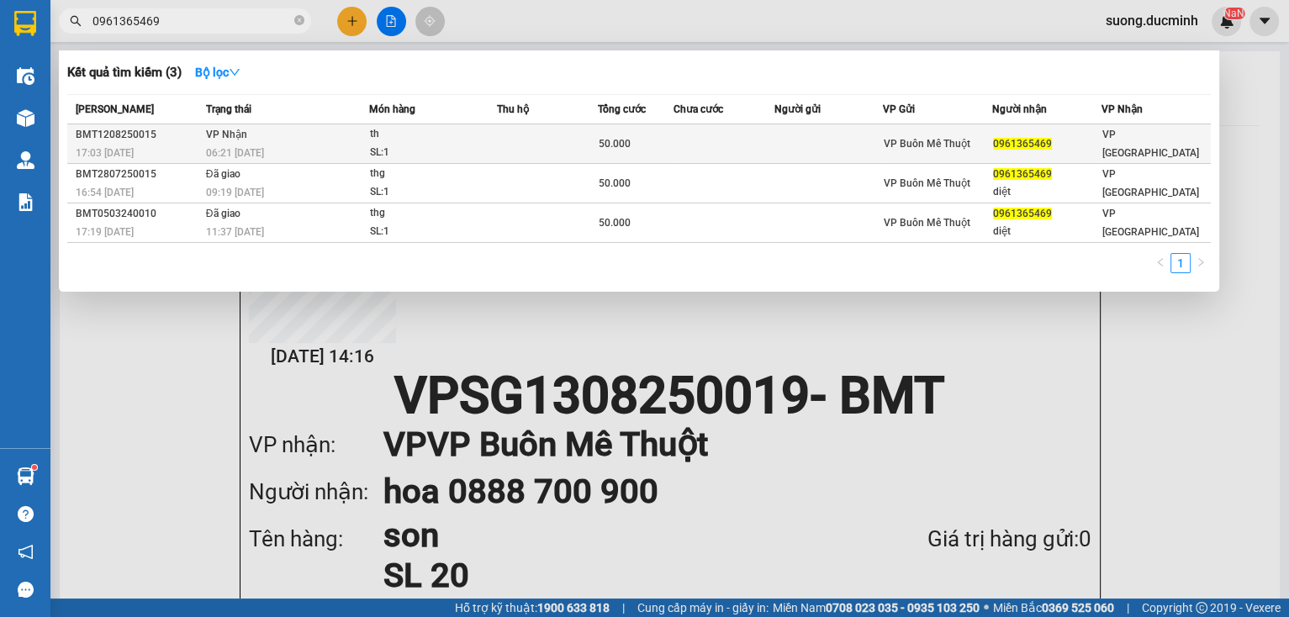
type input "0961365469"
click at [444, 145] on div "SL: 1" at bounding box center [433, 153] width 126 height 19
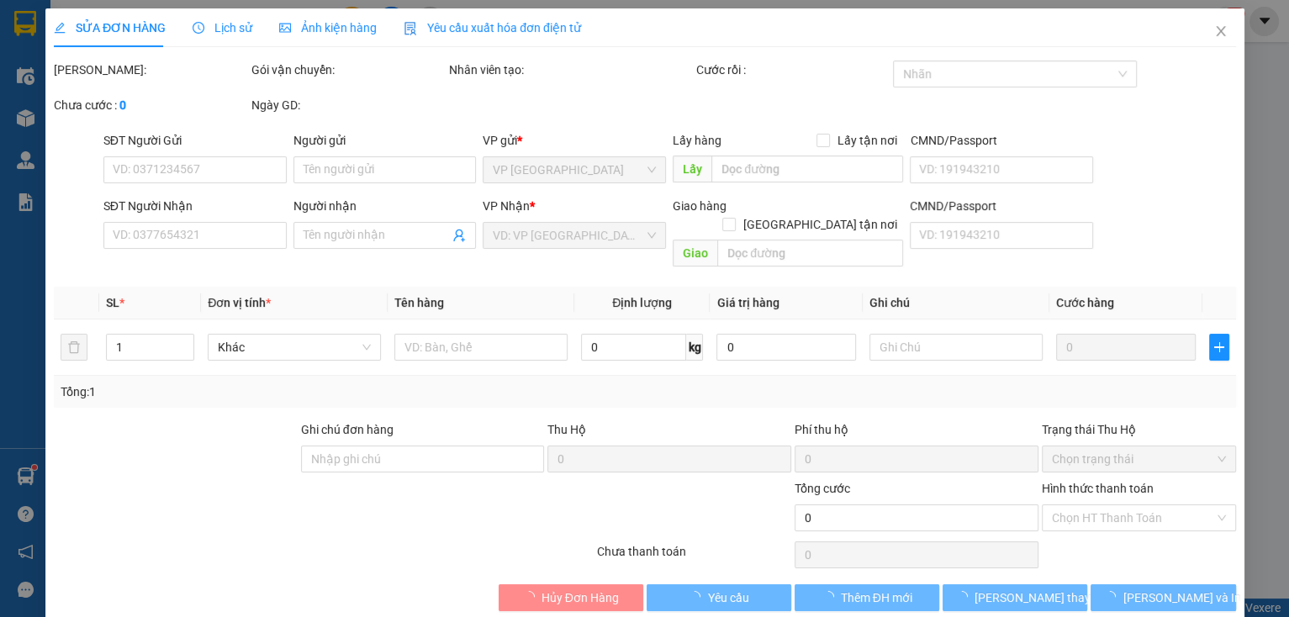
type input "0961365469"
type input "50.000"
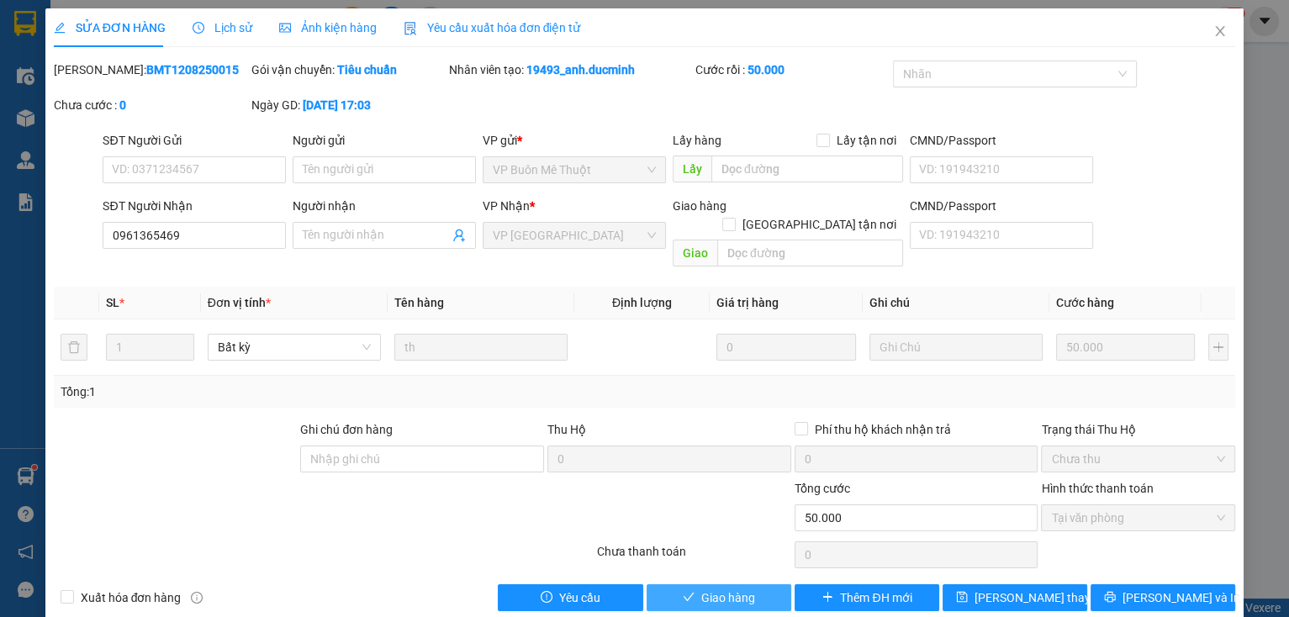
click at [724, 589] on span "Giao hàng" at bounding box center [729, 598] width 54 height 19
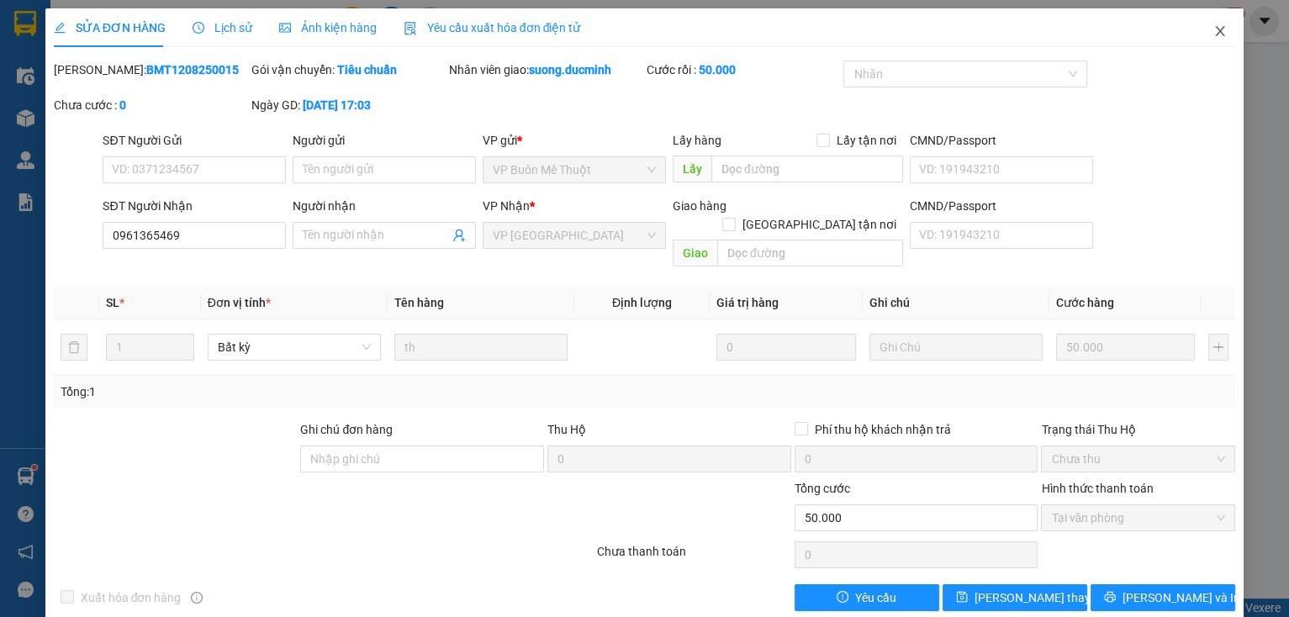
click at [1215, 33] on icon "close" at bounding box center [1220, 30] width 13 height 13
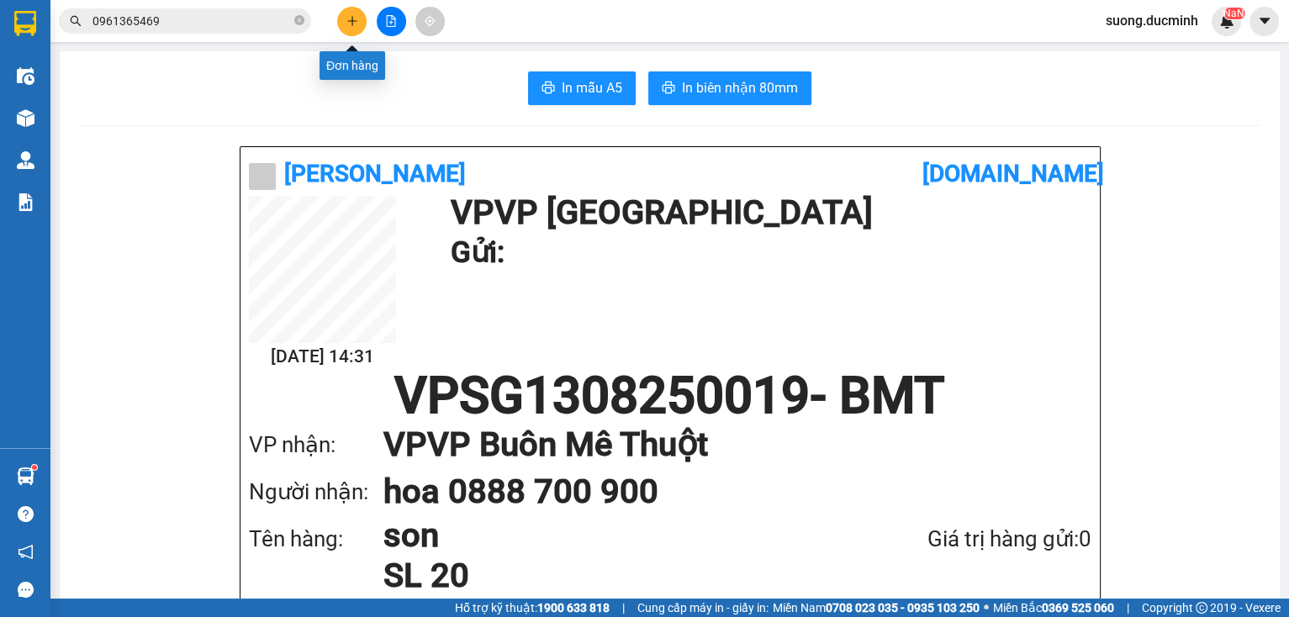
click at [347, 27] on button at bounding box center [351, 21] width 29 height 29
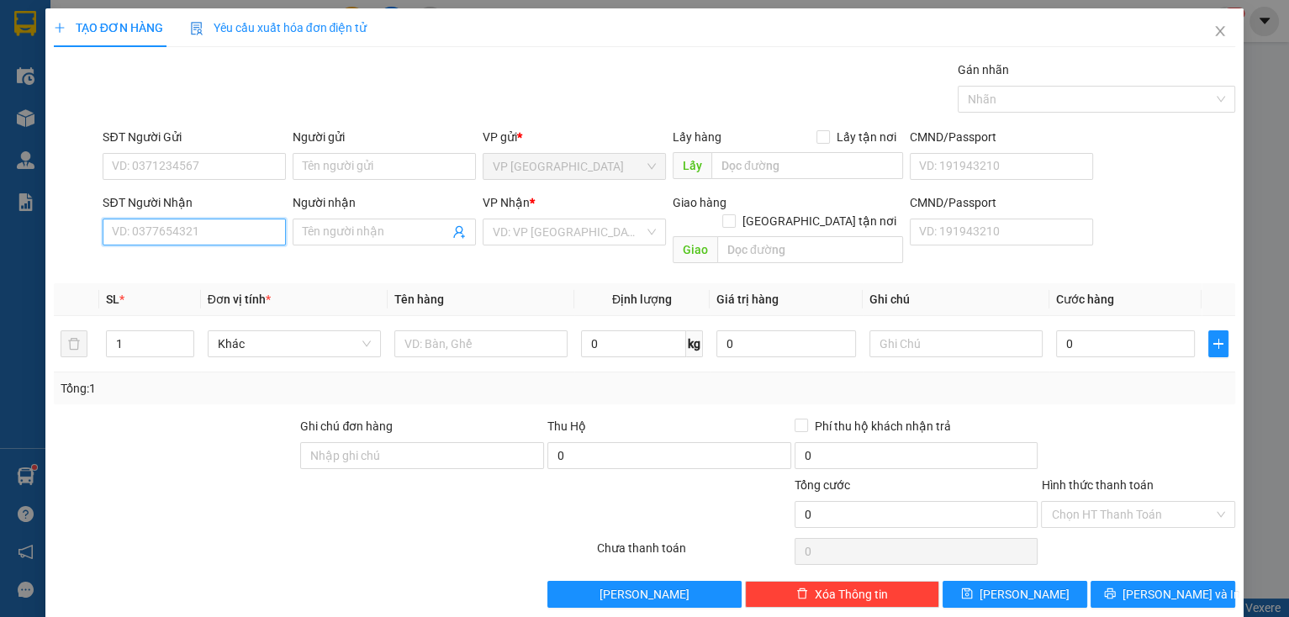
click at [188, 225] on input "SĐT Người Nhận" at bounding box center [194, 232] width 183 height 27
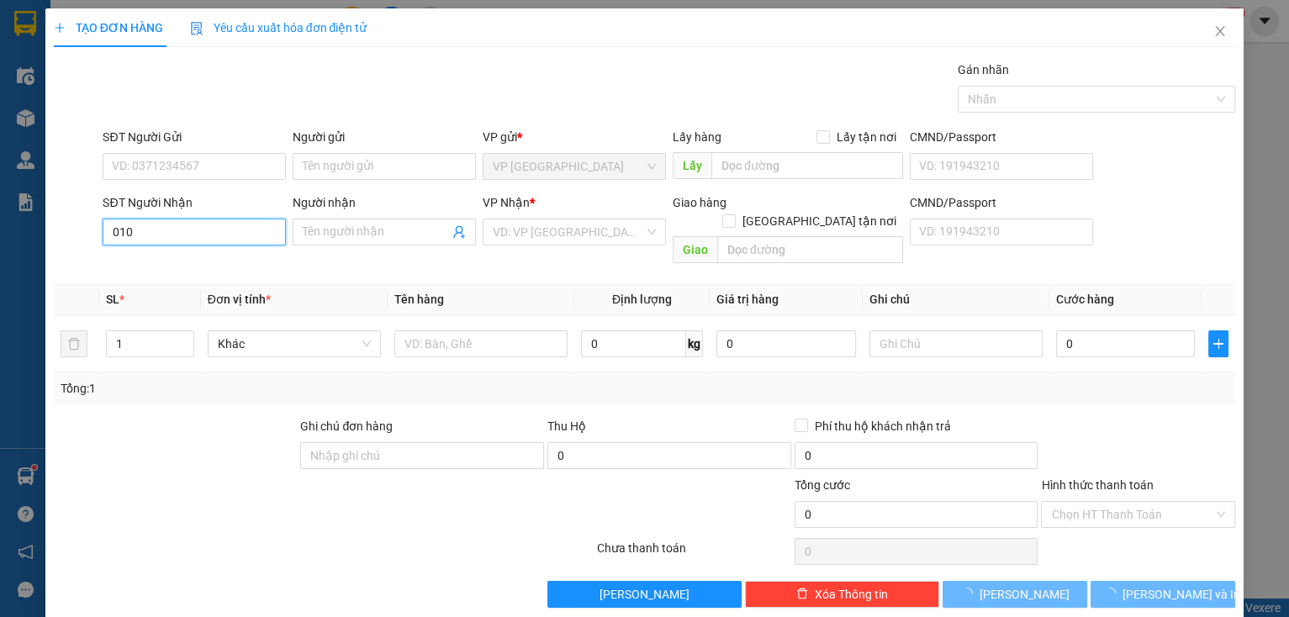
click at [216, 236] on input "010" at bounding box center [194, 232] width 183 height 27
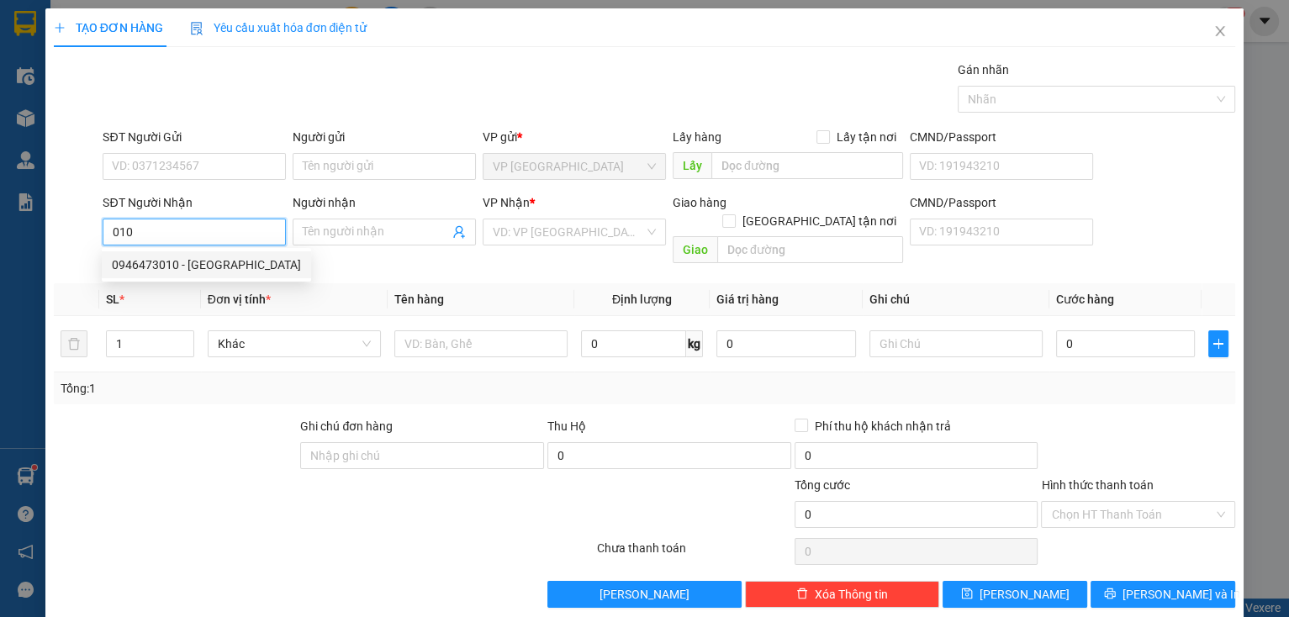
click at [193, 265] on div "0946473010 - [GEOGRAPHIC_DATA]" at bounding box center [206, 265] width 189 height 19
type input "0946473010"
type input "phuong"
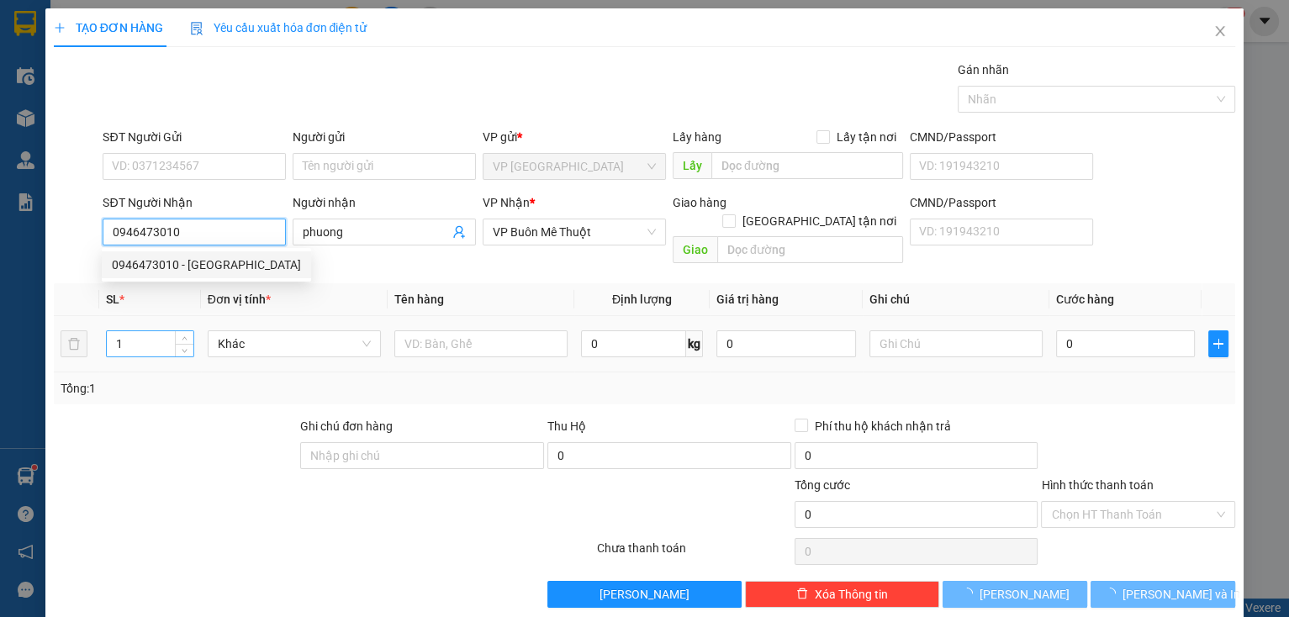
type input "100.000"
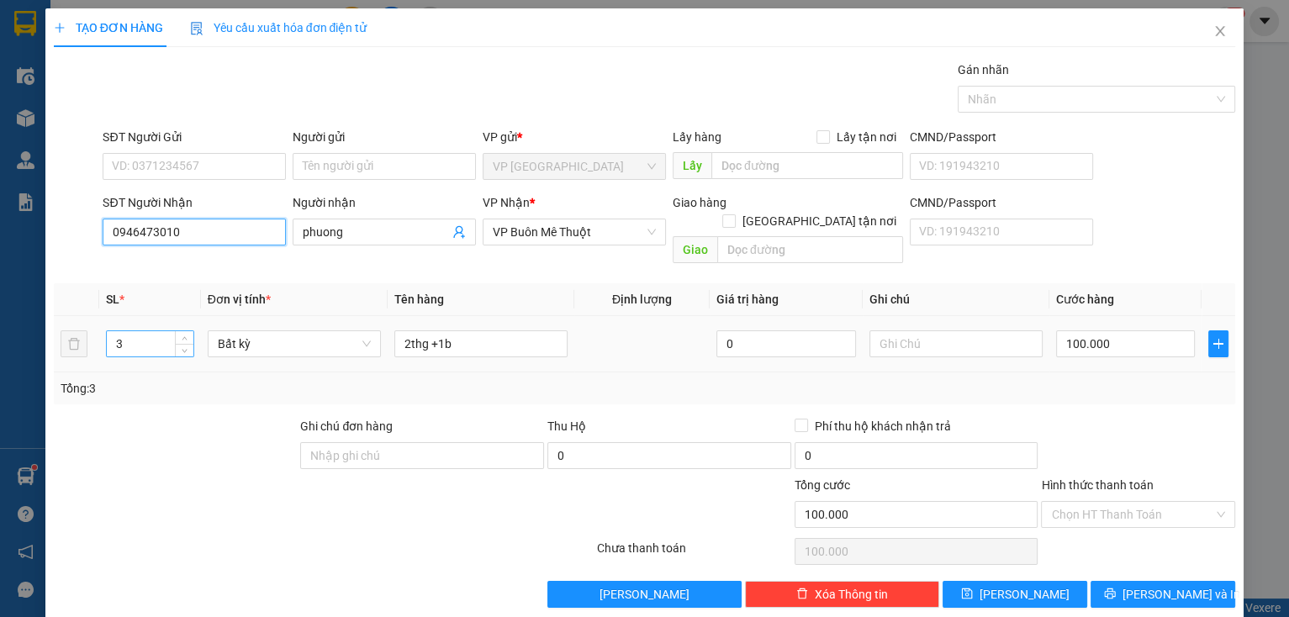
type input "0946473010"
click at [81, 331] on tr "3 Bất kỳ 2thg +1b 0 100.000" at bounding box center [645, 344] width 1183 height 56
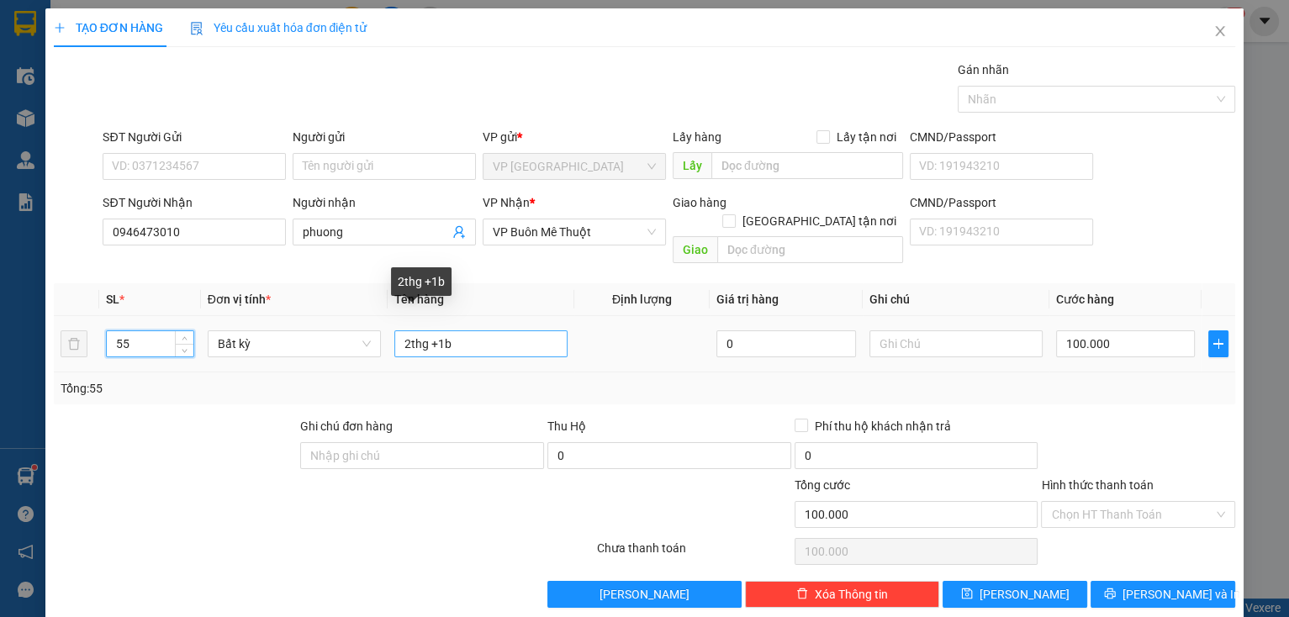
type input "55"
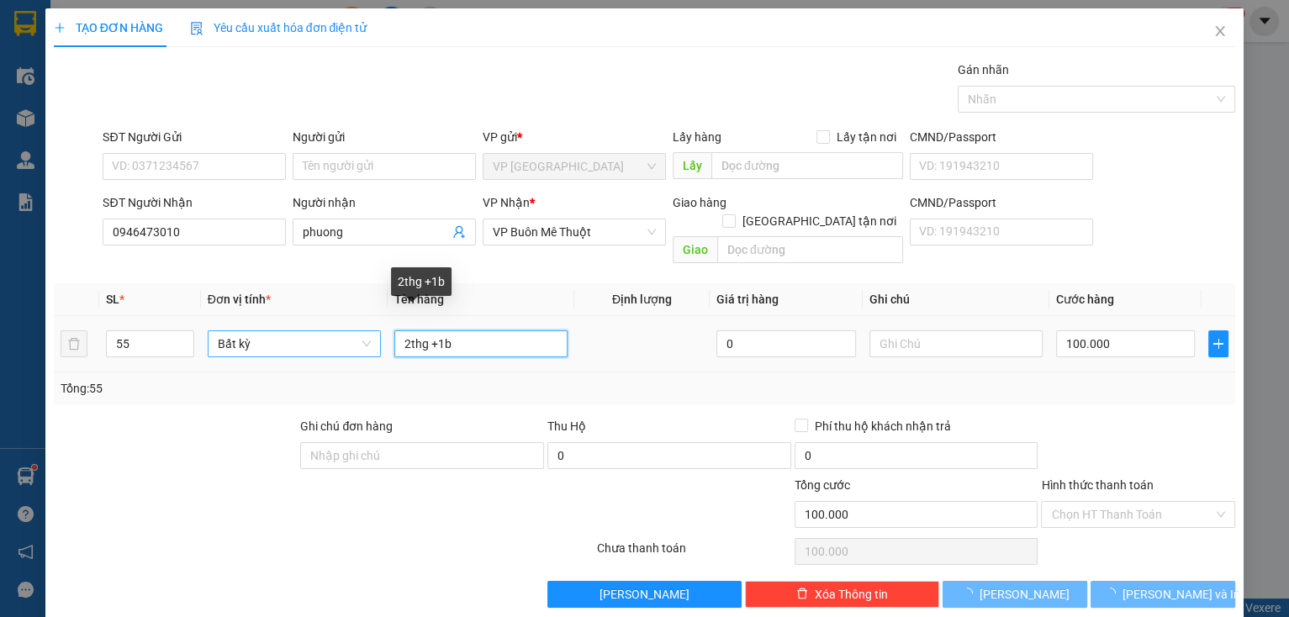
drag, startPoint x: 470, startPoint y: 326, endPoint x: 343, endPoint y: 312, distance: 127.8
click at [341, 323] on tr "55 Bất kỳ 2thg +1b 0 100.000" at bounding box center [645, 344] width 1183 height 56
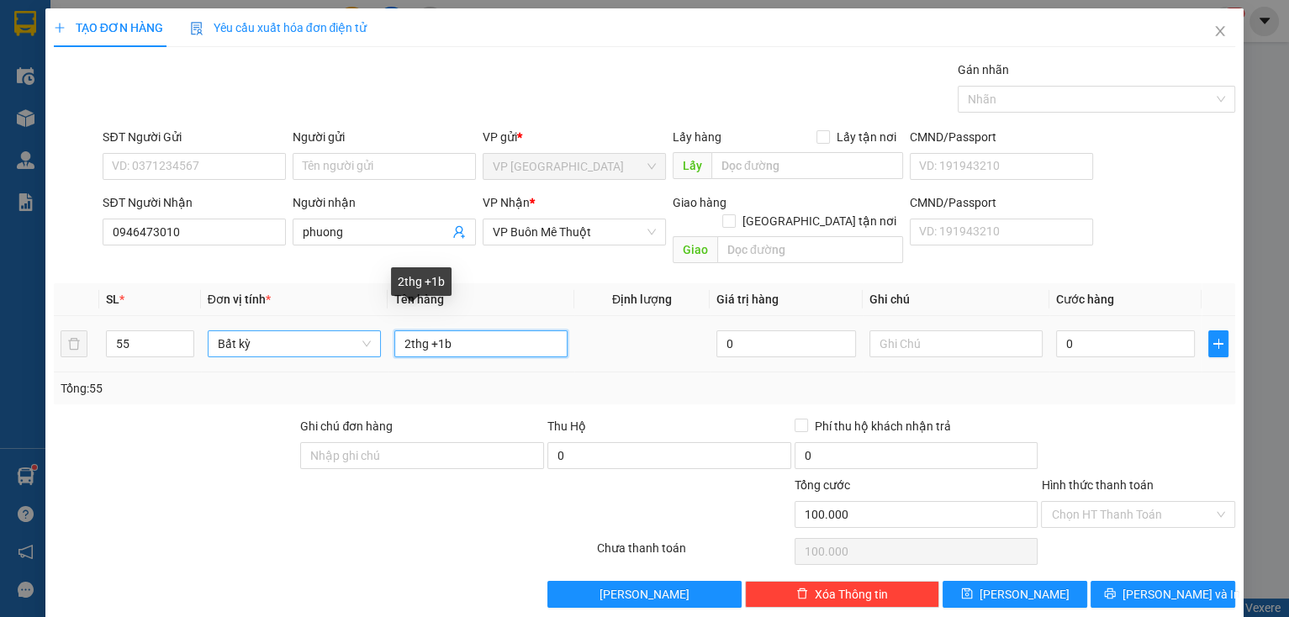
type input "0"
type input "thg"
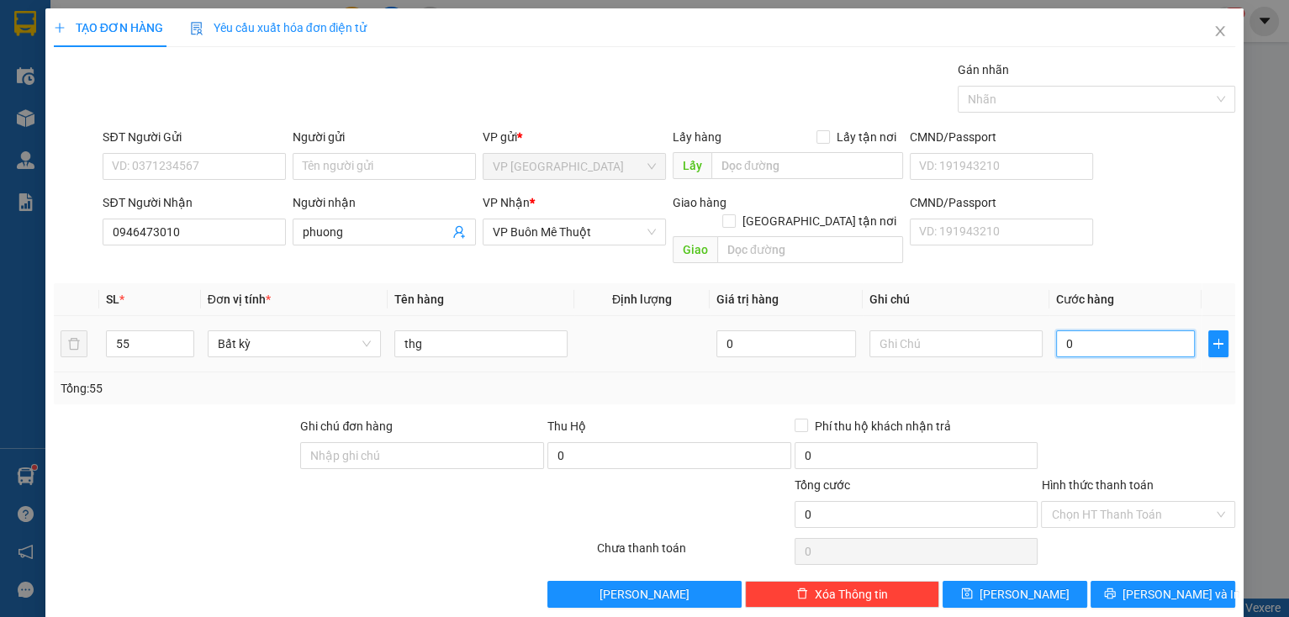
click at [1101, 336] on input "0" at bounding box center [1126, 344] width 140 height 27
type input "1"
type input "10"
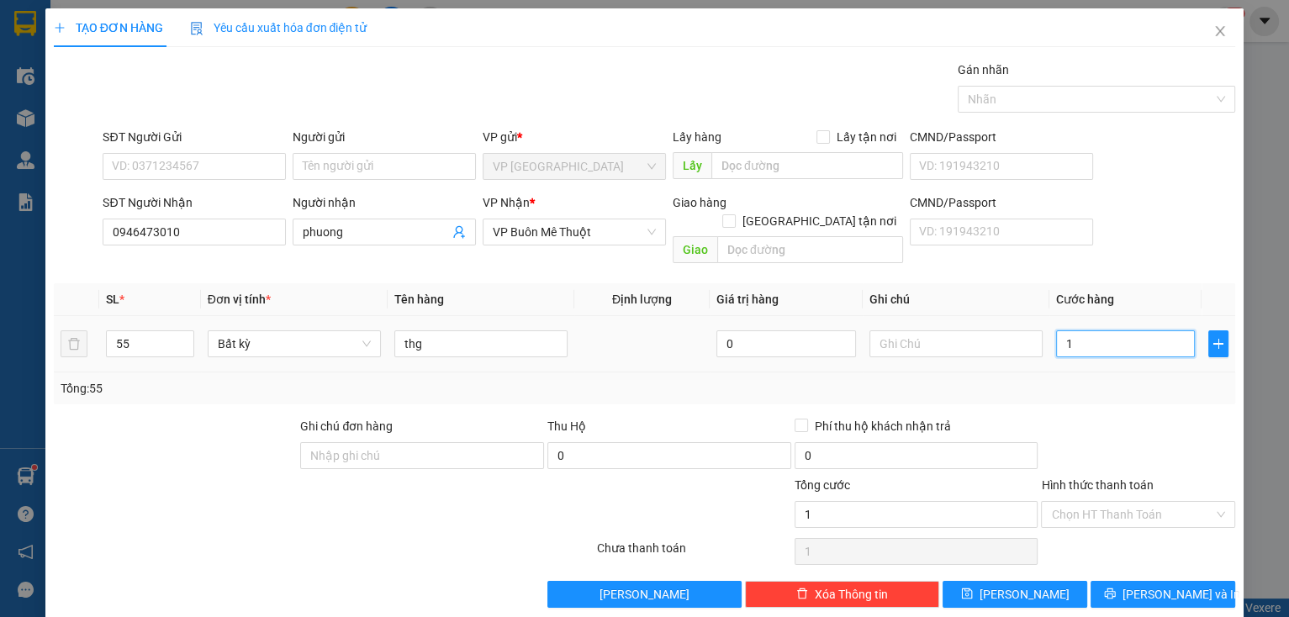
type input "10"
type input "10.000"
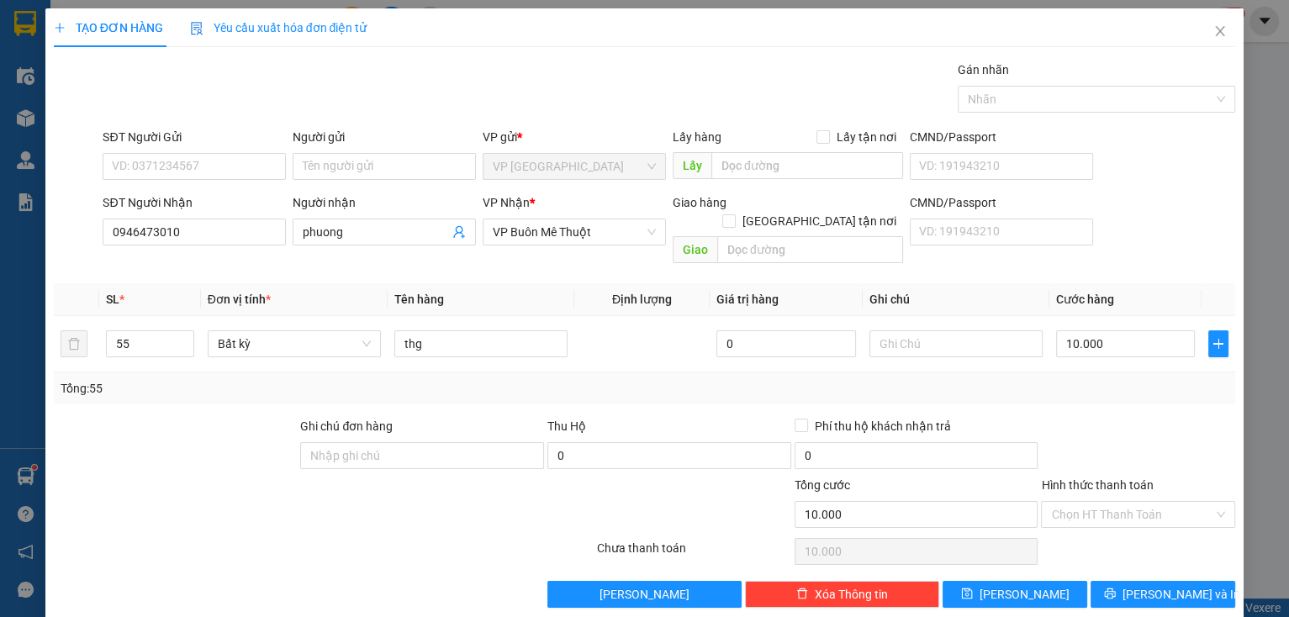
drag, startPoint x: 1221, startPoint y: 436, endPoint x: 1181, endPoint y: 434, distance: 39.6
click at [1217, 436] on div at bounding box center [1139, 446] width 198 height 59
click at [1033, 581] on button "[PERSON_NAME]" at bounding box center [1015, 594] width 145 height 27
type input "0"
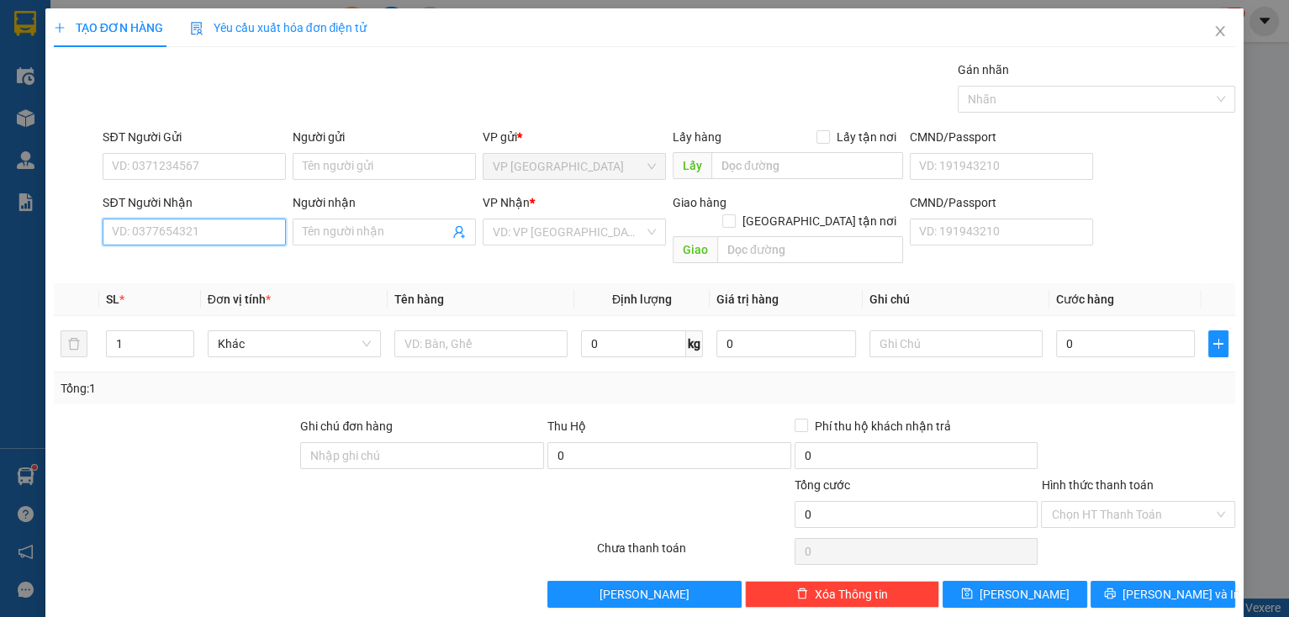
click at [192, 242] on input "SĐT Người Nhận" at bounding box center [194, 232] width 183 height 27
click at [176, 295] on div "0933519335 - hải" at bounding box center [192, 292] width 161 height 19
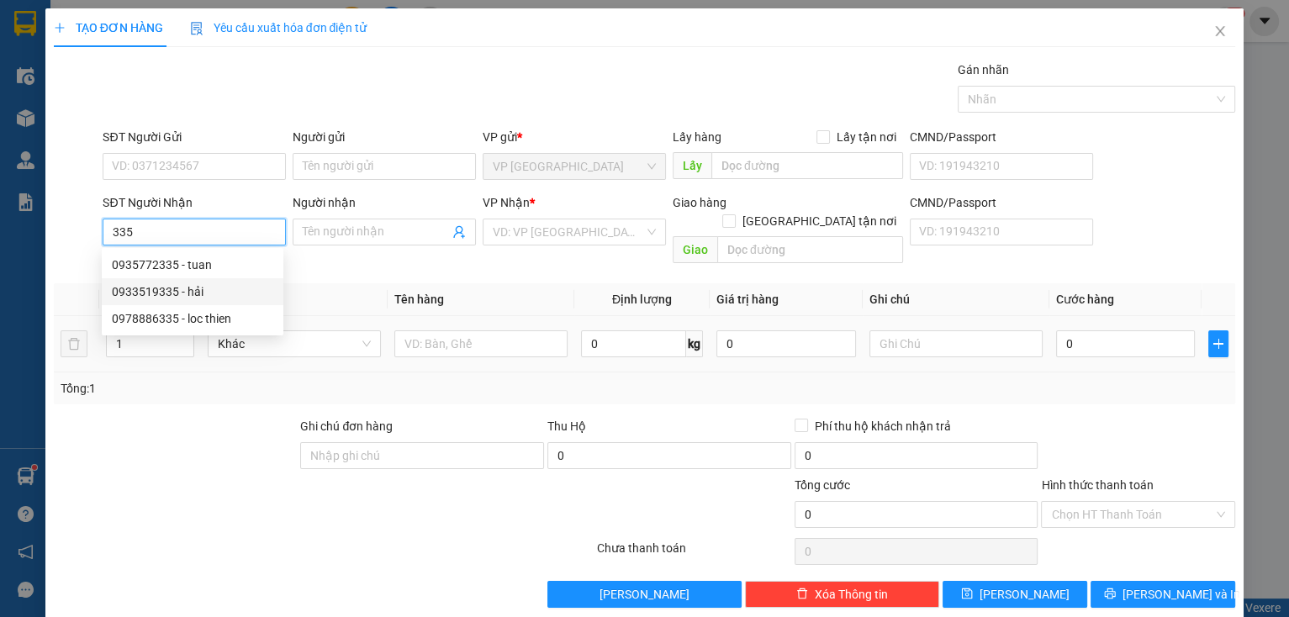
type input "0933519335"
type input "hải"
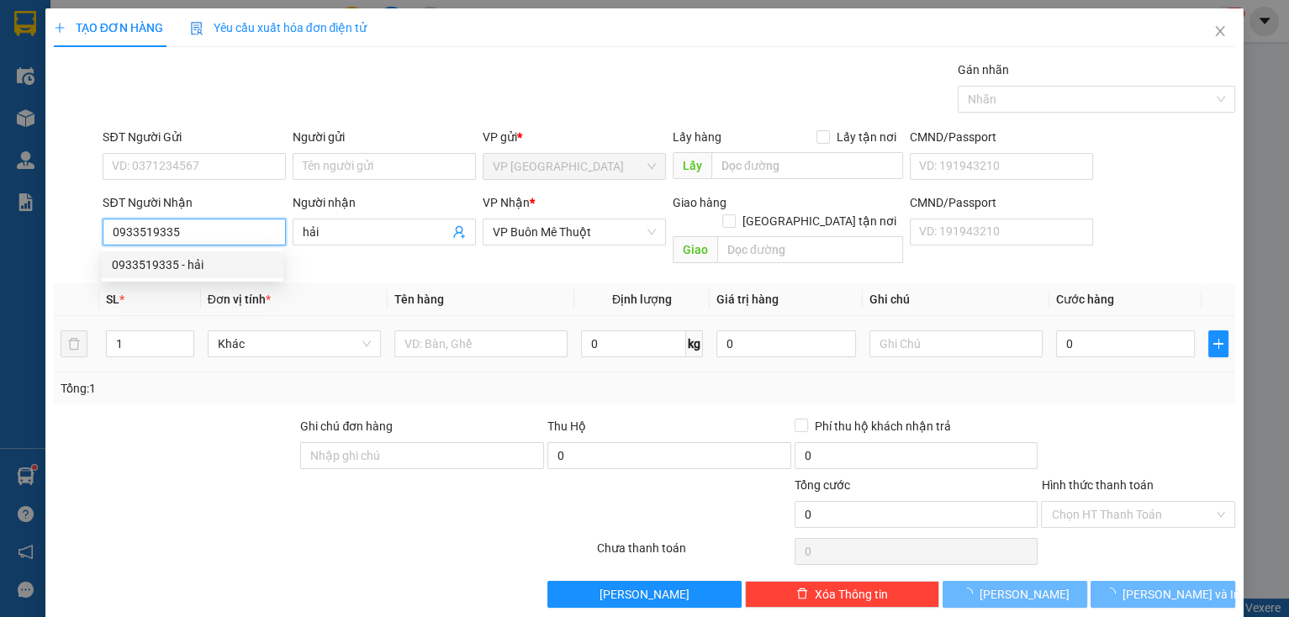
type input "665.000"
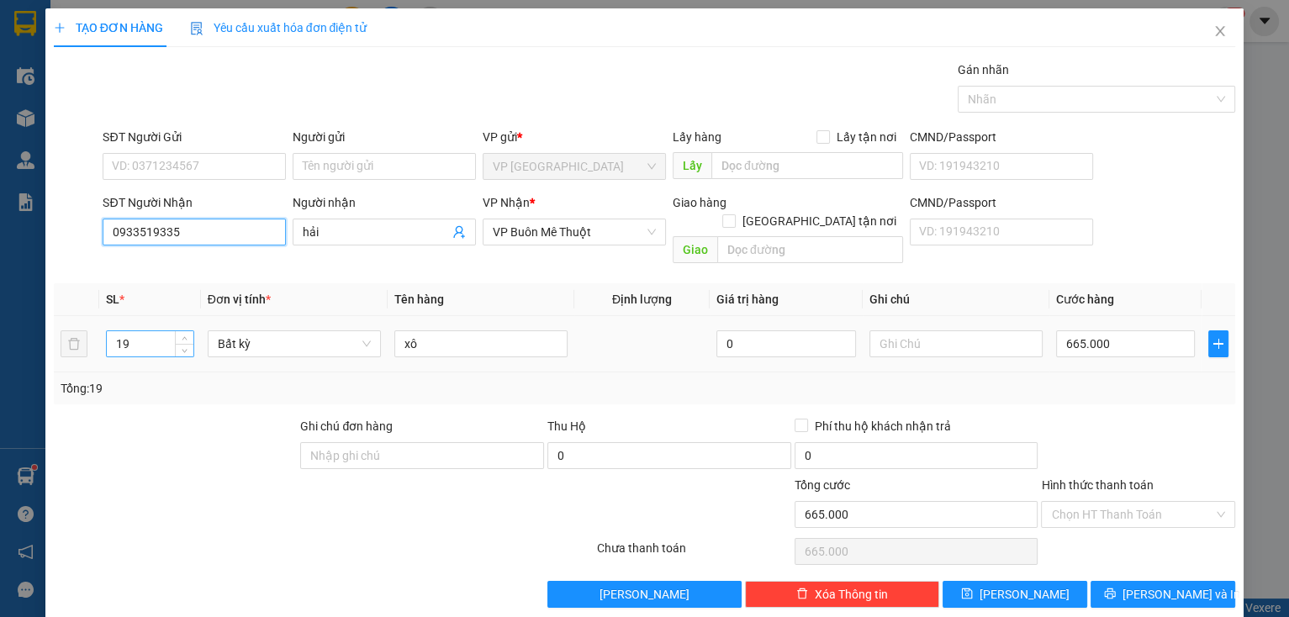
type input "0933519335"
drag, startPoint x: 136, startPoint y: 333, endPoint x: 96, endPoint y: 334, distance: 40.4
click at [96, 334] on tr "19 Bất kỳ xô 0 665.000" at bounding box center [645, 344] width 1183 height 56
type input "7"
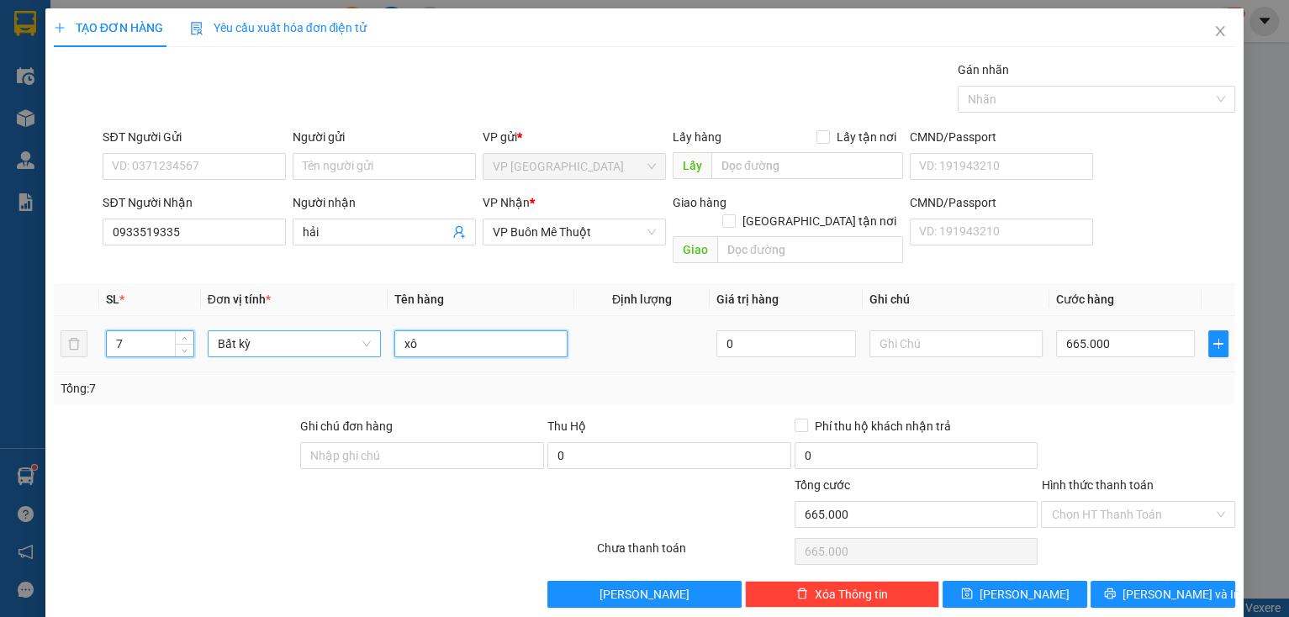
drag, startPoint x: 426, startPoint y: 325, endPoint x: 373, endPoint y: 326, distance: 52.2
click at [373, 326] on tr "7 Bất kỳ xô 0 665.000" at bounding box center [645, 344] width 1183 height 56
type input "0"
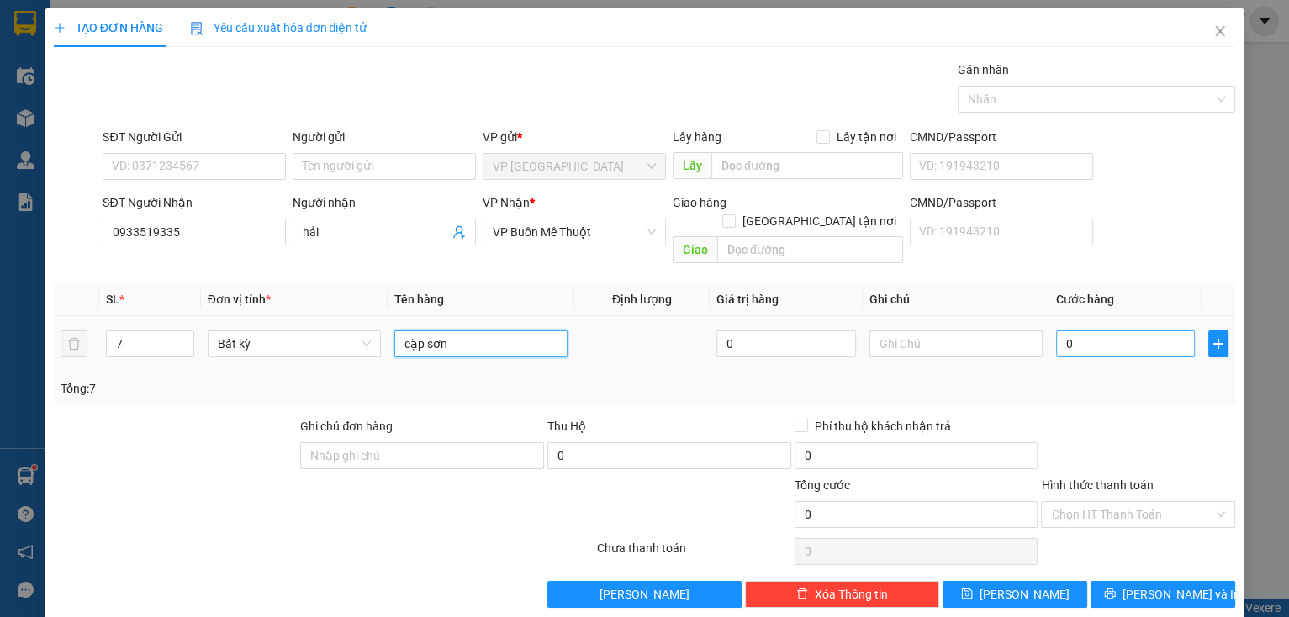
type input "cặp sơn"
click at [1124, 331] on input "0" at bounding box center [1126, 344] width 140 height 27
type input "3"
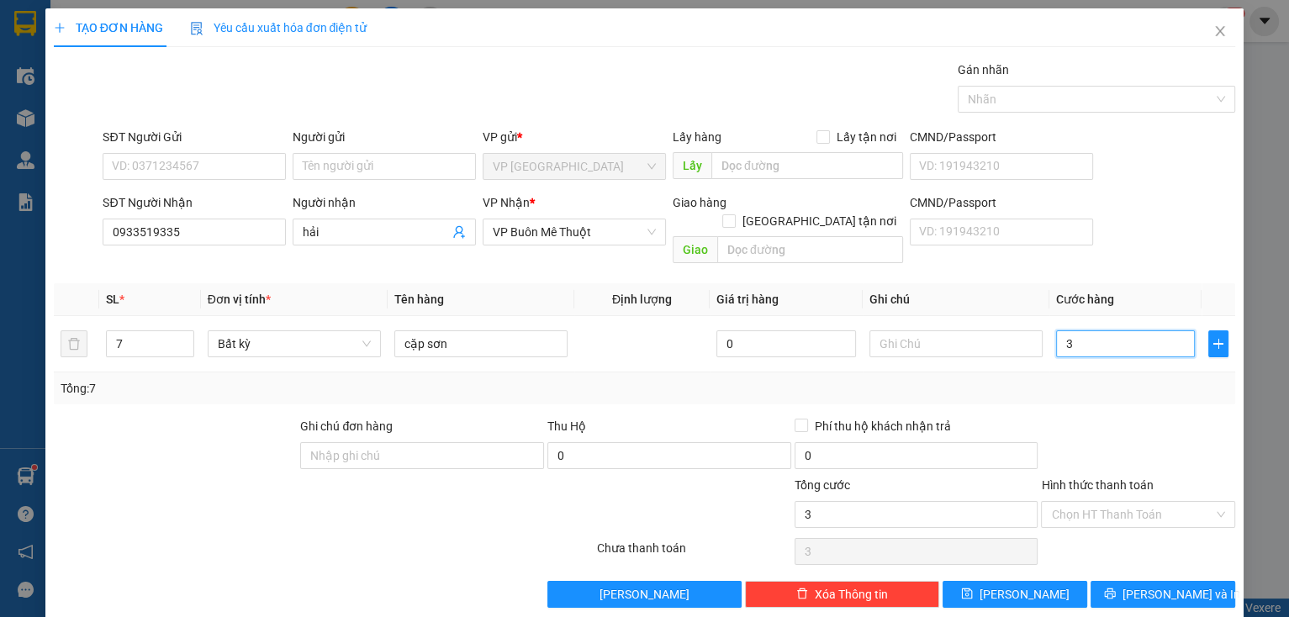
type input "35"
type input "350"
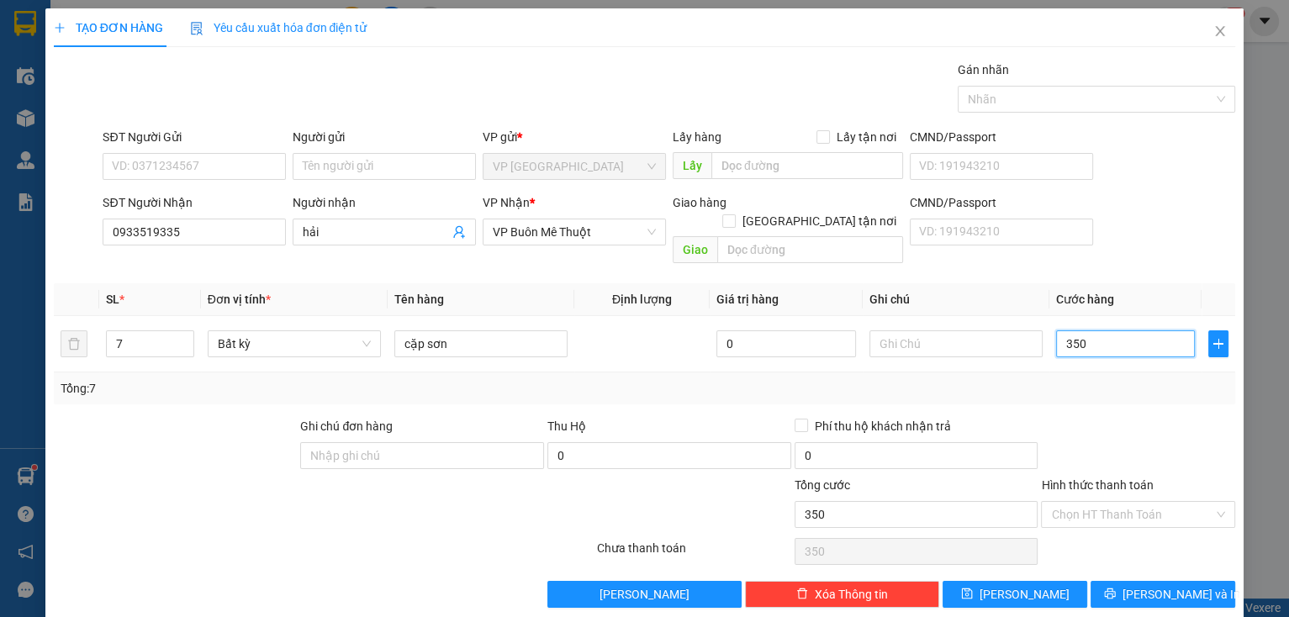
type input "350"
type input "350.000"
drag, startPoint x: 1120, startPoint y: 414, endPoint x: 1144, endPoint y: 495, distance: 84.1
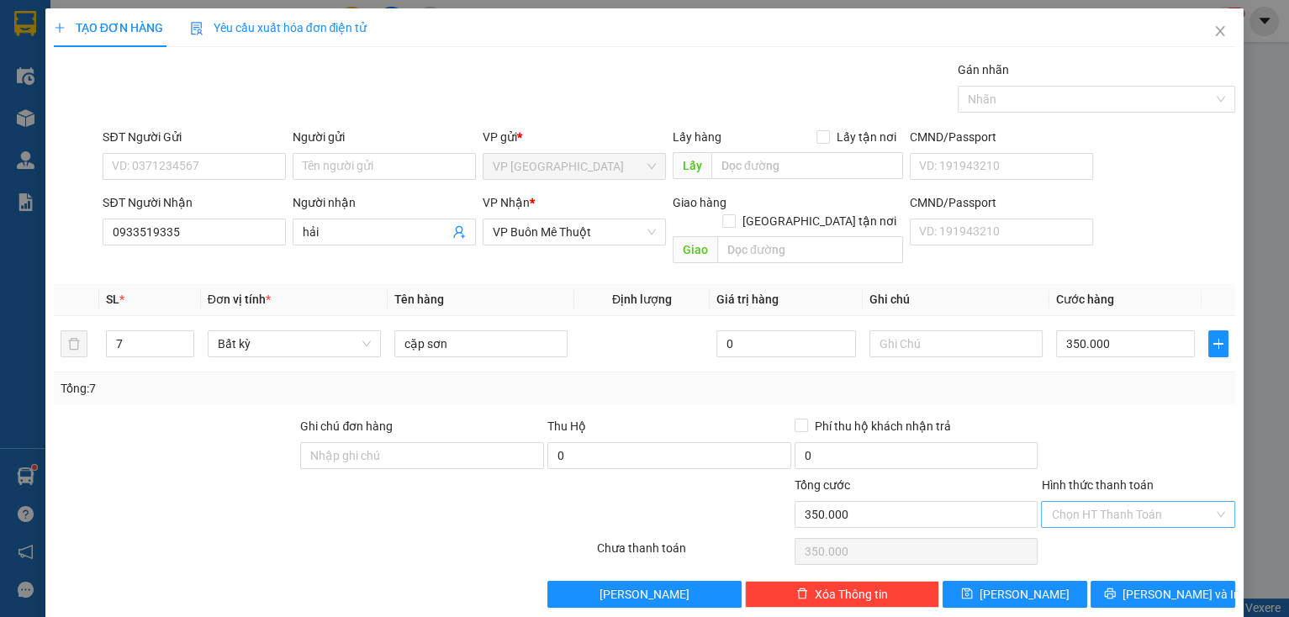
click at [1120, 421] on div at bounding box center [1139, 446] width 198 height 59
click at [1122, 581] on button "[PERSON_NAME] và In" at bounding box center [1163, 594] width 145 height 27
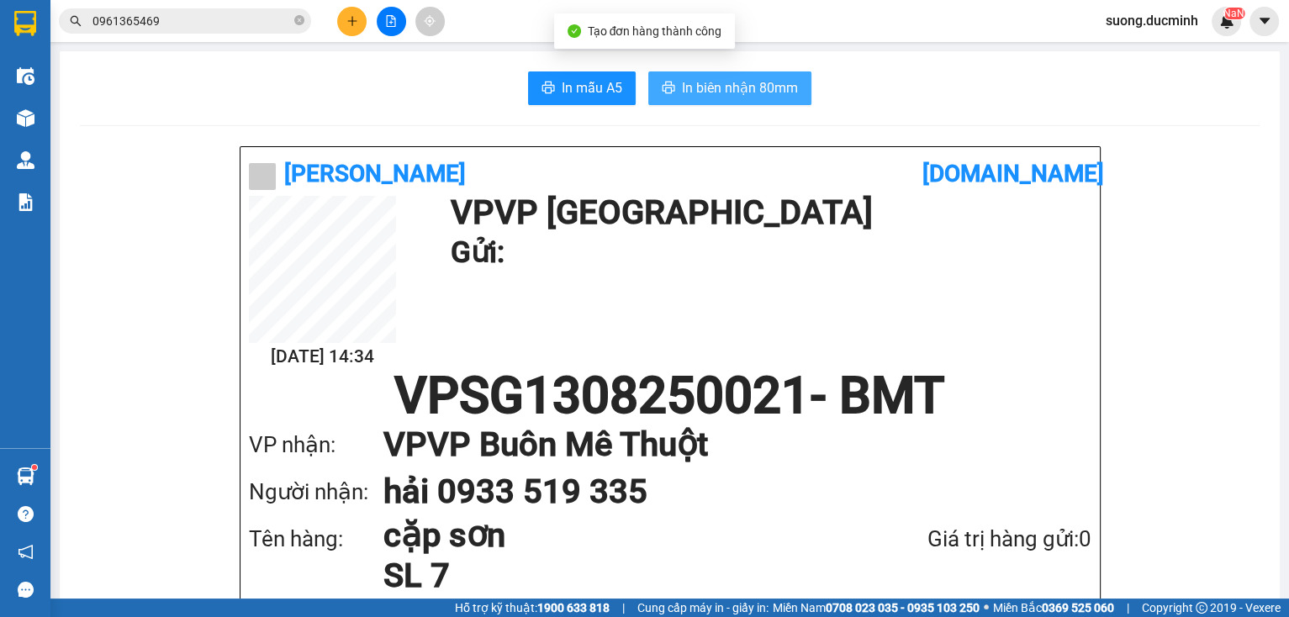
click at [671, 87] on button "In biên nhận 80mm" at bounding box center [730, 88] width 163 height 34
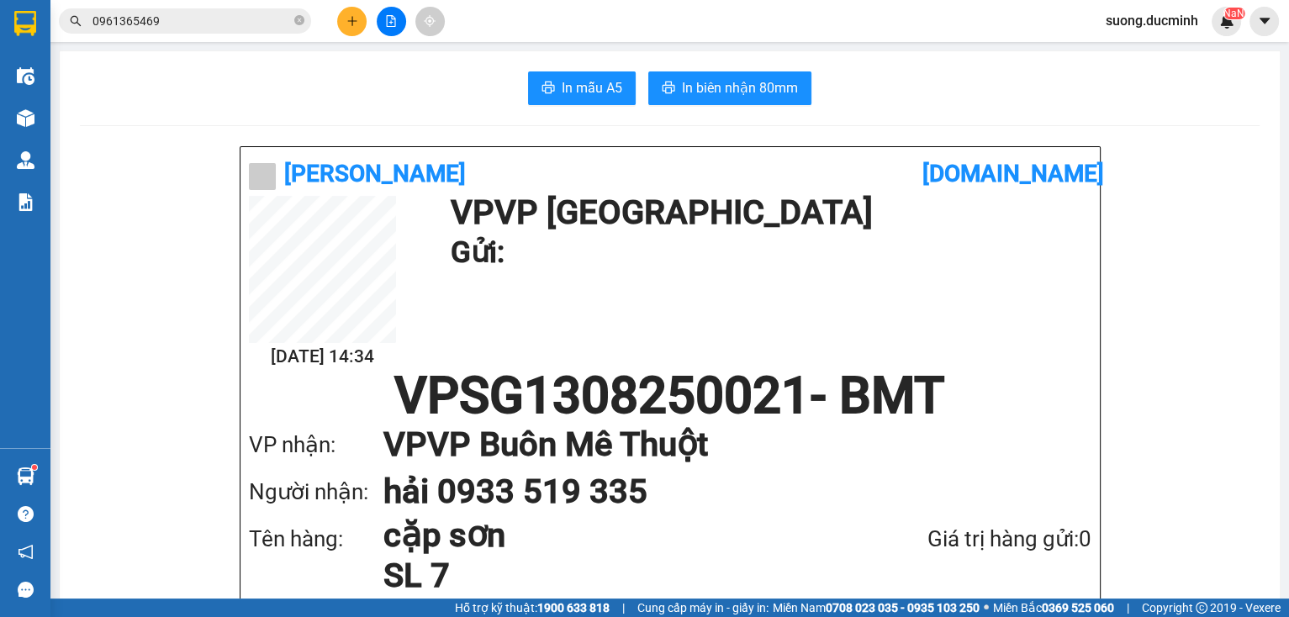
click at [384, 29] on button at bounding box center [391, 21] width 29 height 29
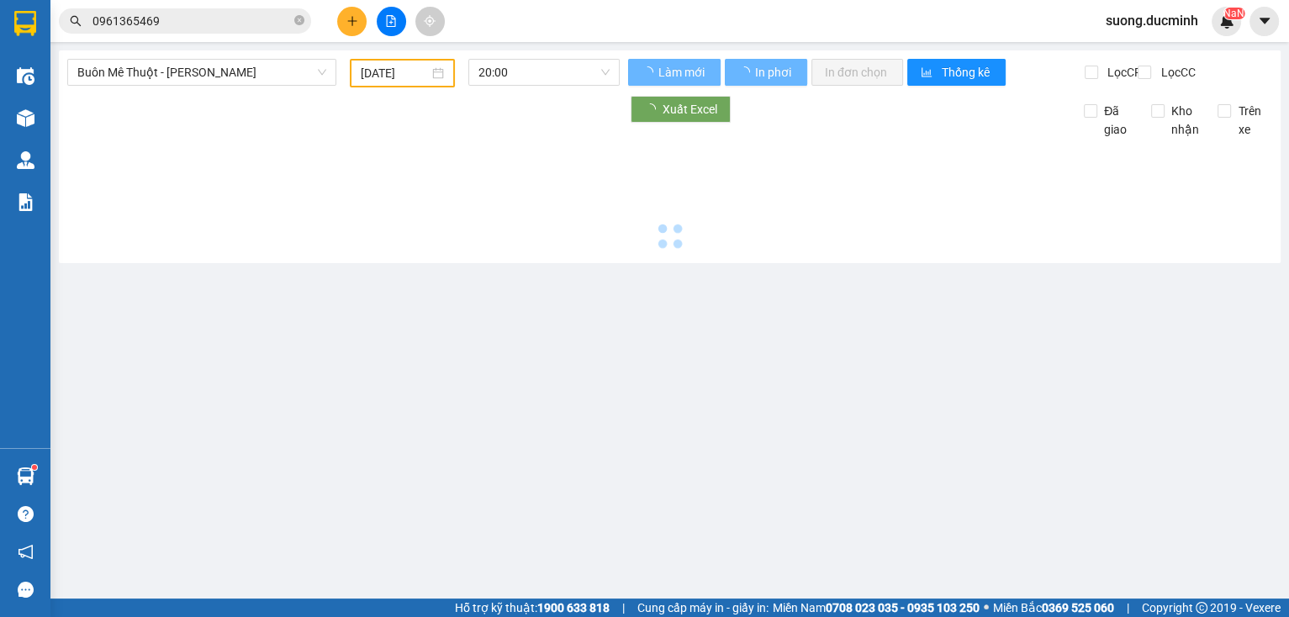
type input "[DATE]"
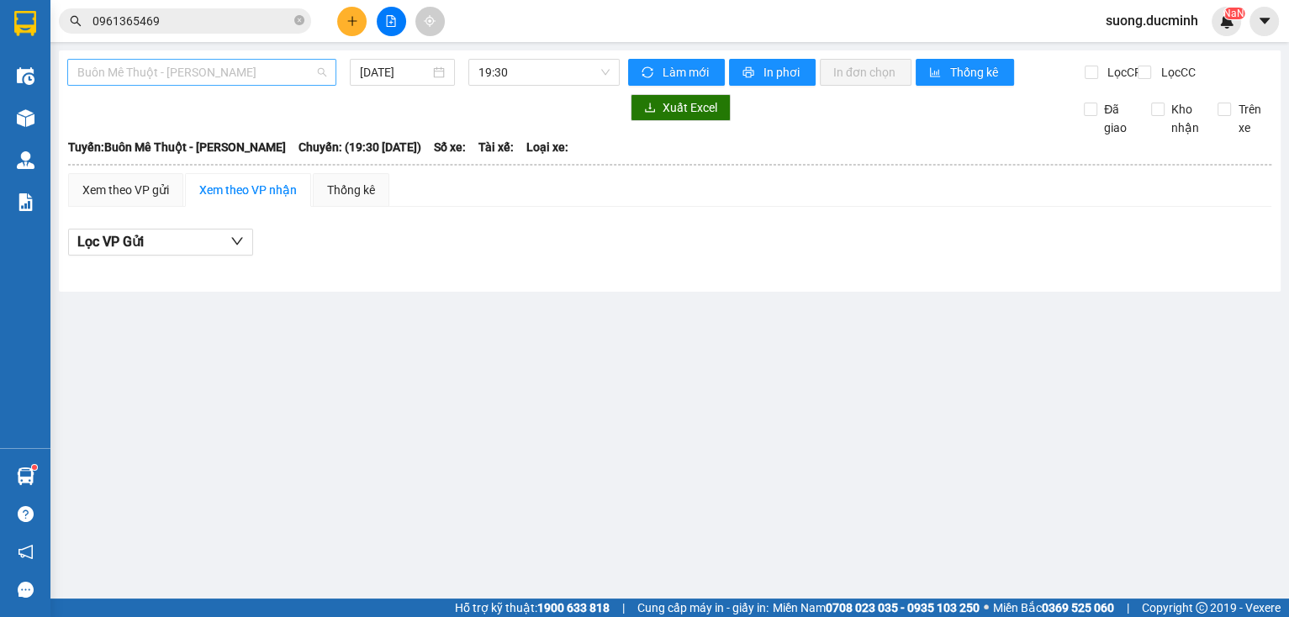
click at [171, 80] on span "Buôn Mê Thuột - [PERSON_NAME]" at bounding box center [201, 72] width 249 height 25
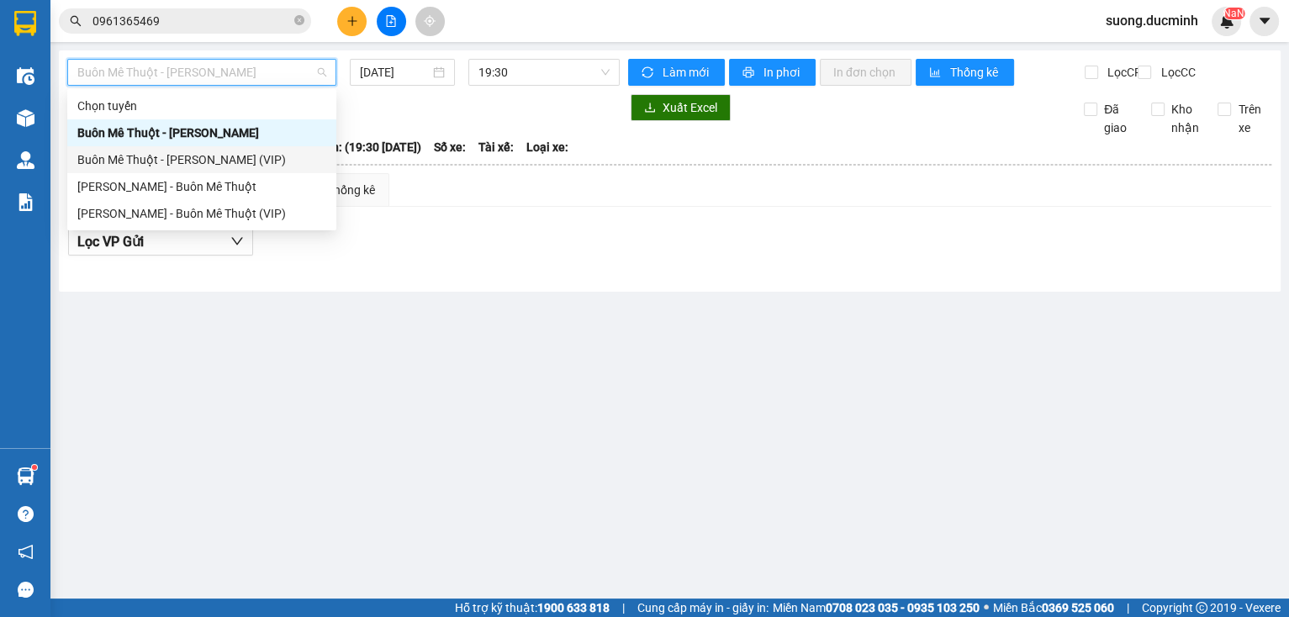
click at [224, 153] on div "Buôn Mê Thuột - [PERSON_NAME] (VIP)" at bounding box center [201, 160] width 249 height 19
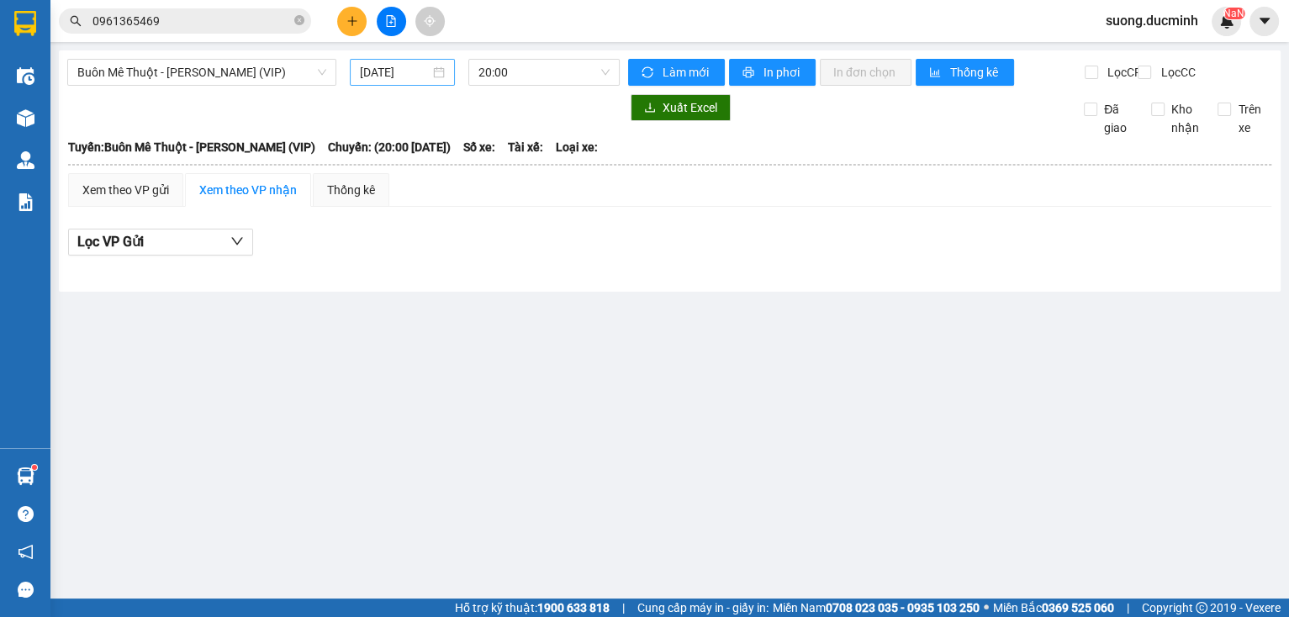
click at [405, 83] on div "[DATE]" at bounding box center [402, 72] width 104 height 27
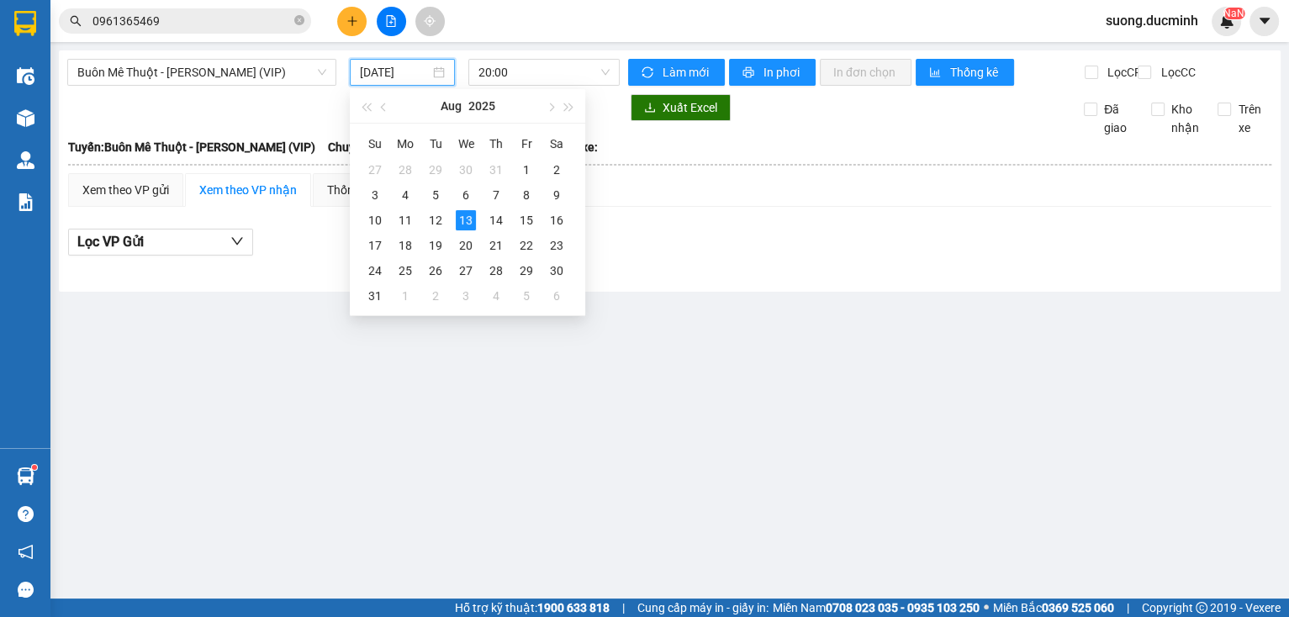
click at [405, 75] on input "[DATE]" at bounding box center [394, 72] width 69 height 19
click at [433, 225] on div "12" at bounding box center [436, 220] width 20 height 20
type input "[DATE]"
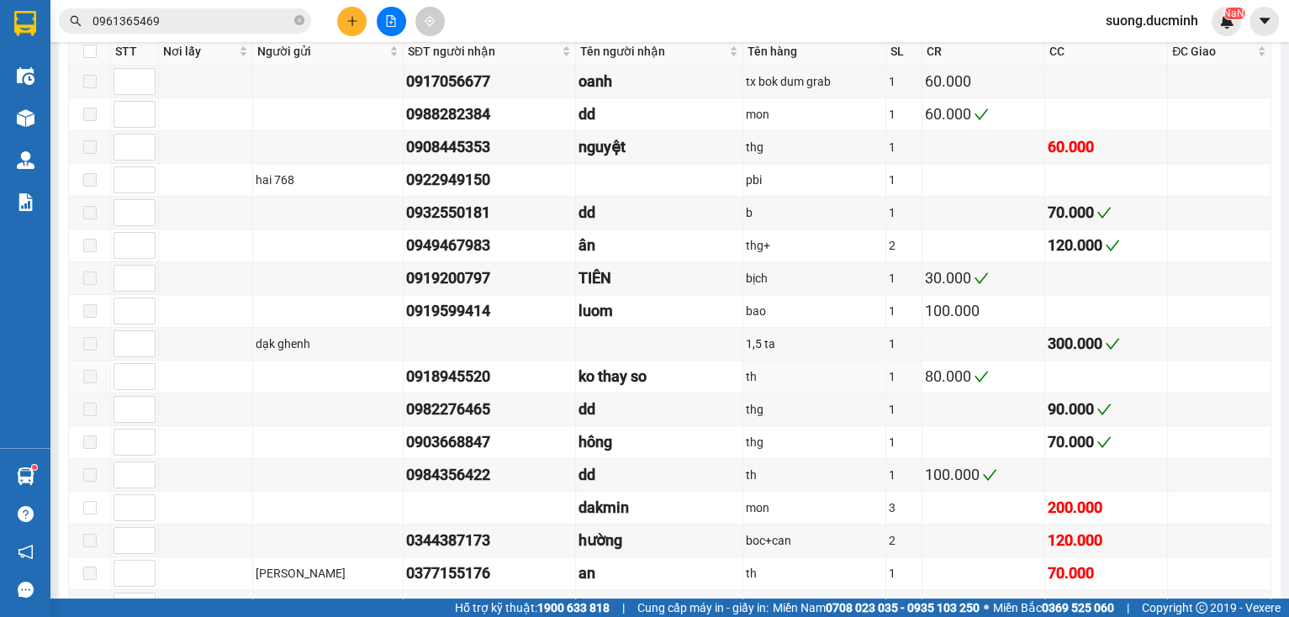
scroll to position [1548, 0]
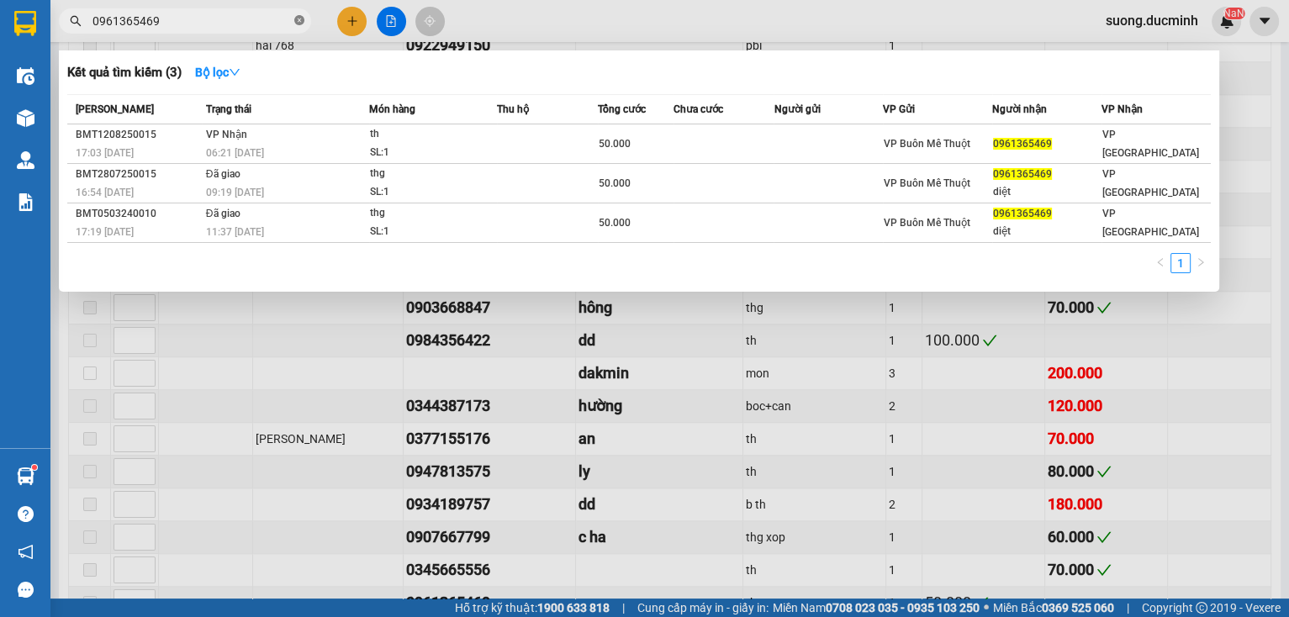
click at [296, 22] on icon "close-circle" at bounding box center [299, 20] width 10 height 10
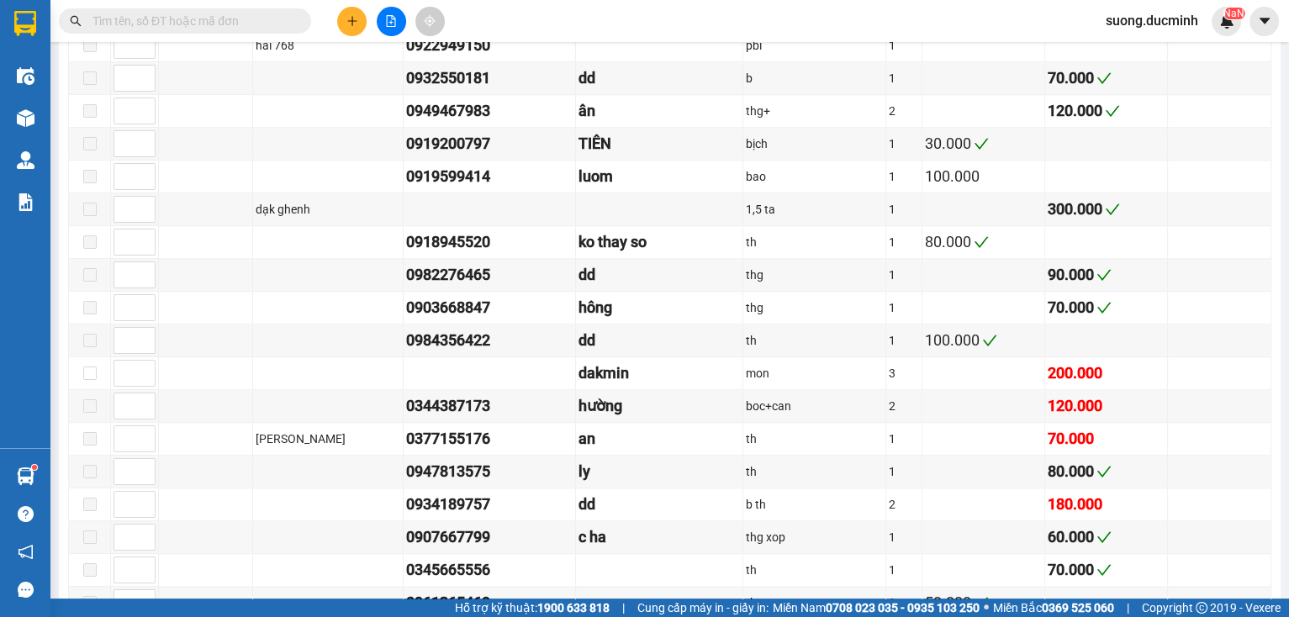
click at [273, 27] on input "text" at bounding box center [192, 21] width 199 height 19
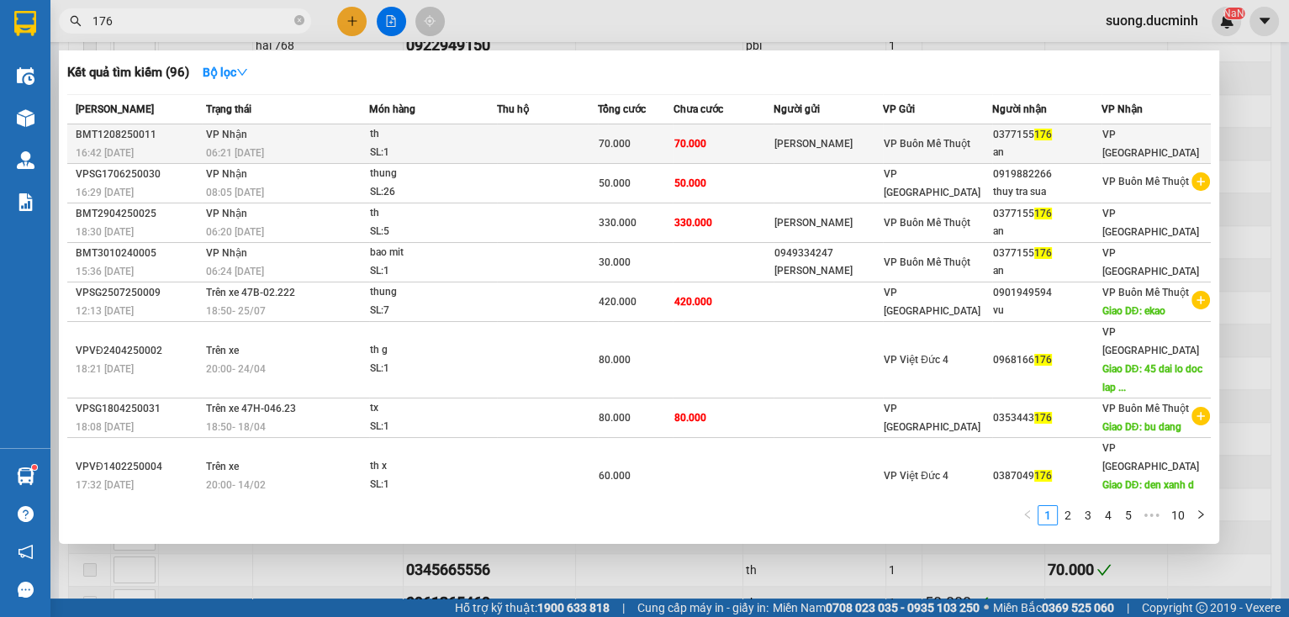
type input "176"
click at [1052, 149] on div "an" at bounding box center [1047, 153] width 108 height 18
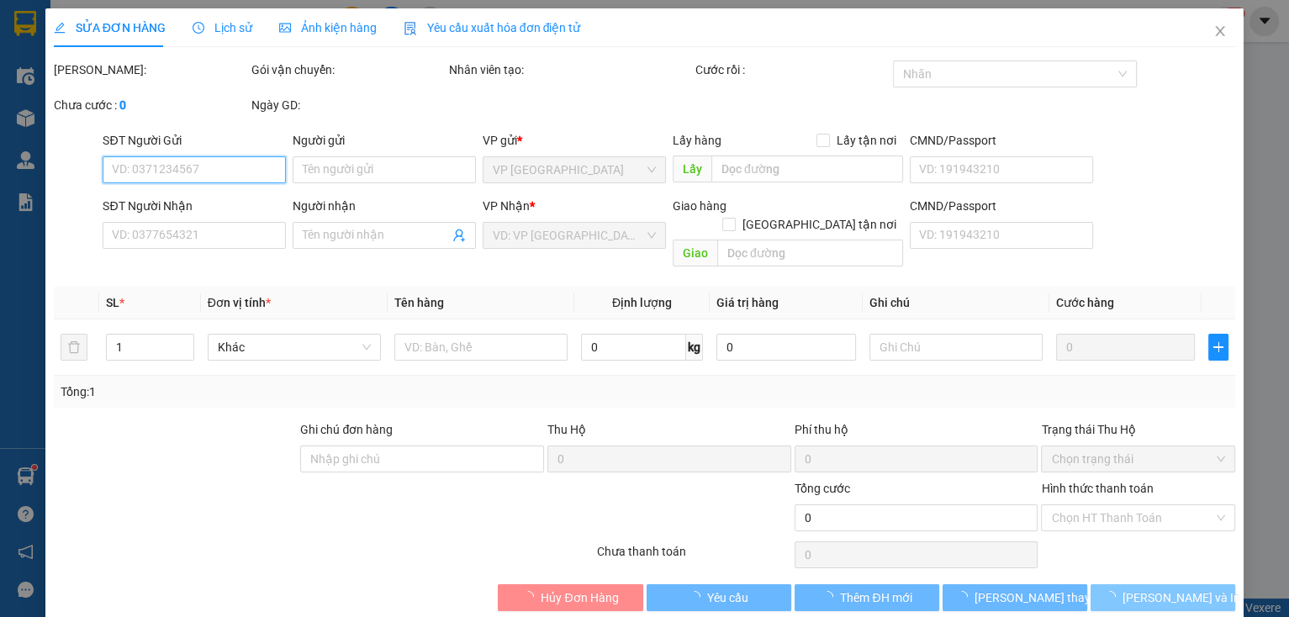
type input "[PERSON_NAME]"
type input "0377155176"
type input "an"
type input "70.000"
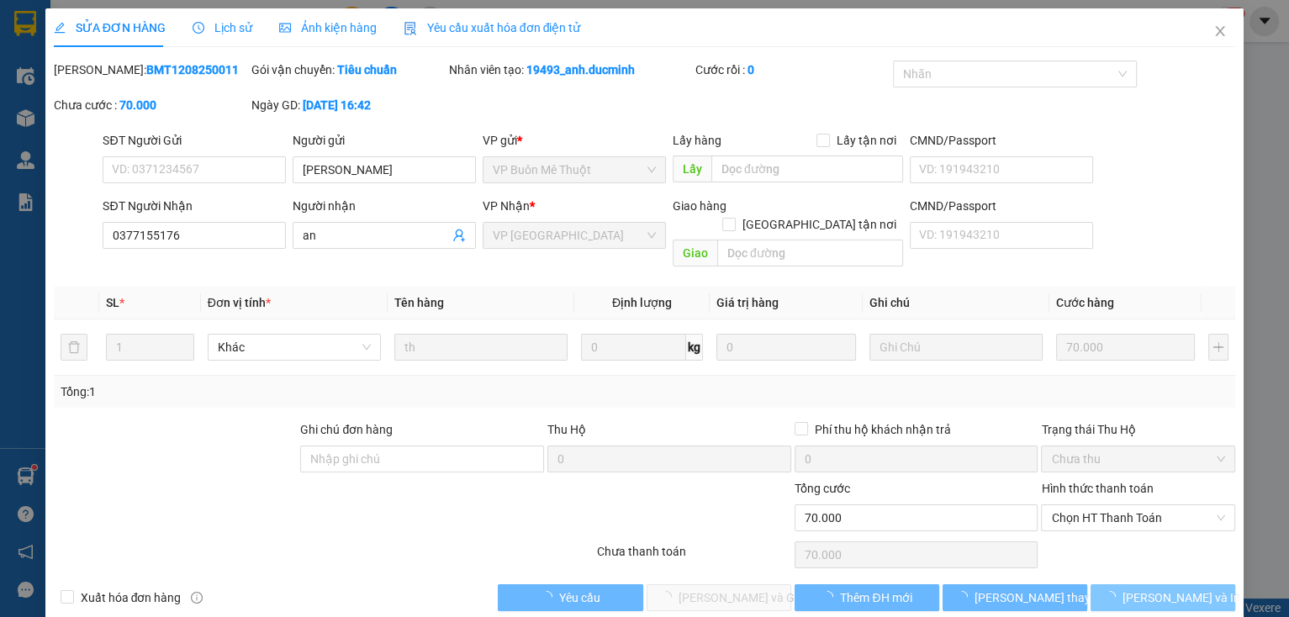
click at [1141, 589] on span "[PERSON_NAME] và In" at bounding box center [1182, 598] width 118 height 19
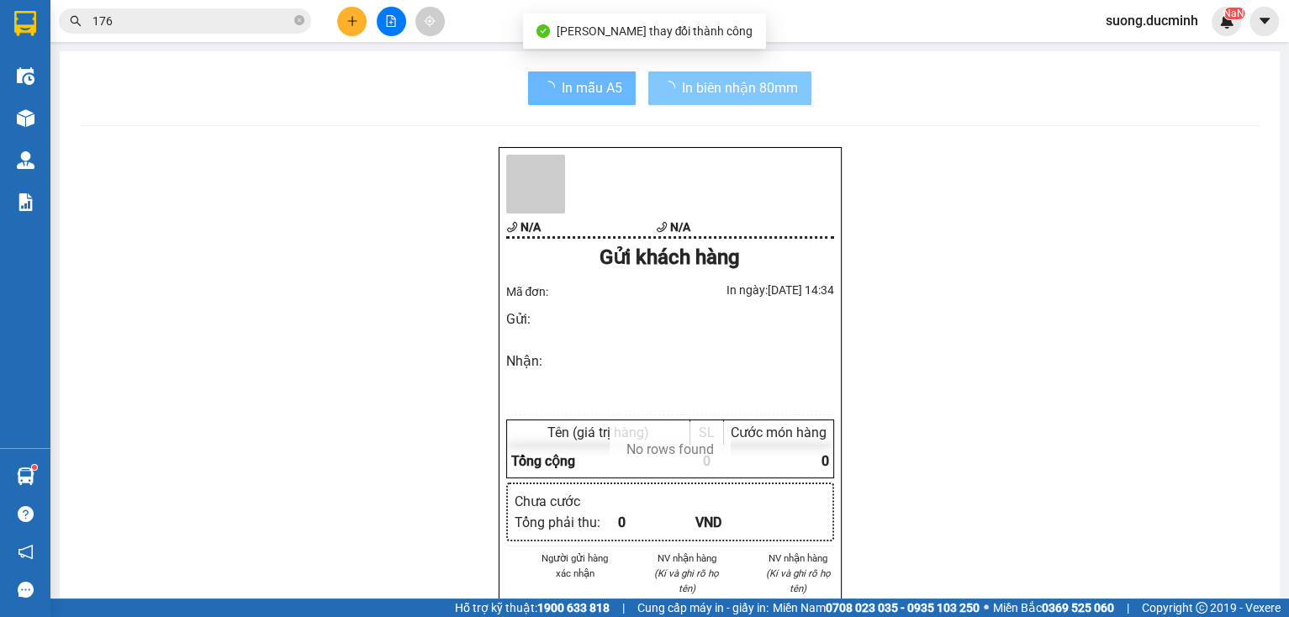
click at [729, 87] on span "In biên nhận 80mm" at bounding box center [740, 87] width 116 height 21
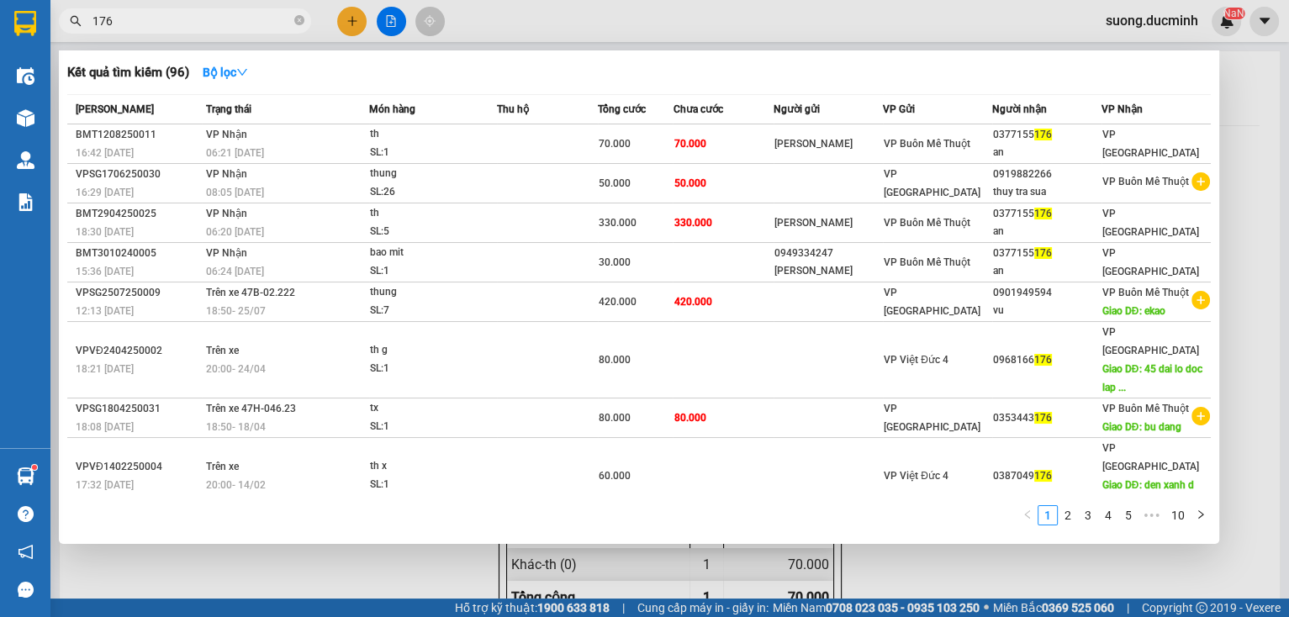
click at [242, 24] on input "176" at bounding box center [192, 21] width 199 height 19
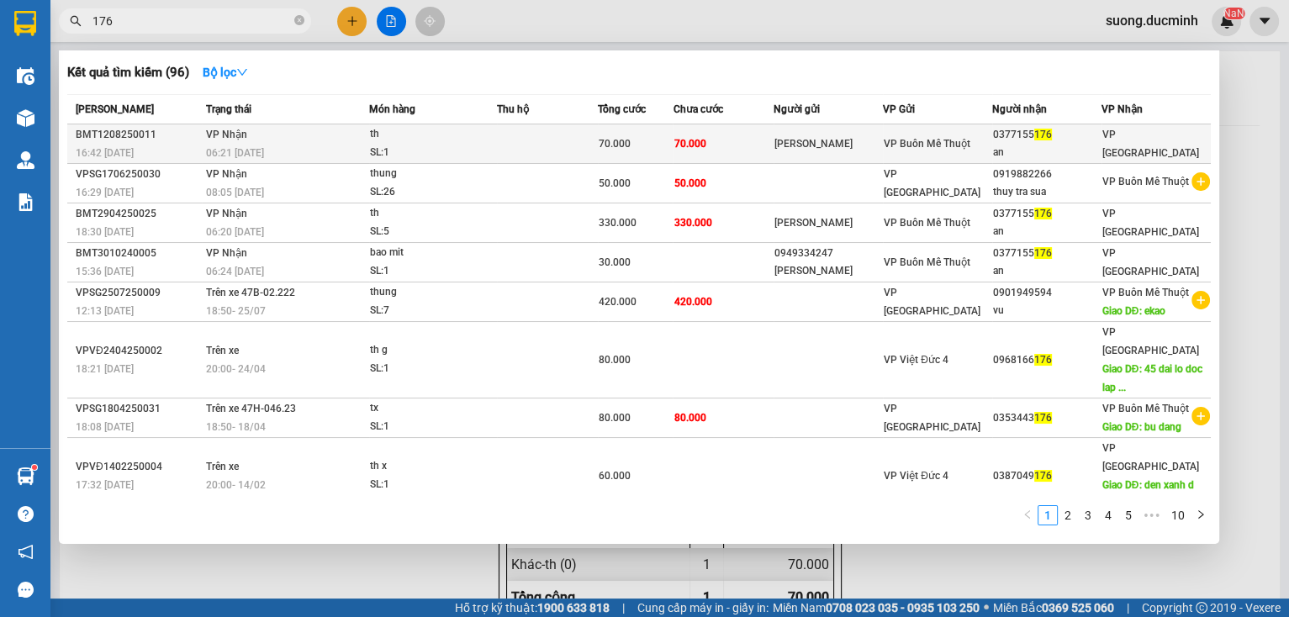
click at [610, 146] on span "70.000" at bounding box center [615, 144] width 32 height 12
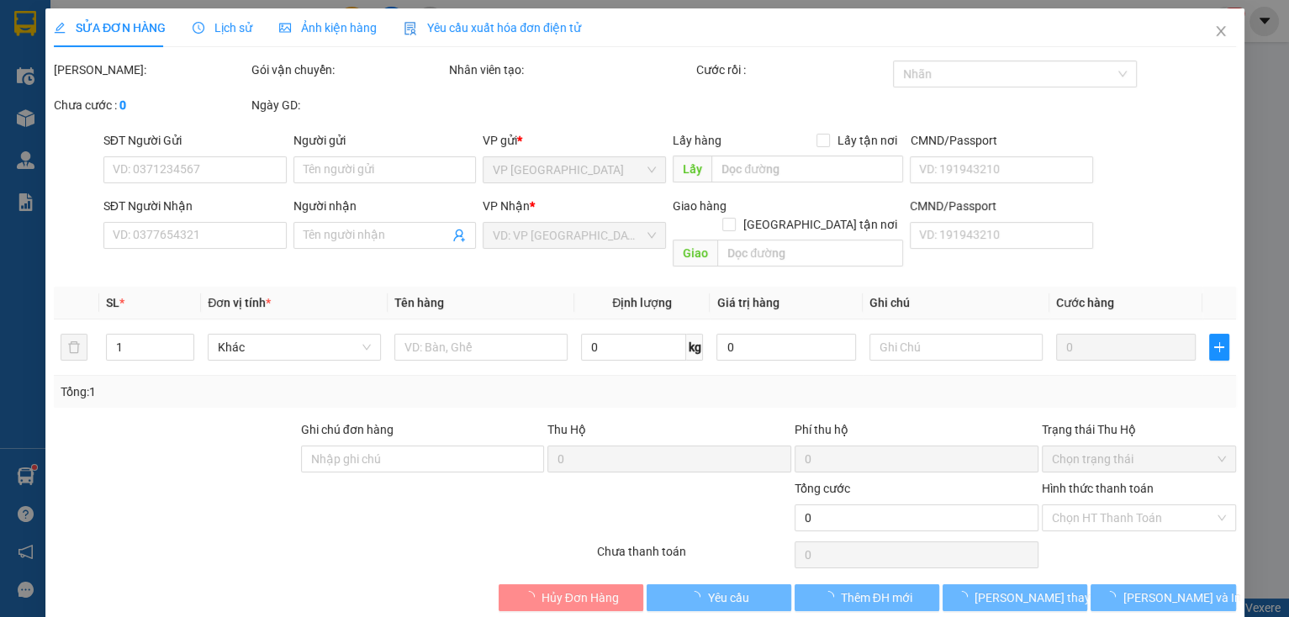
type input "[PERSON_NAME]"
type input "0377155176"
type input "an"
type input "70.000"
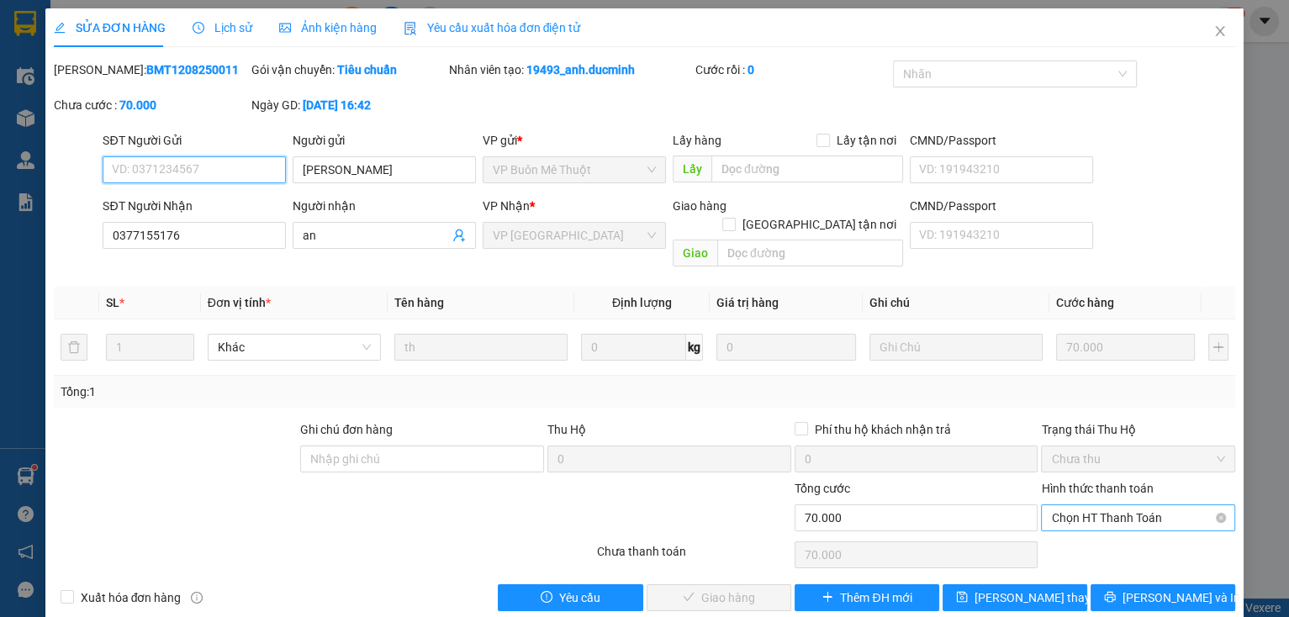
click at [1112, 506] on span "Chọn HT Thanh Toán" at bounding box center [1138, 518] width 174 height 25
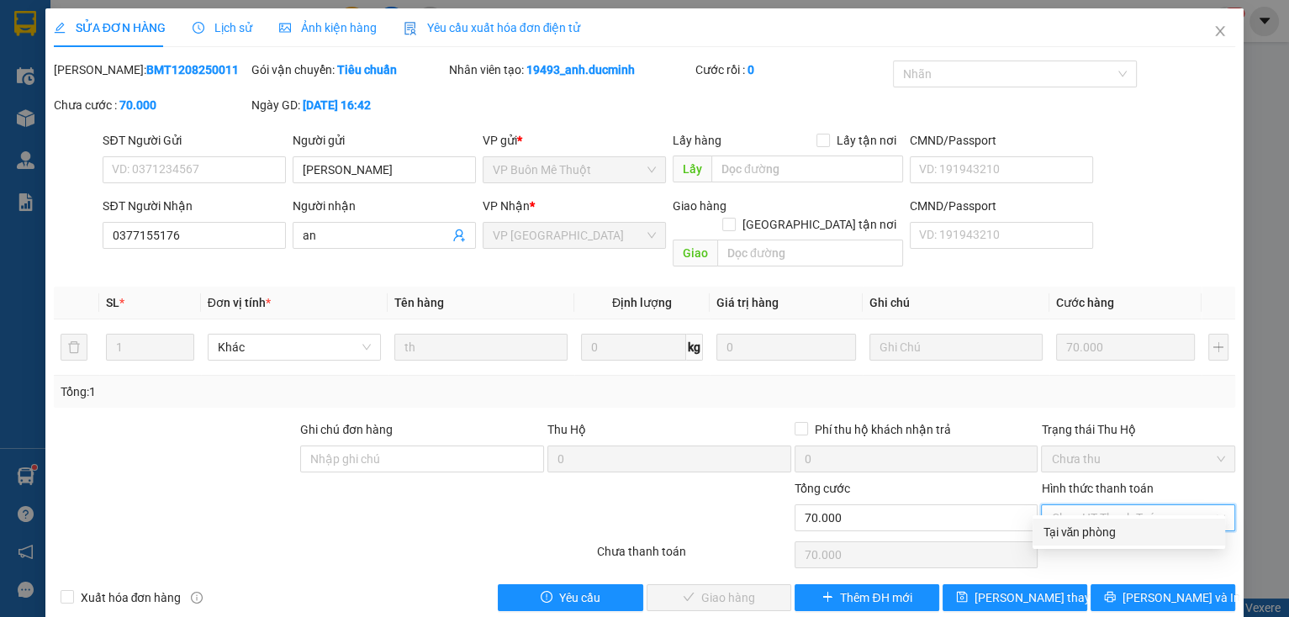
click at [1114, 525] on div "Tại văn phòng" at bounding box center [1129, 532] width 172 height 19
type input "0"
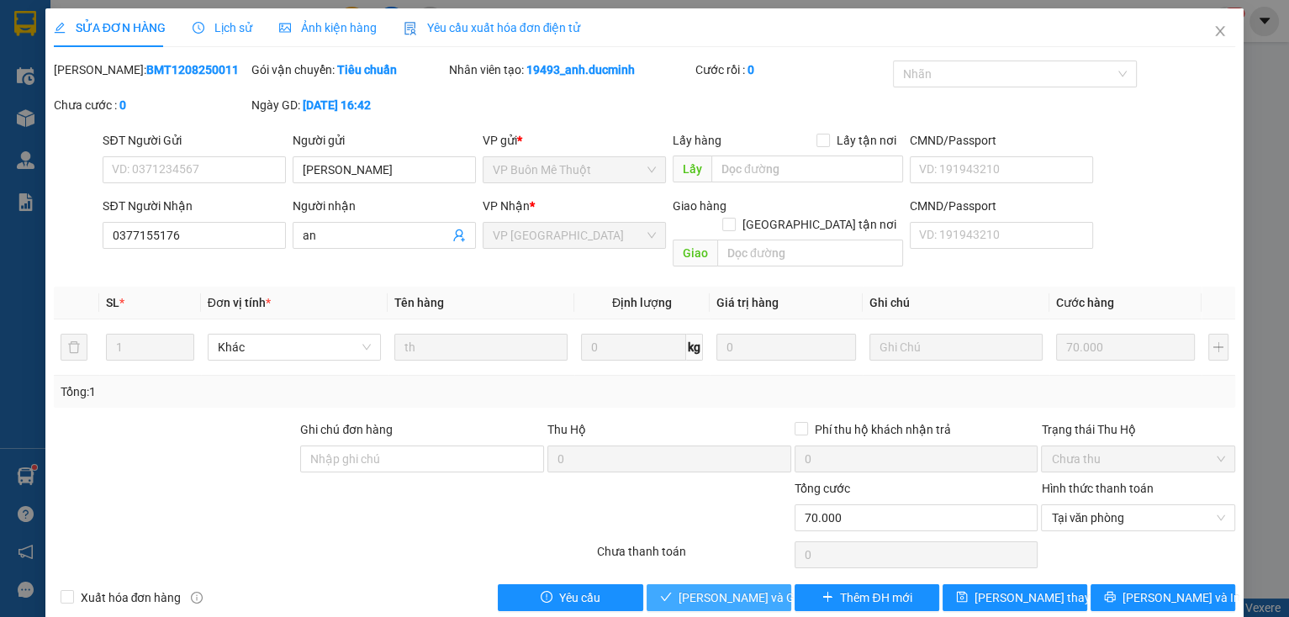
click at [719, 589] on span "[PERSON_NAME] và Giao hàng" at bounding box center [759, 598] width 161 height 19
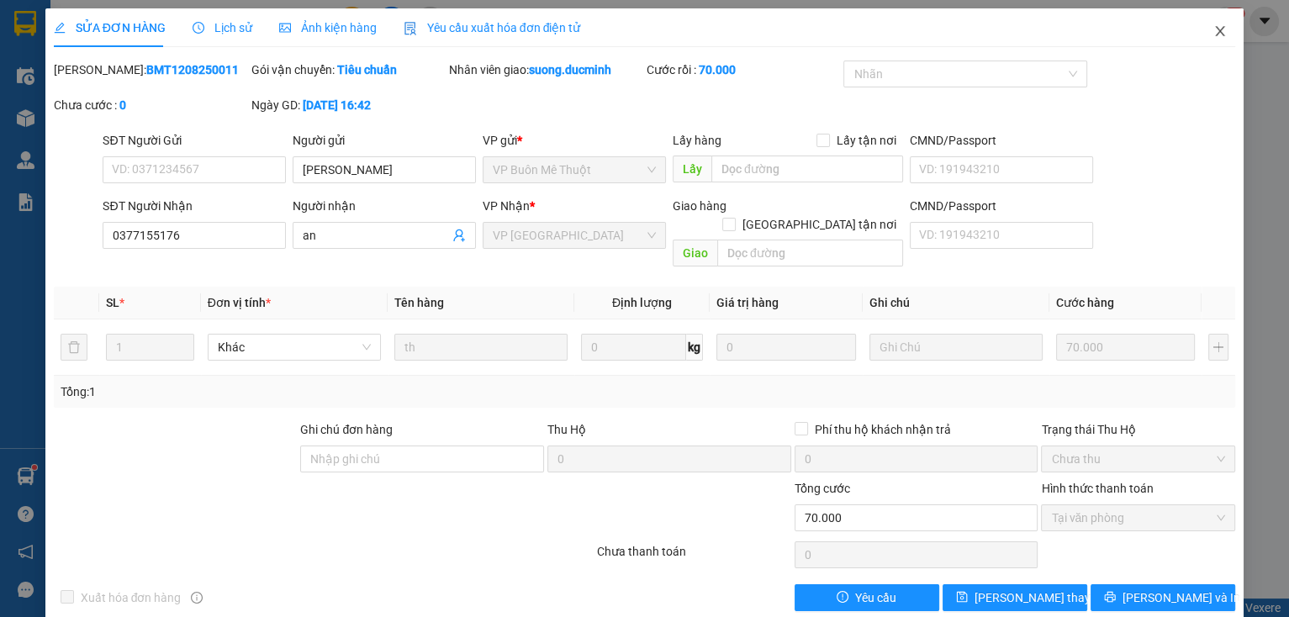
click at [1214, 28] on icon "close" at bounding box center [1220, 30] width 13 height 13
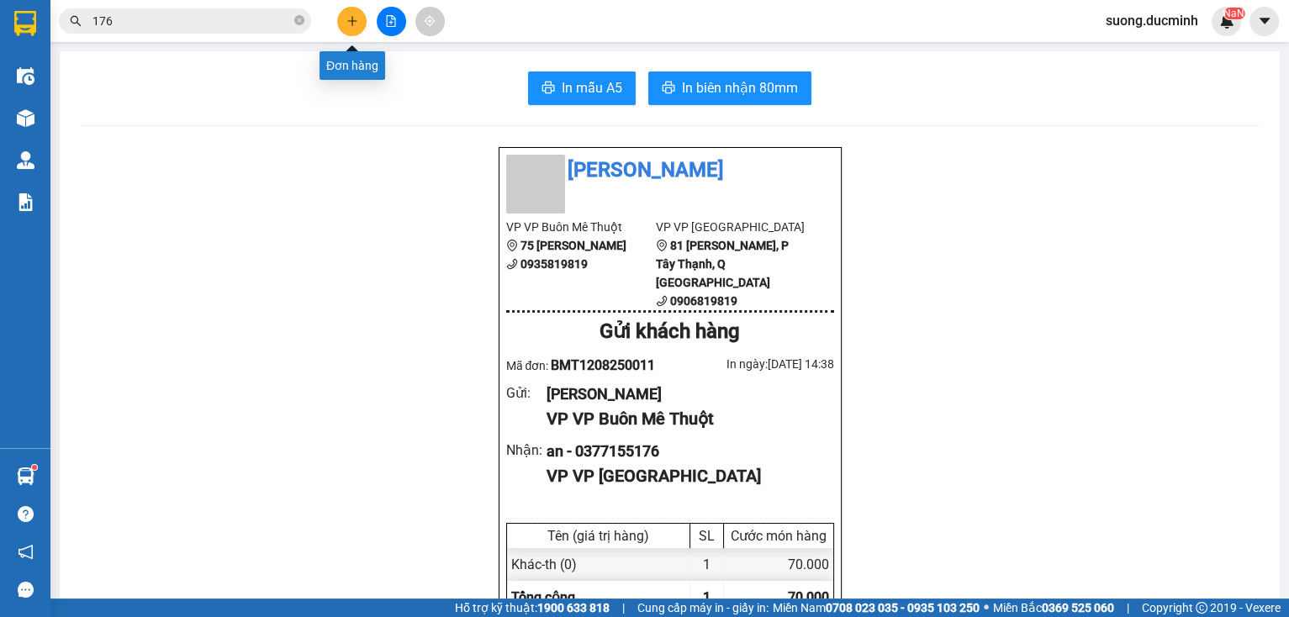
click at [350, 22] on icon "plus" at bounding box center [353, 21] width 12 height 12
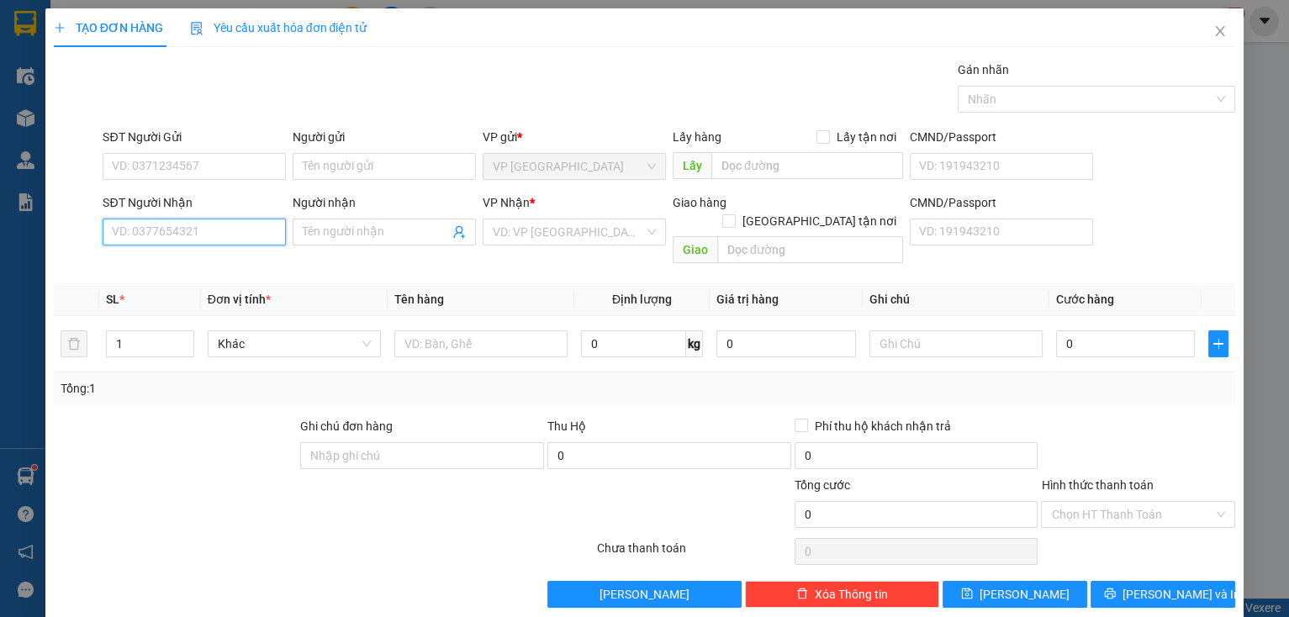
click at [182, 240] on input "SĐT Người Nhận" at bounding box center [194, 232] width 183 height 27
click at [135, 258] on div "0938555477 - [GEOGRAPHIC_DATA]" at bounding box center [206, 265] width 189 height 19
type input "0938555477"
type input "LE HAI"
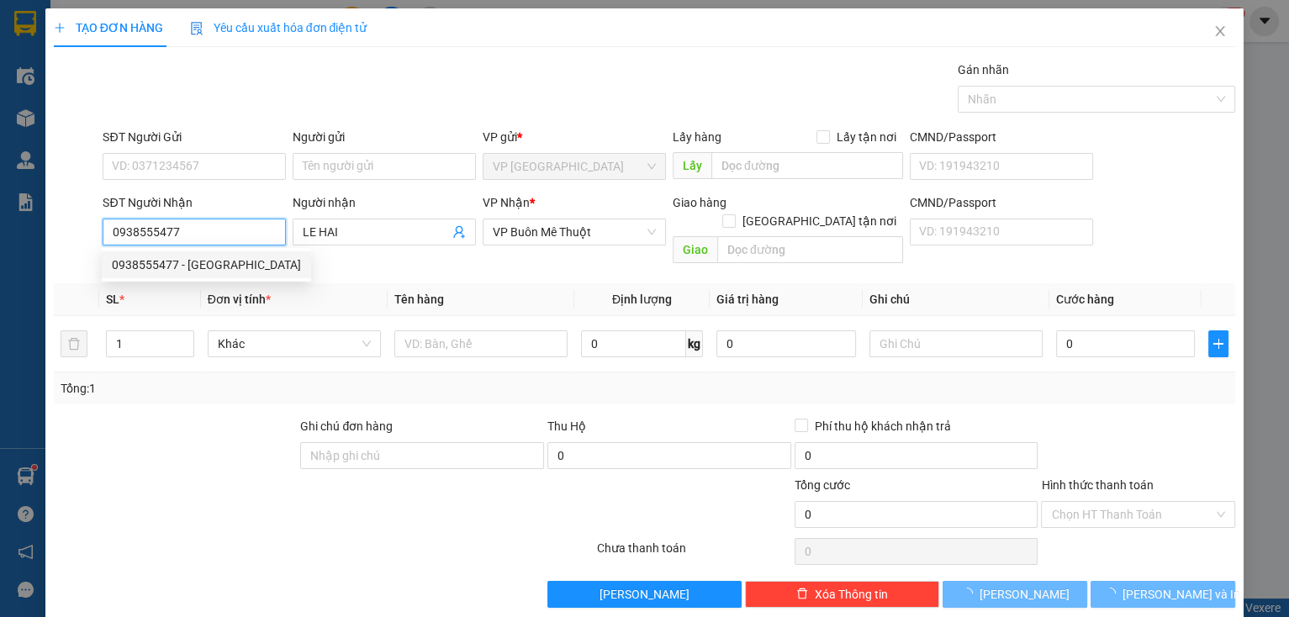
type input "110.000"
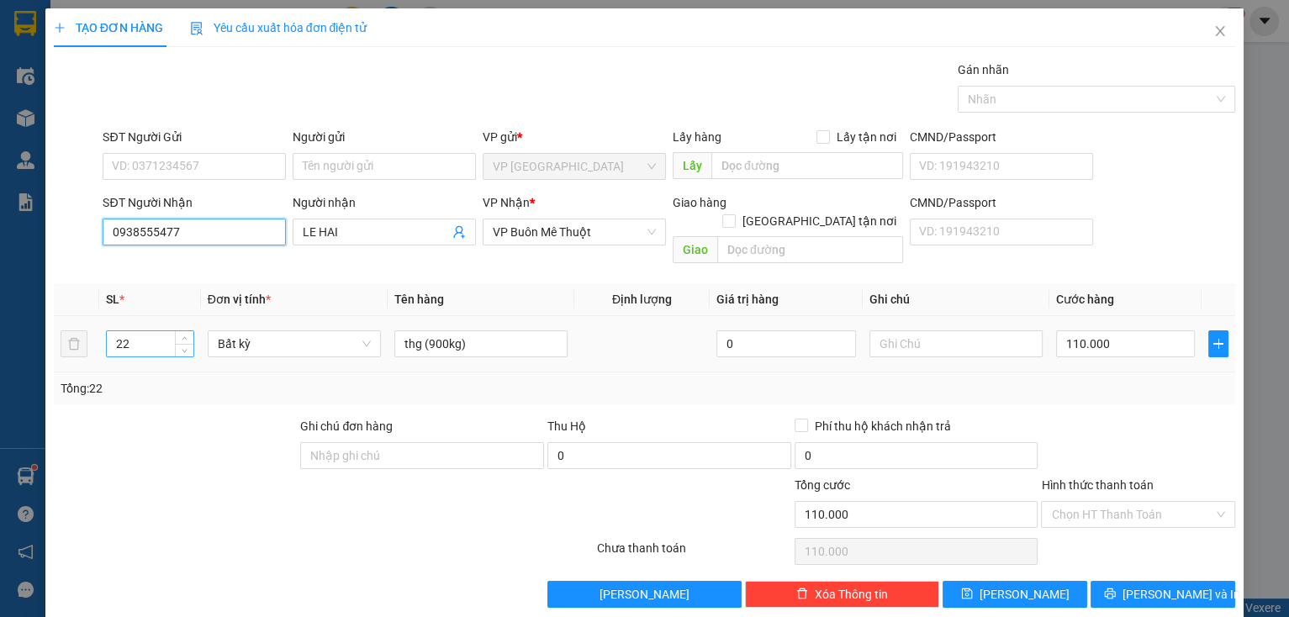
type input "0938555477"
drag, startPoint x: 132, startPoint y: 330, endPoint x: 108, endPoint y: 345, distance: 28.7
click at [108, 345] on td "22" at bounding box center [150, 344] width 102 height 56
type input "24"
drag, startPoint x: 468, startPoint y: 333, endPoint x: 390, endPoint y: 331, distance: 77.4
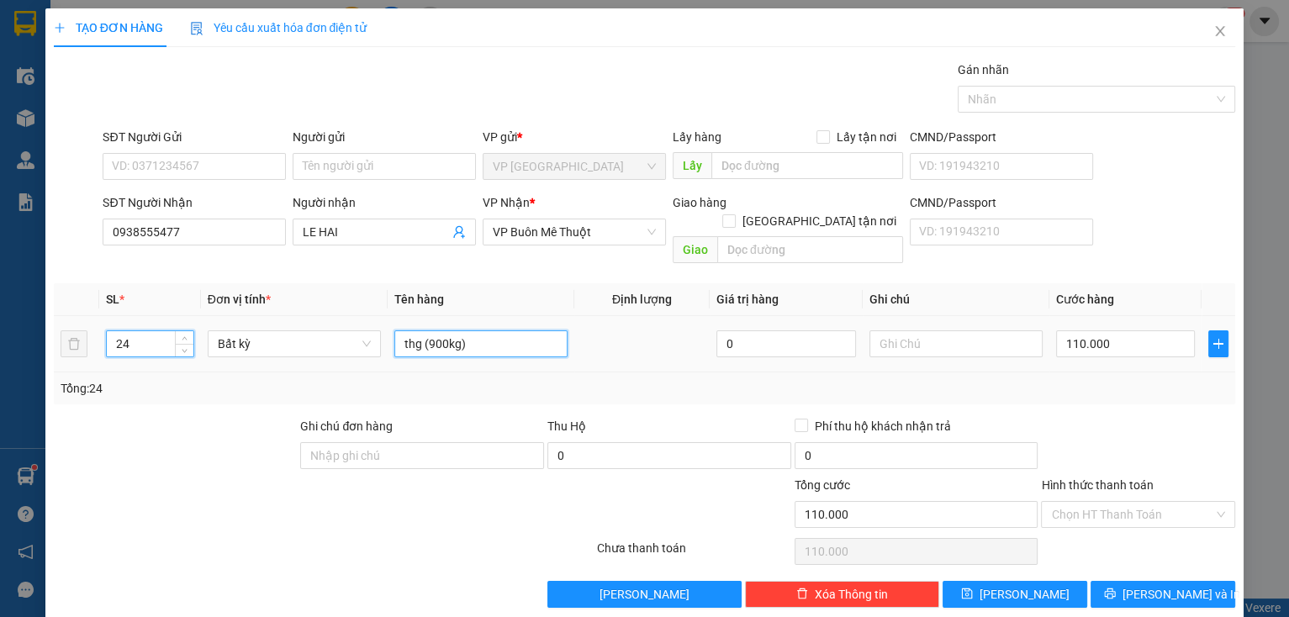
click at [390, 331] on td "thg (900kg)" at bounding box center [481, 344] width 187 height 56
type input "0"
type input "thg"
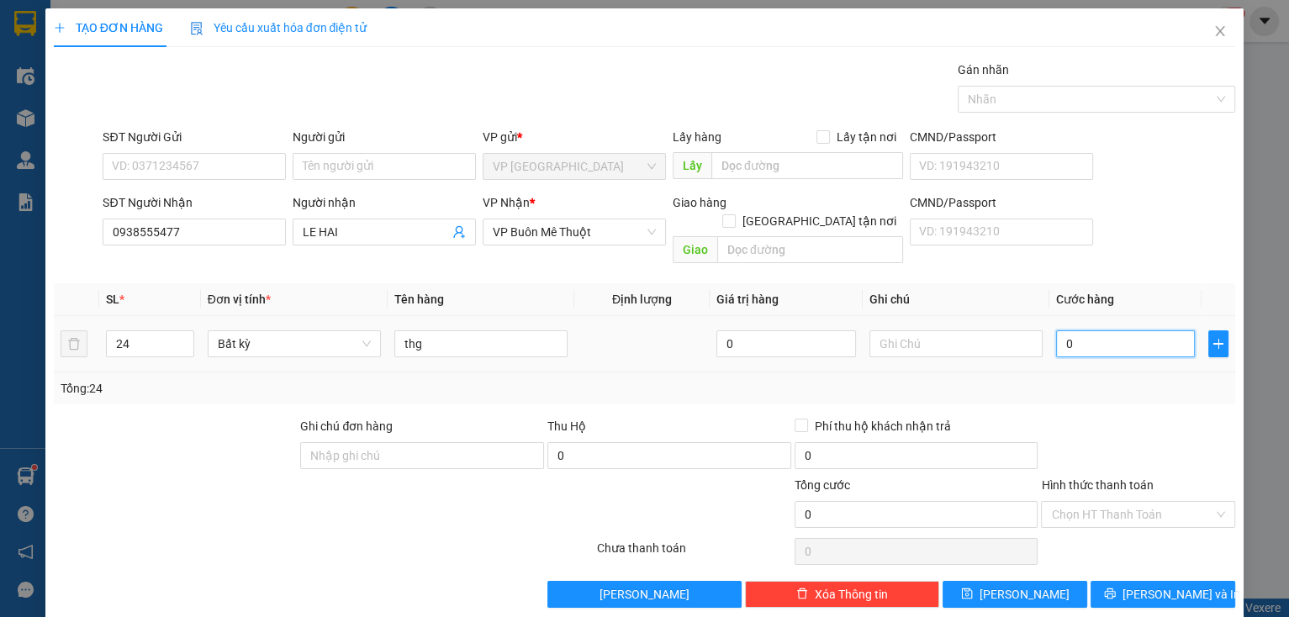
click at [1089, 331] on input "0" at bounding box center [1126, 344] width 140 height 27
type input "1"
type input "10"
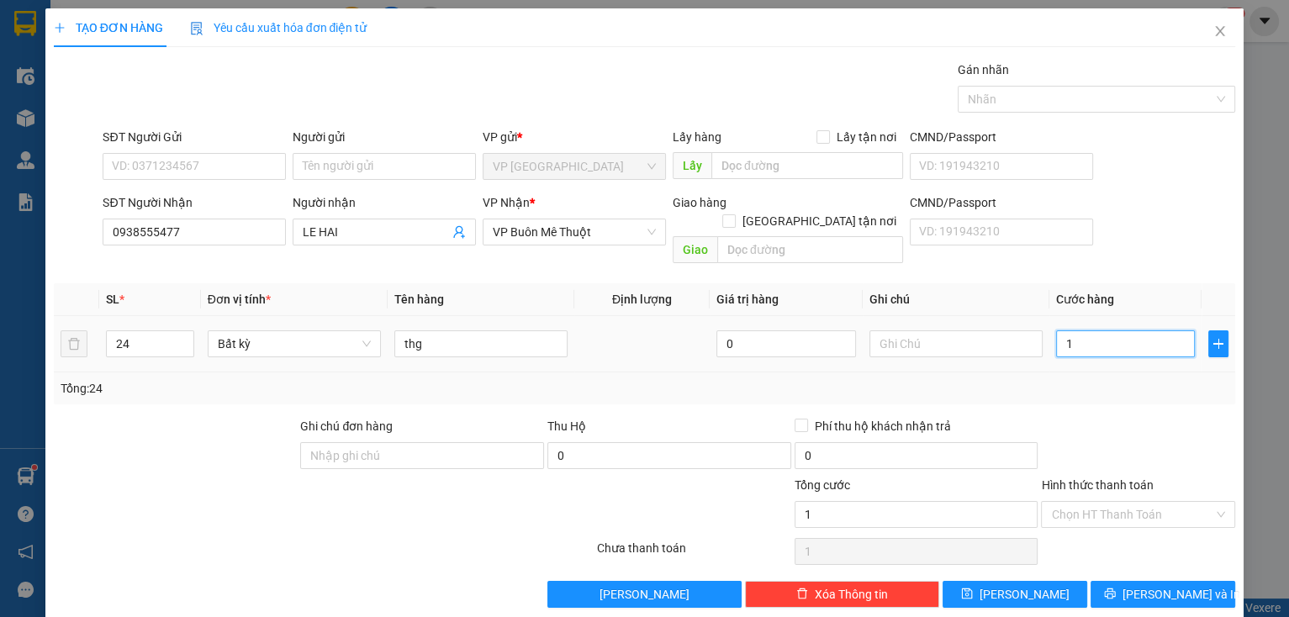
type input "10"
click at [1117, 583] on button "[PERSON_NAME] và In" at bounding box center [1163, 594] width 145 height 27
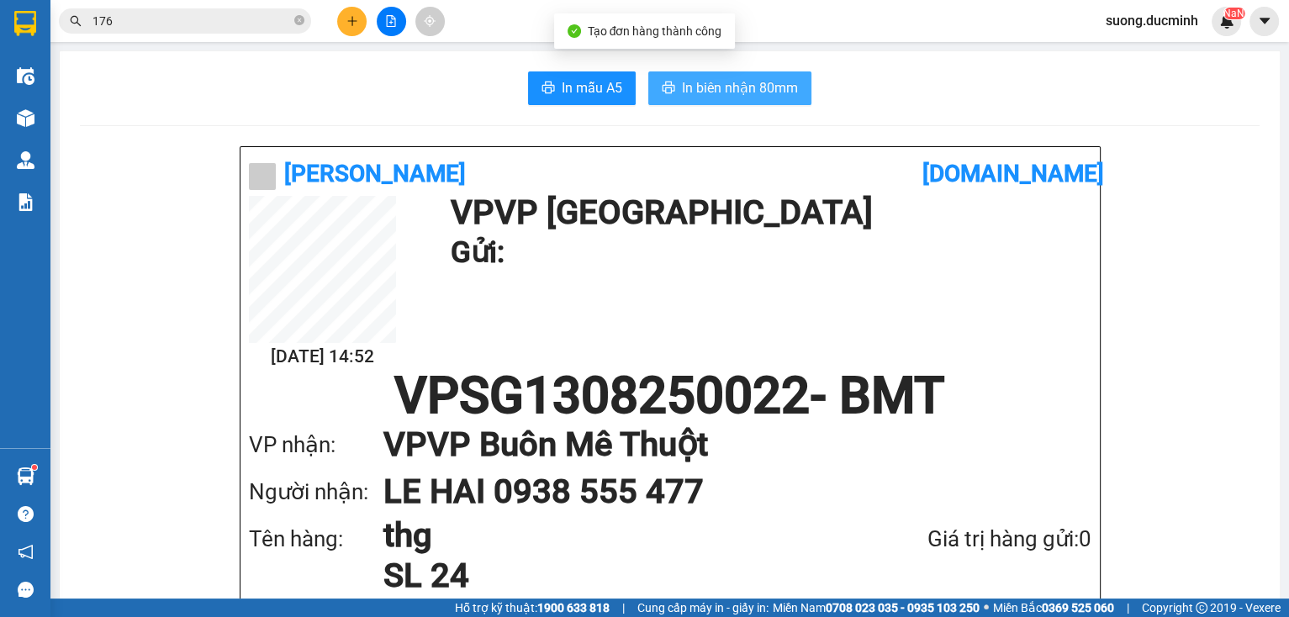
click at [744, 86] on span "In biên nhận 80mm" at bounding box center [740, 87] width 116 height 21
